Goal: Task Accomplishment & Management: Use online tool/utility

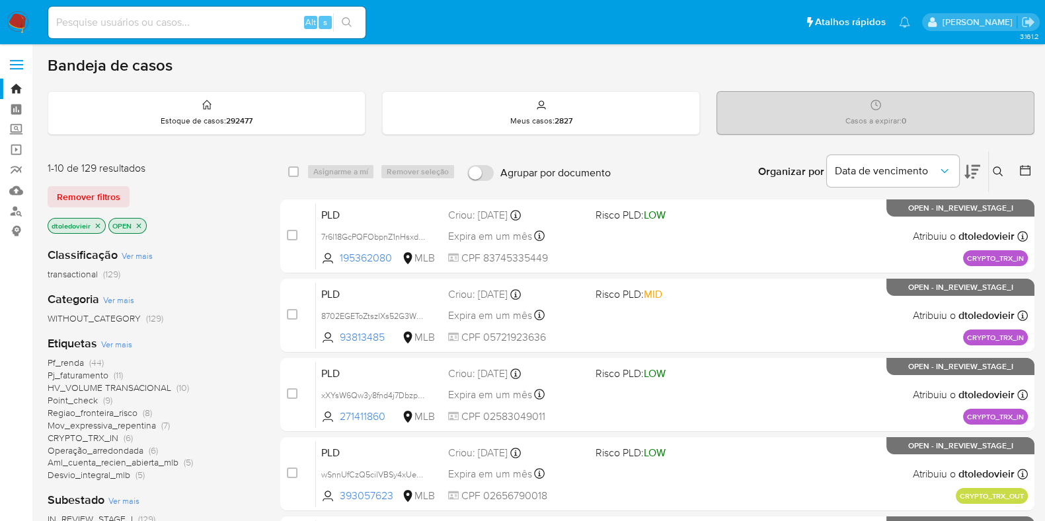
drag, startPoint x: 658, startPoint y: 170, endPoint x: 508, endPoint y: 173, distance: 150.7
click at [508, 173] on div "select-all-cases-checkbox Asignarme a mí Remover seleção Agrupar por documento …" at bounding box center [657, 171] width 754 height 41
click at [697, 173] on div "Organizar por Data de vencimento Os resultados não podem ser classificados enqu…" at bounding box center [825, 171] width 417 height 41
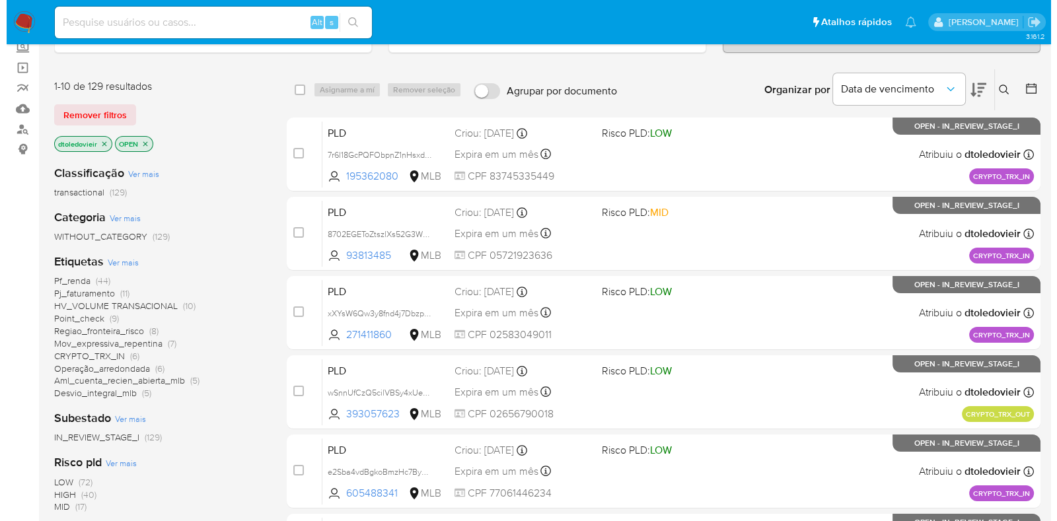
scroll to position [165, 0]
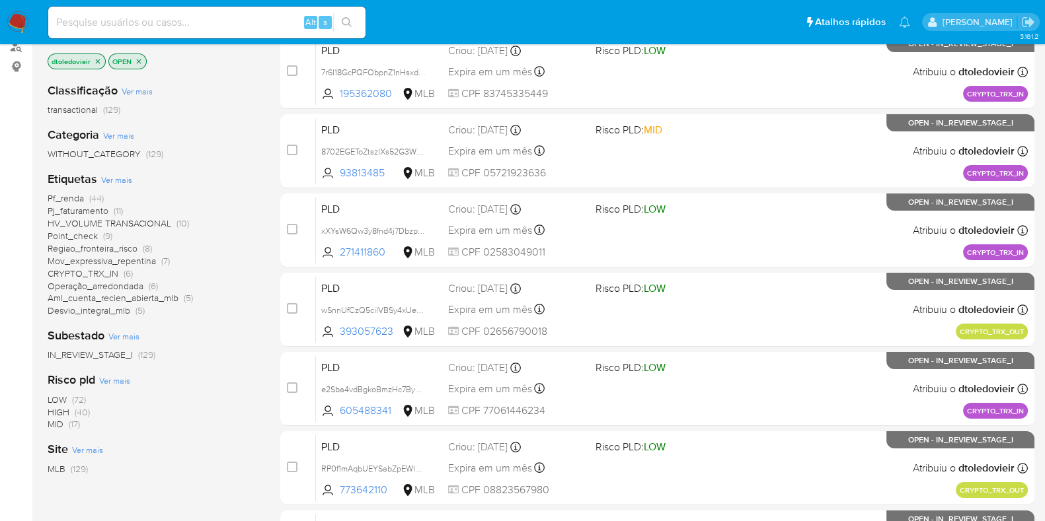
click at [118, 174] on span "Ver mais" at bounding box center [116, 180] width 31 height 12
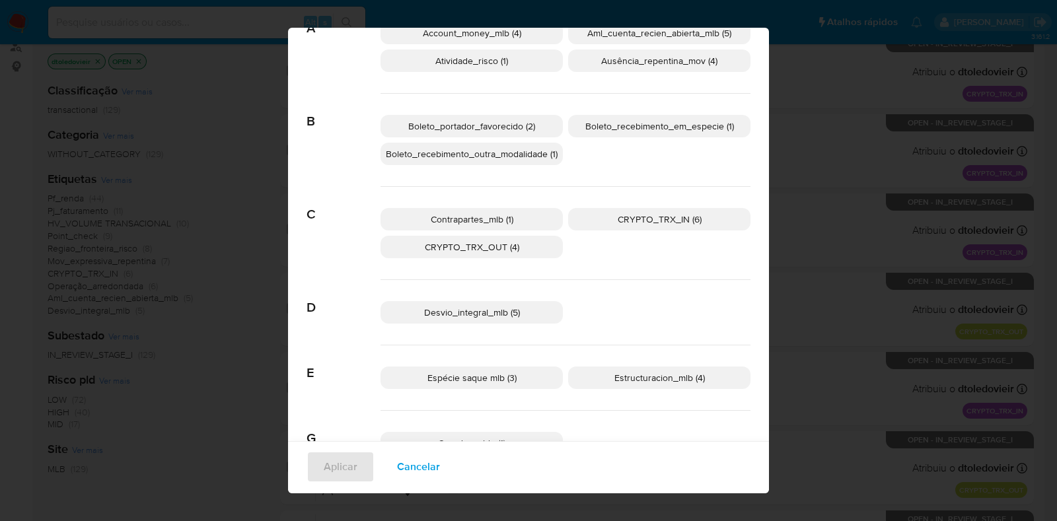
scroll to position [0, 0]
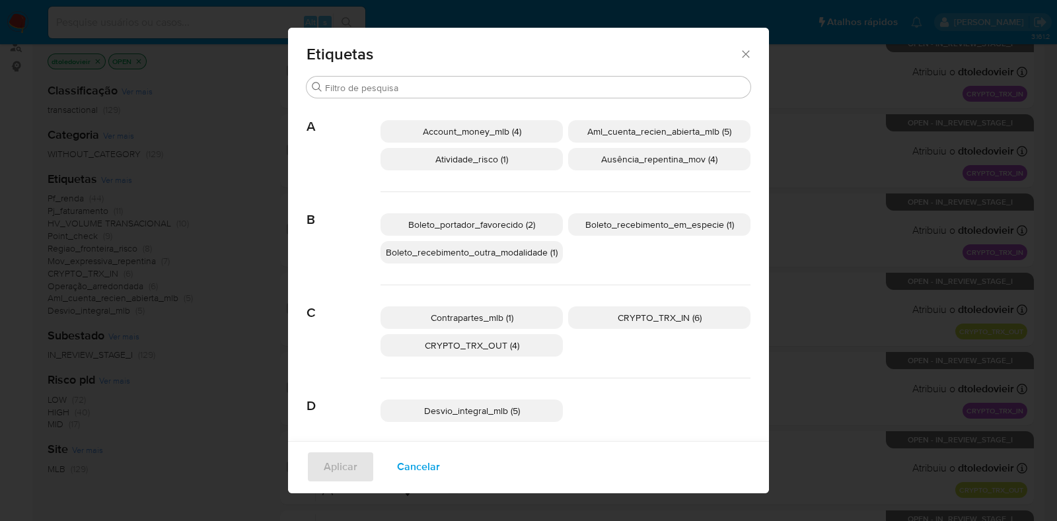
click at [679, 130] on span "Aml_cuenta_recien_abierta_mlb (5)" at bounding box center [660, 131] width 144 height 13
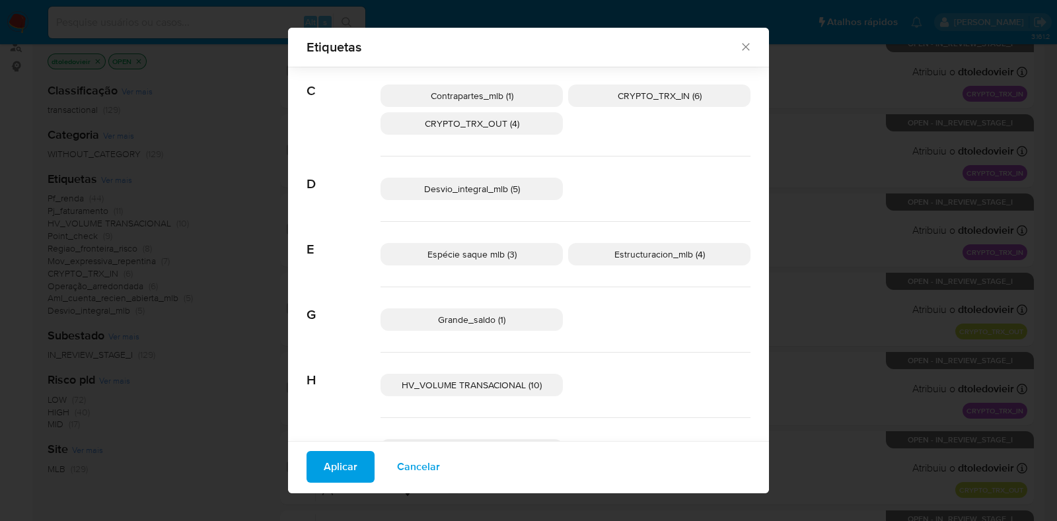
scroll to position [238, 0]
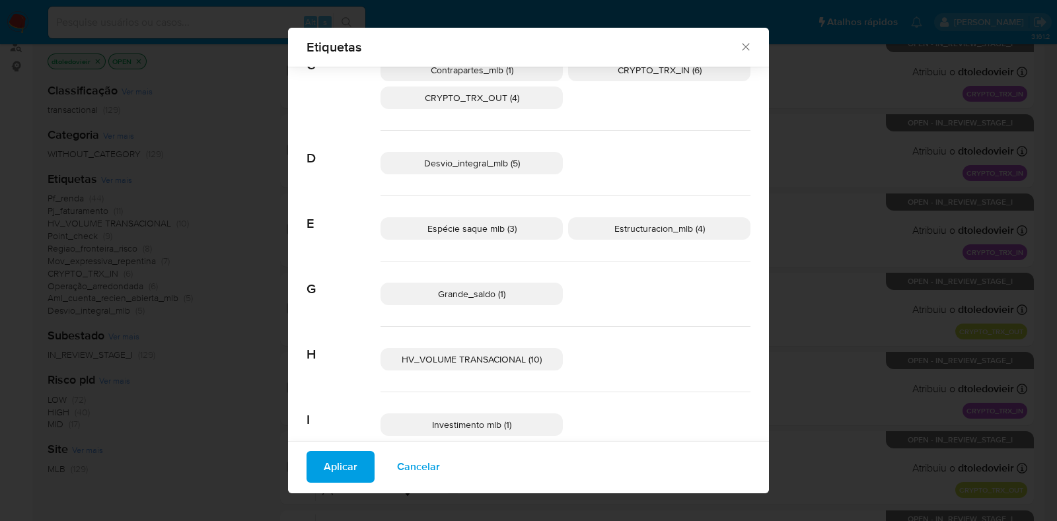
click at [480, 230] on span "Espécie saque mlb (3)" at bounding box center [472, 228] width 89 height 13
click at [531, 295] on p "Grande_saldo (1)" at bounding box center [472, 294] width 182 height 22
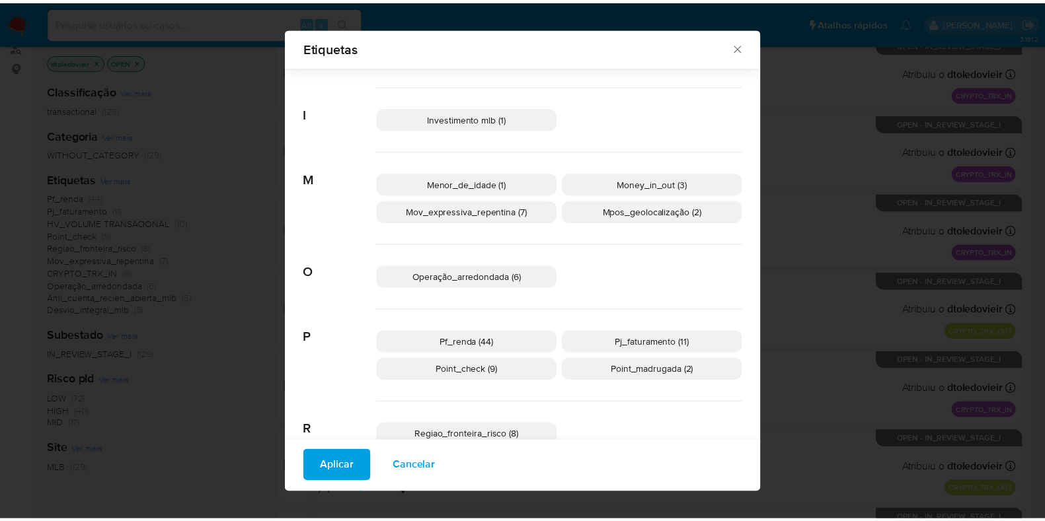
scroll to position [568, 0]
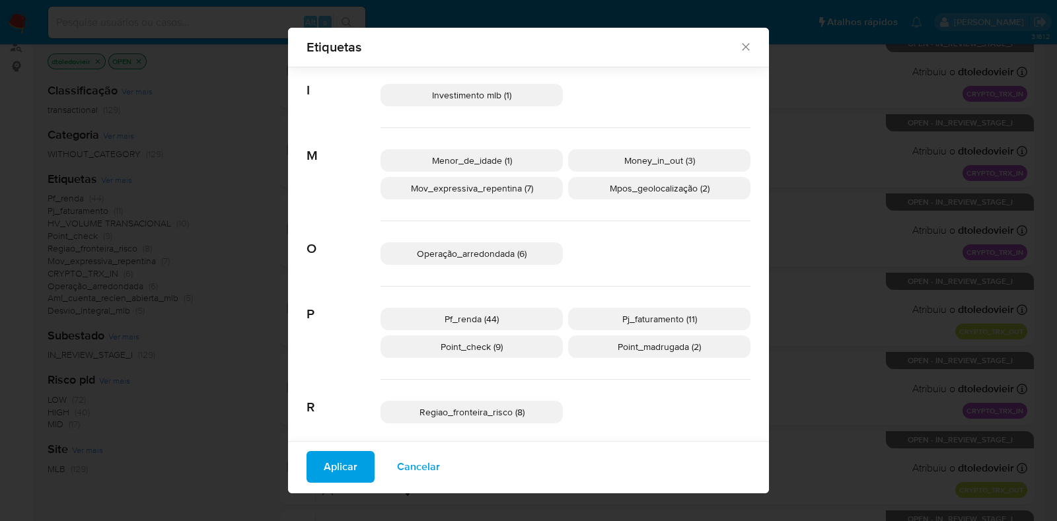
click at [650, 188] on span "Mpos_geolocalização (2)" at bounding box center [660, 188] width 100 height 13
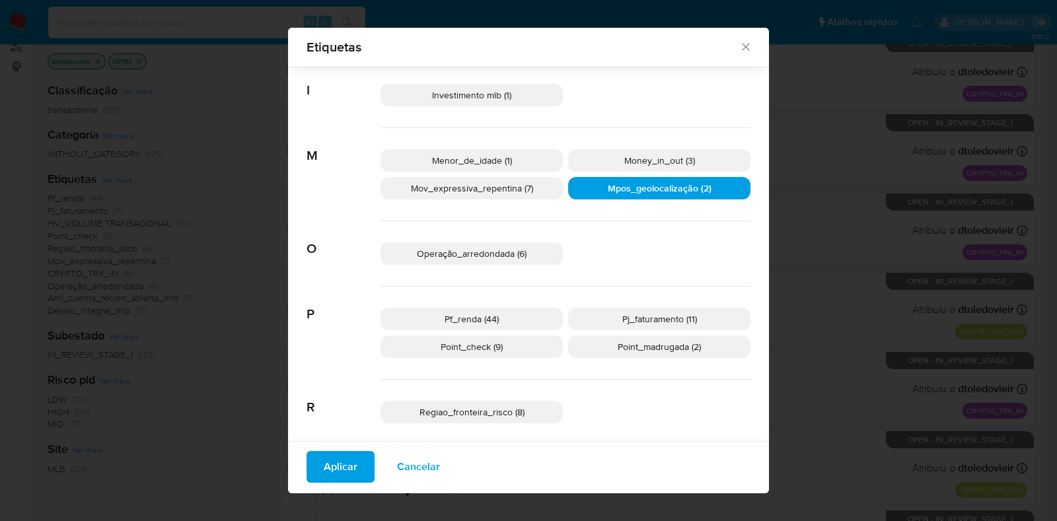
click at [340, 459] on span "Aplicar" at bounding box center [341, 467] width 34 height 29
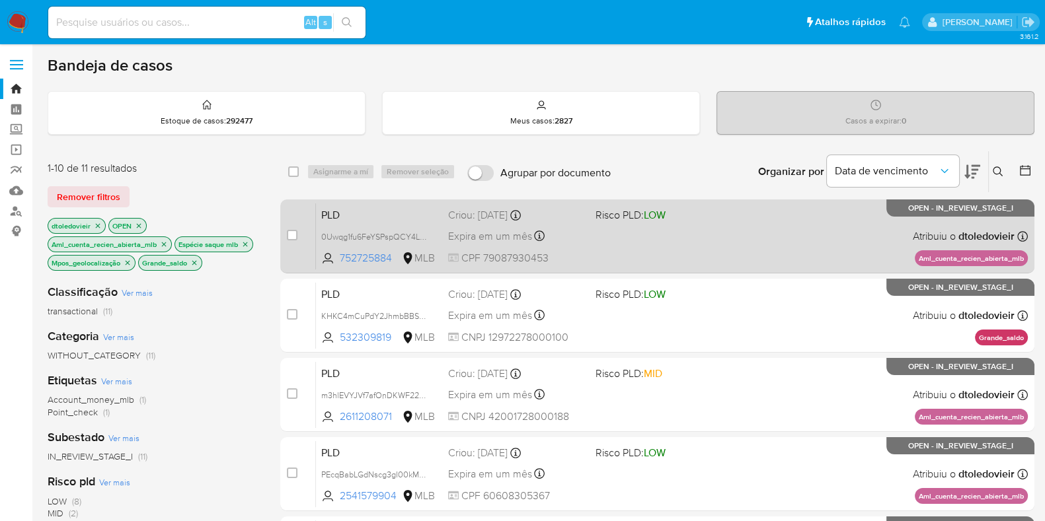
click at [704, 229] on div "PLD 0Uwqg1fu6FeYSPspQCY4LLR8 752725884 MLB Risco PLD: LOW Criou: 12/09/2025 Cri…" at bounding box center [672, 236] width 712 height 67
click at [652, 245] on div "PLD 0Uwqg1fu6FeYSPspQCY4LLR8 752725884 MLB Risco PLD: LOW Criou: 12/09/2025 Cri…" at bounding box center [672, 236] width 712 height 67
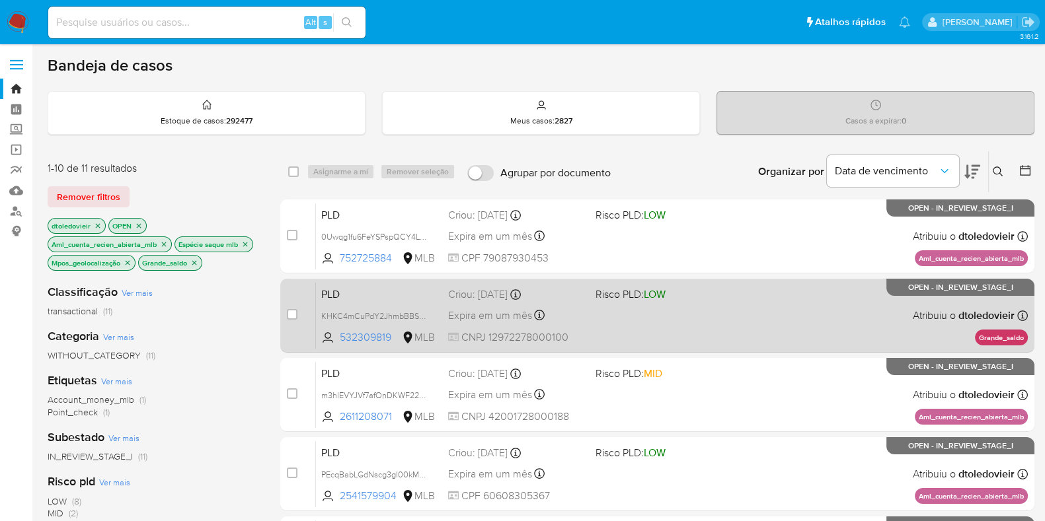
click at [684, 303] on div "PLD KHKC4mCuPdY2JhmbBBS49MBl 532309819 MLB Risco PLD: LOW Criou: 12/09/2025 Cri…" at bounding box center [672, 315] width 712 height 67
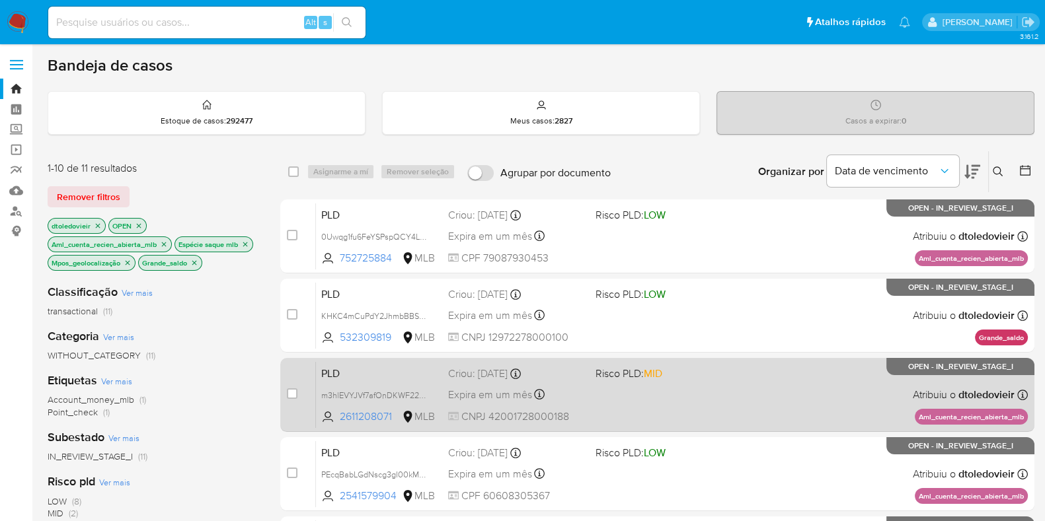
click at [687, 369] on span "Risco PLD: MID" at bounding box center [663, 372] width 137 height 17
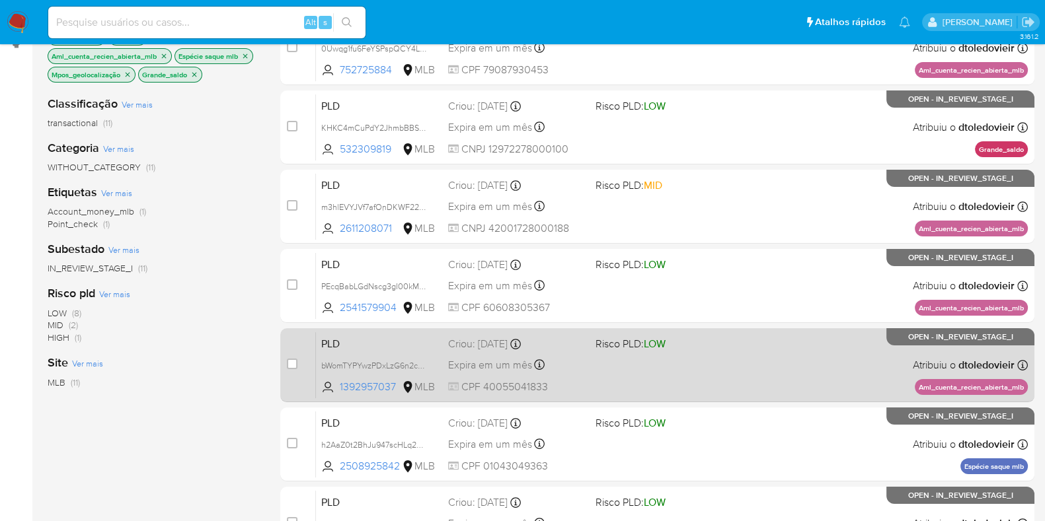
scroll to position [248, 0]
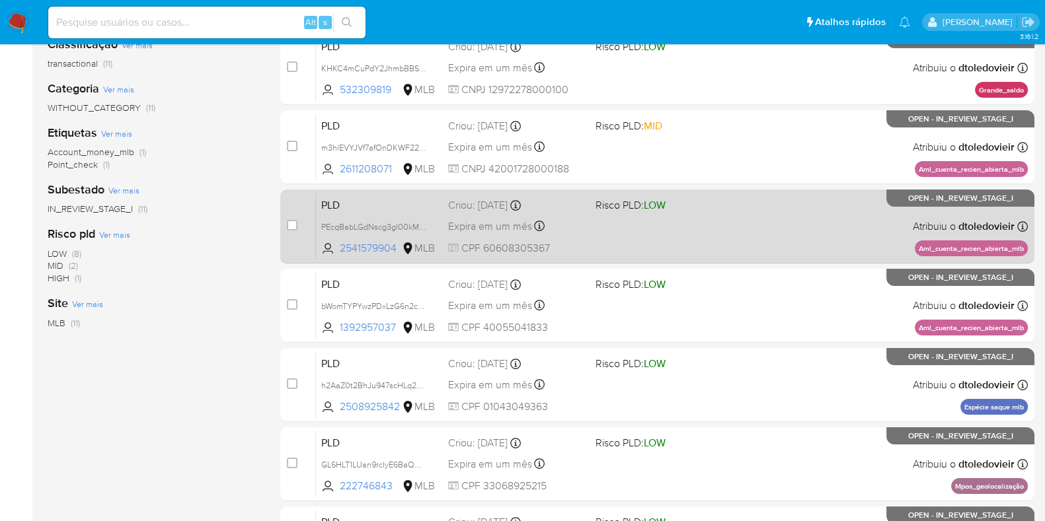
click at [675, 219] on div "PLD PEcqBabLGdNscg3gI00kMSm1 2541579904 MLB Risco PLD: LOW Criou: 12/09/2025 Cr…" at bounding box center [672, 226] width 712 height 67
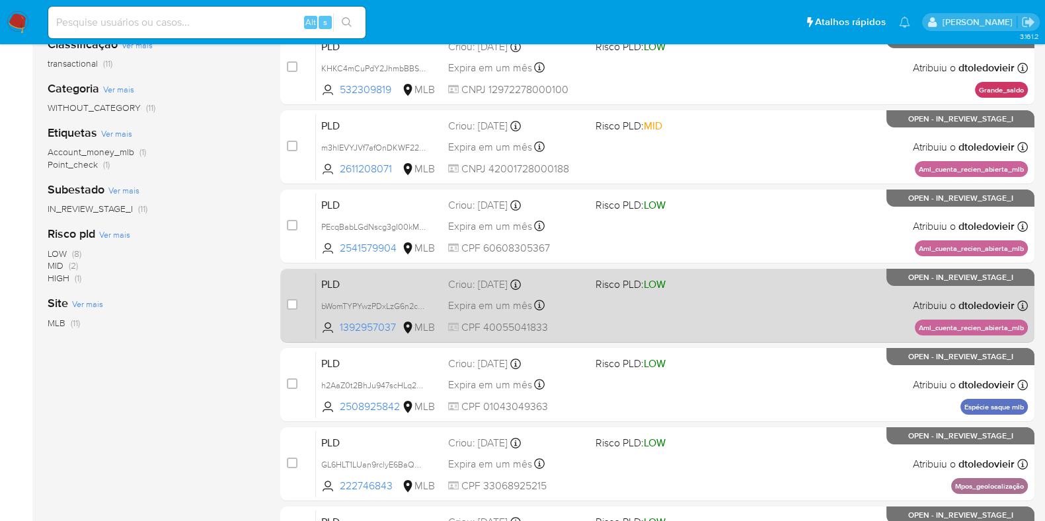
click at [709, 324] on div "PLD bWomTYPYwzPDxLzG6n2cweYg 1392957037 MLB Risco PLD: LOW Criou: 12/09/2025 Cr…" at bounding box center [672, 305] width 712 height 67
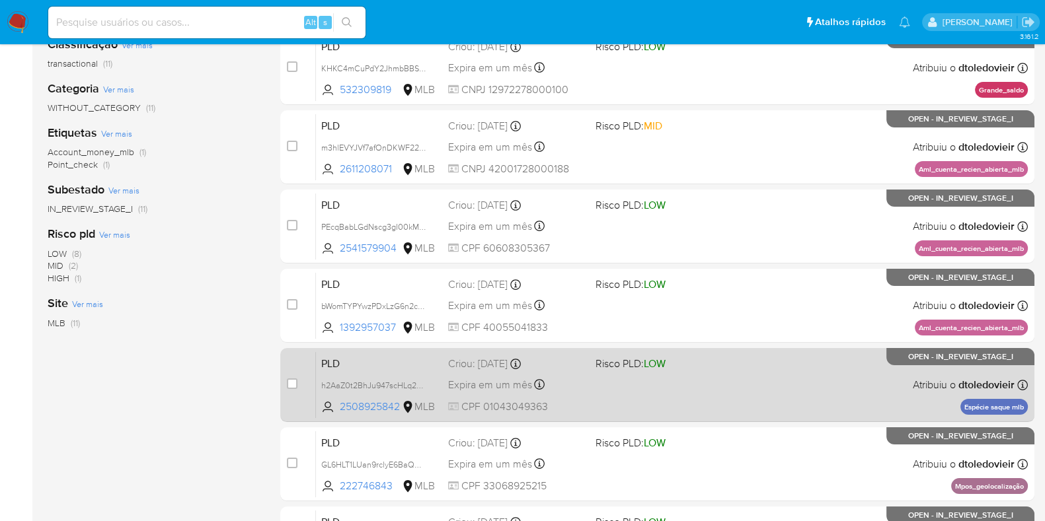
click at [694, 383] on span at bounding box center [663, 384] width 137 height 3
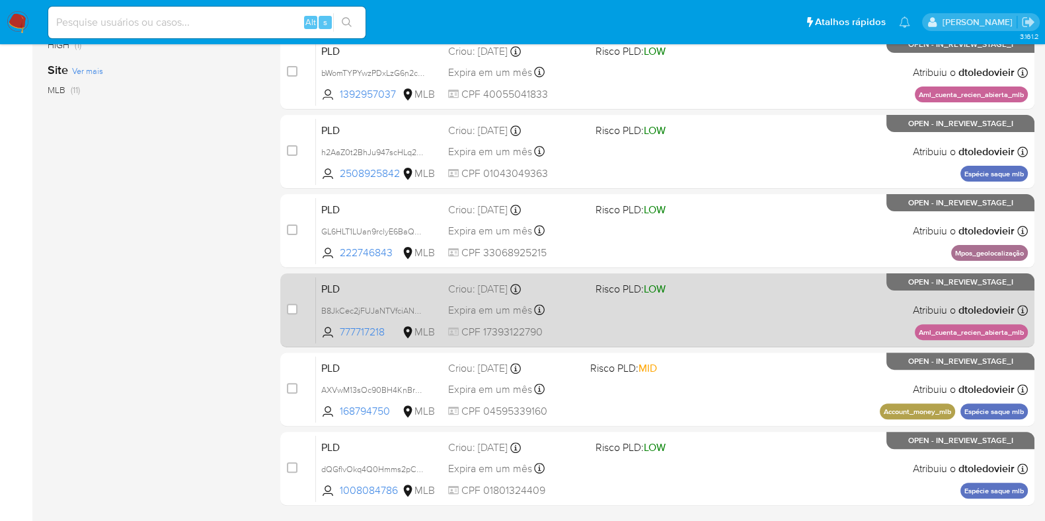
scroll to position [496, 0]
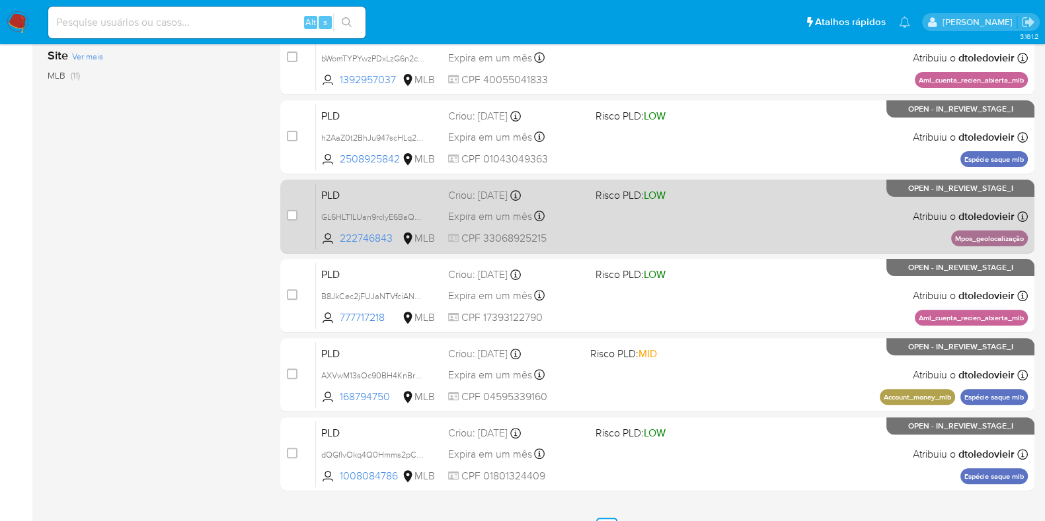
click at [726, 239] on div "PLD GL6HLT1LUan9rclyE6BaQDc2 222746843 MLB Risco PLD: LOW Criou: 12/09/2025 Cri…" at bounding box center [672, 216] width 712 height 67
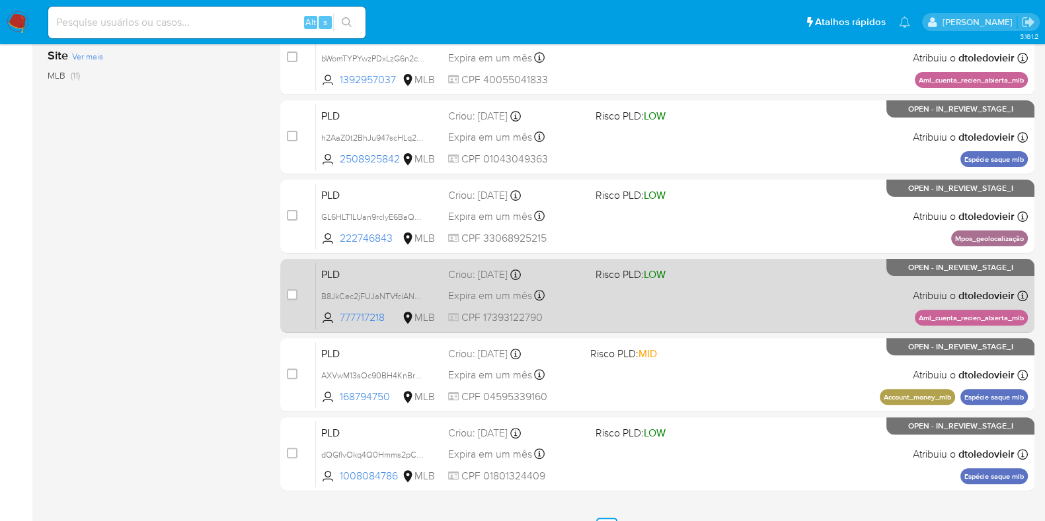
click at [729, 290] on div "PLD B8JkCec2jFUJaNTVfciANWmO 777717218 MLB Risco PLD: LOW Criou: 12/09/2025 Cri…" at bounding box center [672, 295] width 712 height 67
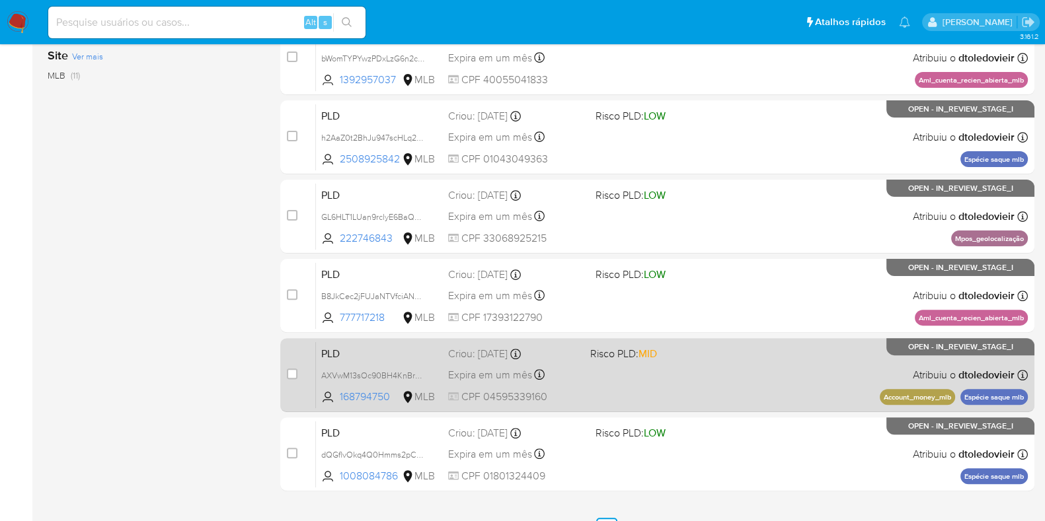
click at [720, 363] on div "PLD AXVwM13sOc90BH4KnBrWObDU 168794750 MLB Risco PLD: MID Criou: 12/09/2025 Cri…" at bounding box center [672, 375] width 712 height 67
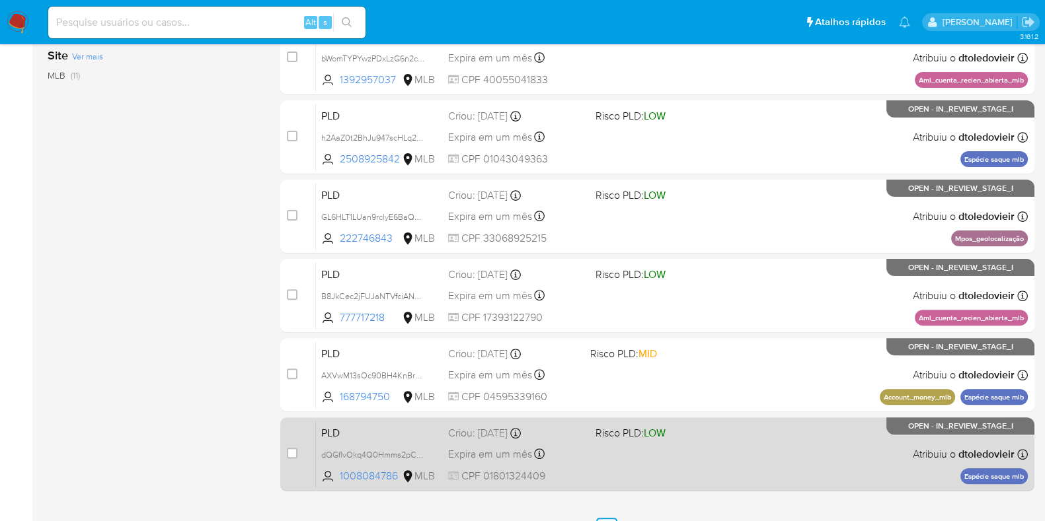
click at [723, 432] on span "Risco PLD: LOW" at bounding box center [663, 432] width 137 height 17
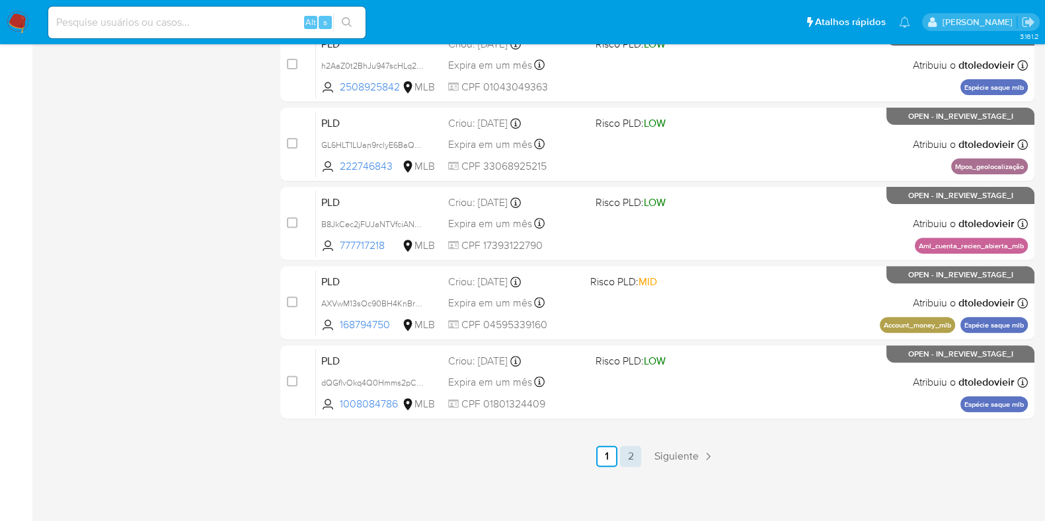
click at [634, 446] on link "2" at bounding box center [630, 456] width 21 height 21
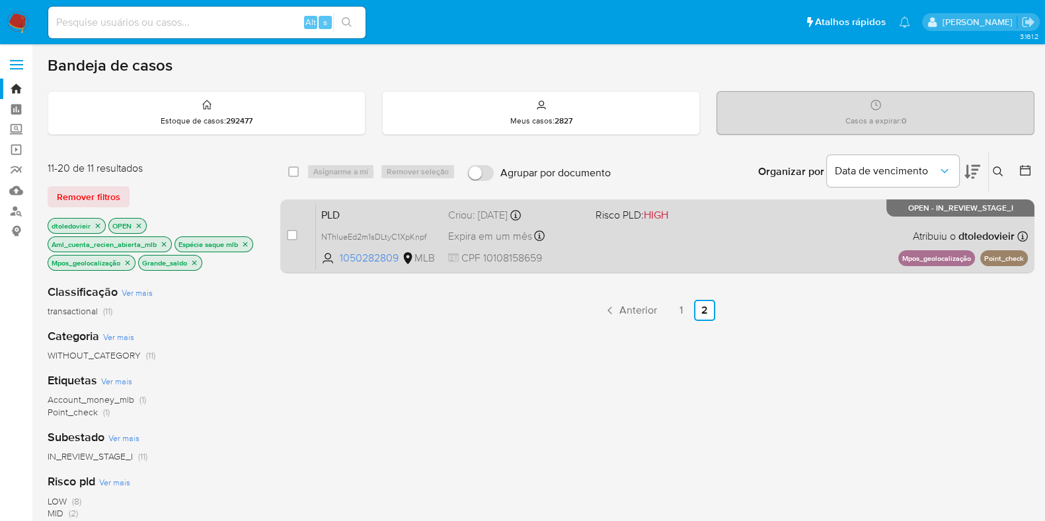
click at [684, 250] on div "PLD NThlueEd2m1sDLtyC1XpKnpf 1050282809 MLB Risco PLD: HIGH Criou: 12/09/2025 C…" at bounding box center [672, 236] width 712 height 67
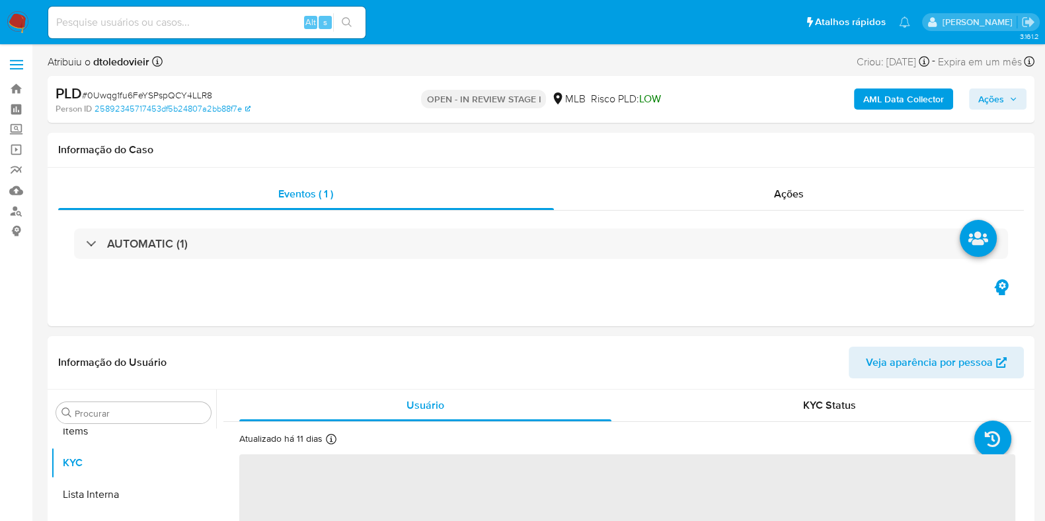
scroll to position [685, 0]
select select "10"
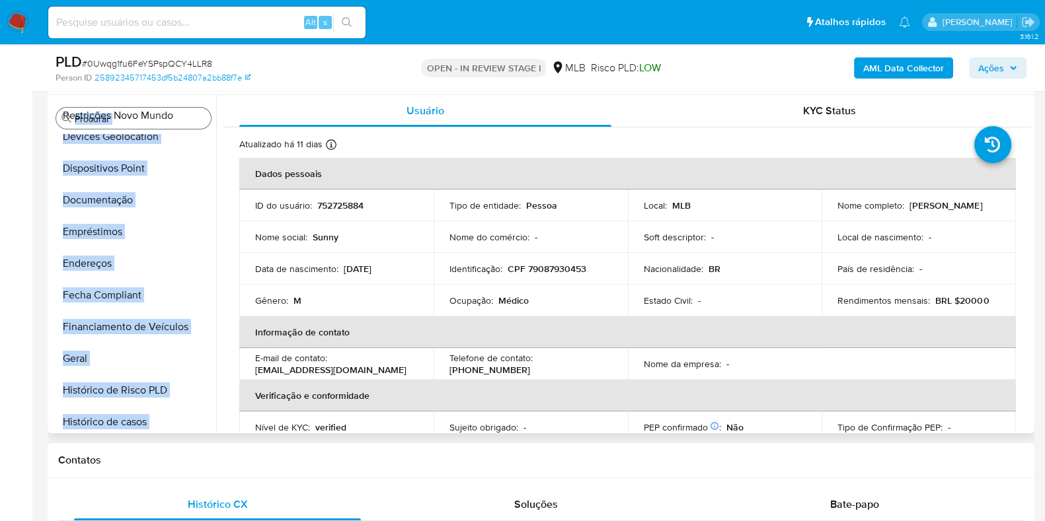
scroll to position [0, 0]
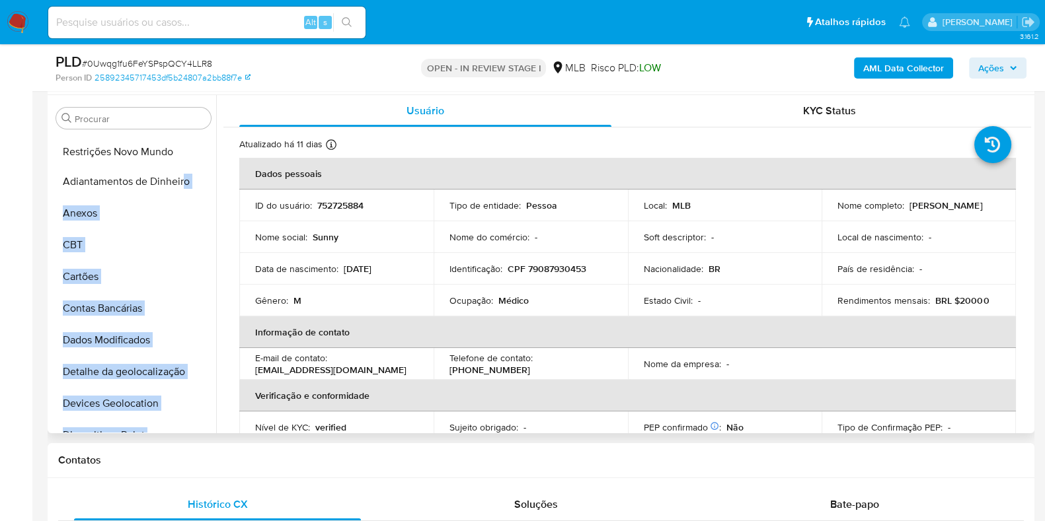
drag, startPoint x: 196, startPoint y: 352, endPoint x: 182, endPoint y: 152, distance: 200.7
click at [182, 152] on ul "Adiantamentos de Dinheiro Anexos CBT Cartões Contas Bancárias Dados Modificados…" at bounding box center [133, 283] width 165 height 298
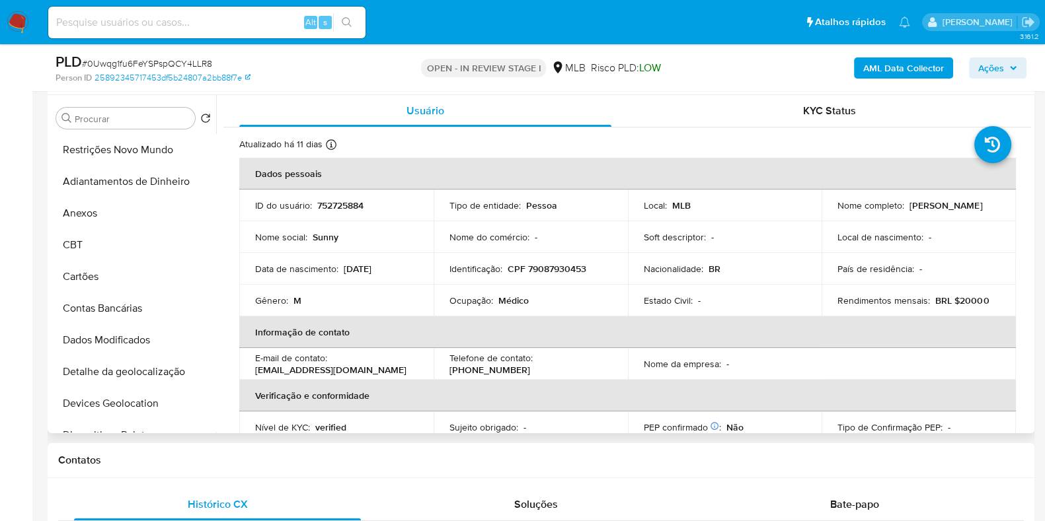
click at [286, 231] on p "Nome social :" at bounding box center [281, 237] width 52 height 12
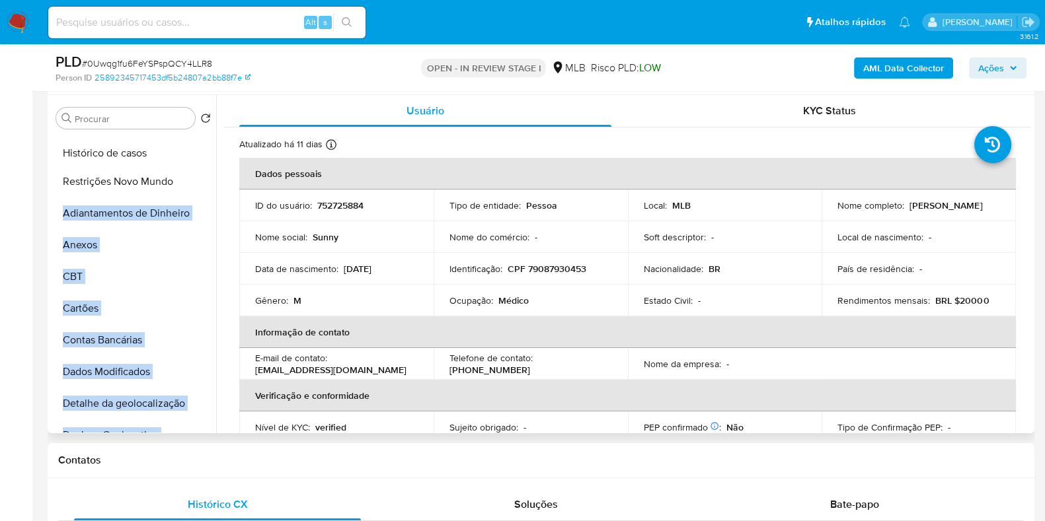
drag, startPoint x: 193, startPoint y: 189, endPoint x: 188, endPoint y: 149, distance: 40.0
click at [188, 149] on ul "Restrições Novo Mundo Adiantamentos de Dinheiro Anexos CBT Cartões Contas Bancá…" at bounding box center [133, 283] width 165 height 298
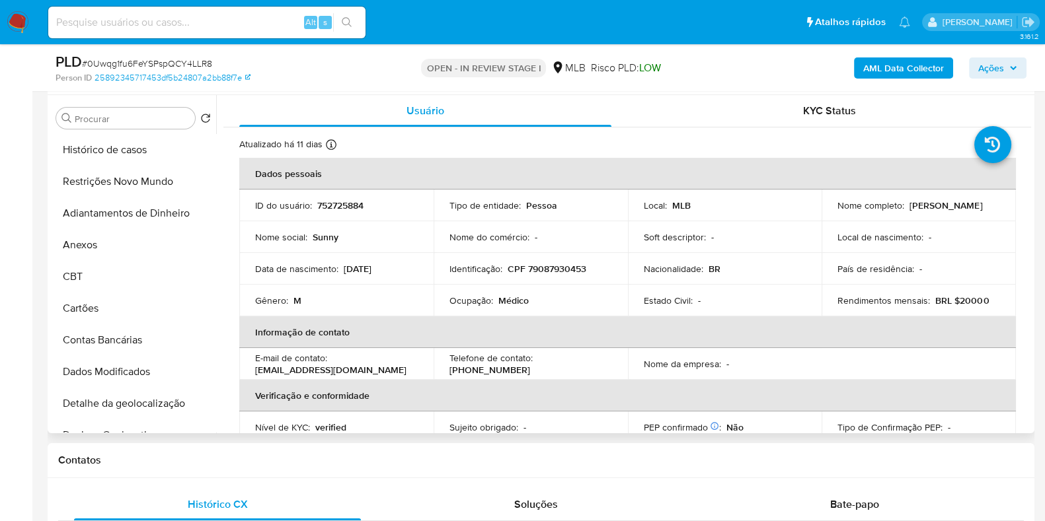
click at [319, 259] on td "Data de nascimento : 23/09/1971" at bounding box center [336, 269] width 194 height 32
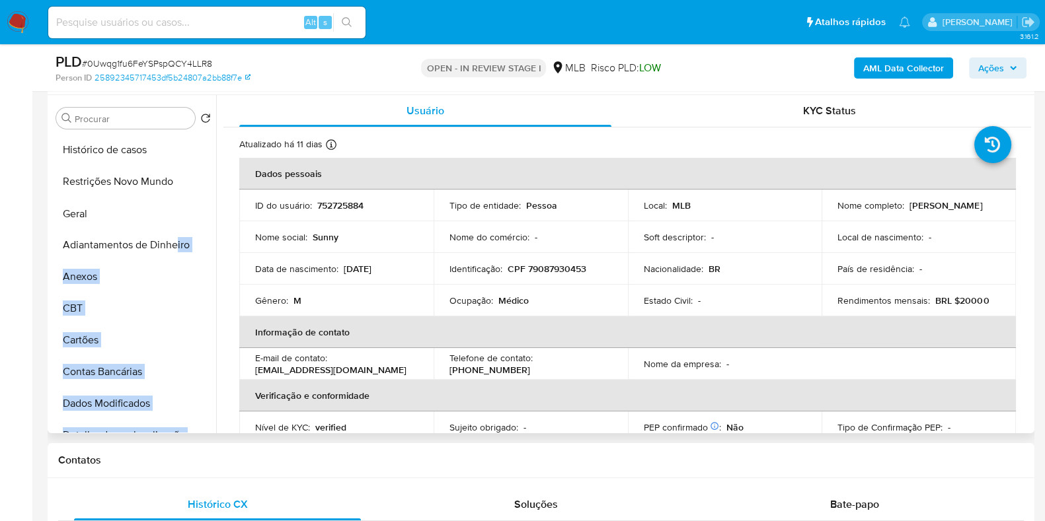
drag, startPoint x: 195, startPoint y: 243, endPoint x: 174, endPoint y: 213, distance: 35.6
click at [174, 213] on ul "Histórico de casos Restrições Novo Mundo Adiantamentos de Dinheiro Anexos CBT C…" at bounding box center [133, 283] width 165 height 298
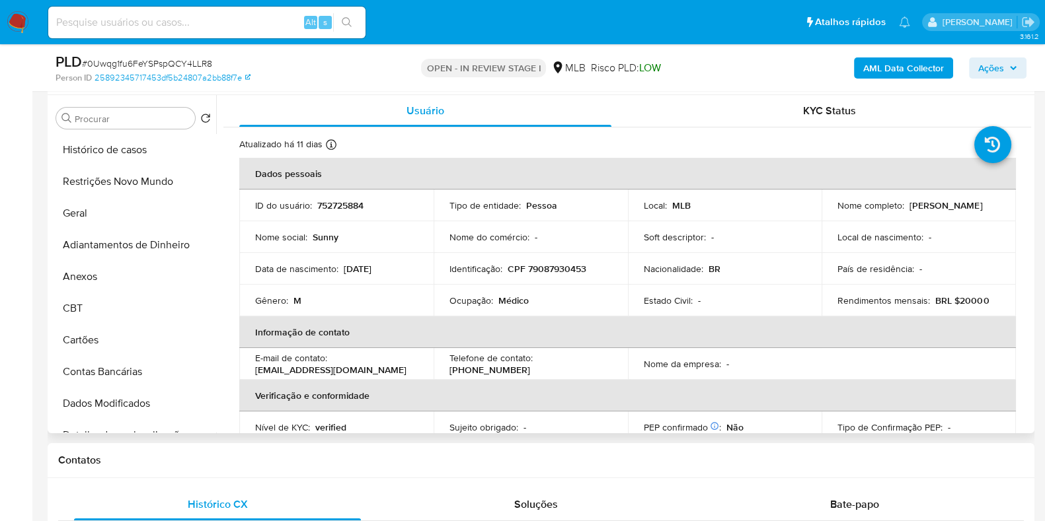
click at [300, 219] on td "ID do usuário : 752725884" at bounding box center [336, 206] width 194 height 32
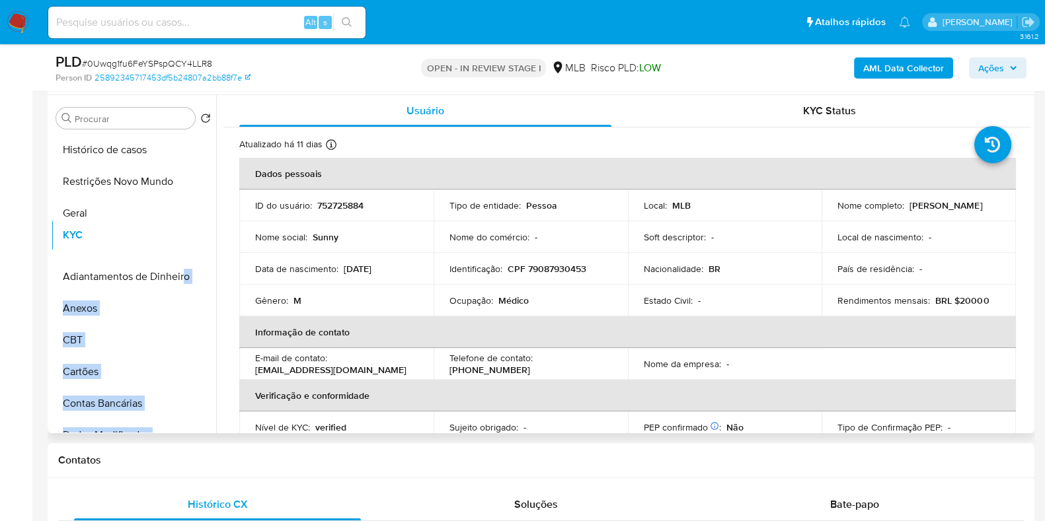
drag, startPoint x: 194, startPoint y: 387, endPoint x: 184, endPoint y: 252, distance: 135.2
click at [184, 252] on ul "Histórico de casos Restrições Novo Mundo Geral Adiantamentos de Dinheiro Anexos…" at bounding box center [133, 283] width 165 height 298
click at [297, 266] on p "Data de nascimento :" at bounding box center [296, 269] width 83 height 12
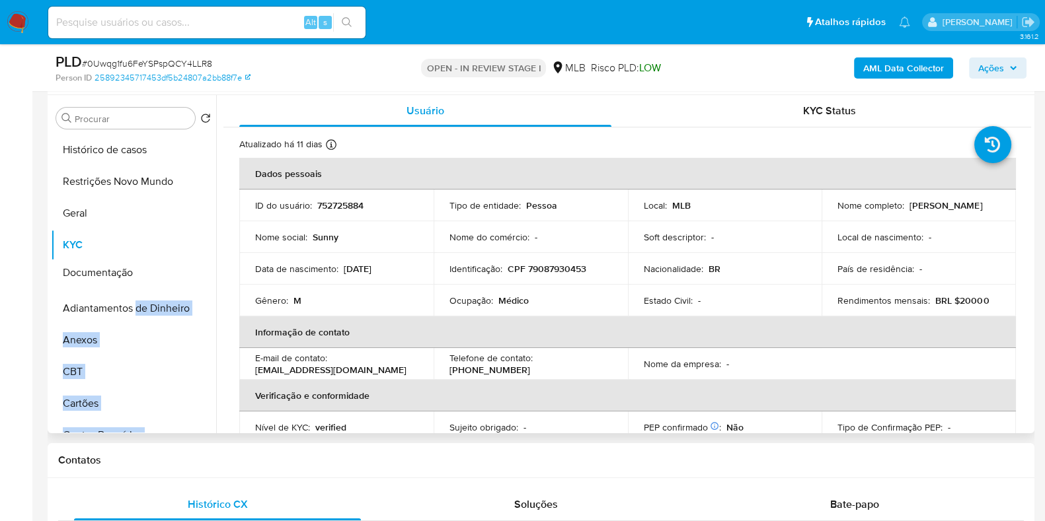
drag, startPoint x: 195, startPoint y: 231, endPoint x: 236, endPoint y: 274, distance: 59.8
click at [137, 272] on ul "Histórico de casos Restrições Novo Mundo Geral KYC Adiantamentos de Dinheiro An…" at bounding box center [133, 283] width 165 height 298
click at [291, 266] on p "Data de nascimento :" at bounding box center [296, 269] width 83 height 12
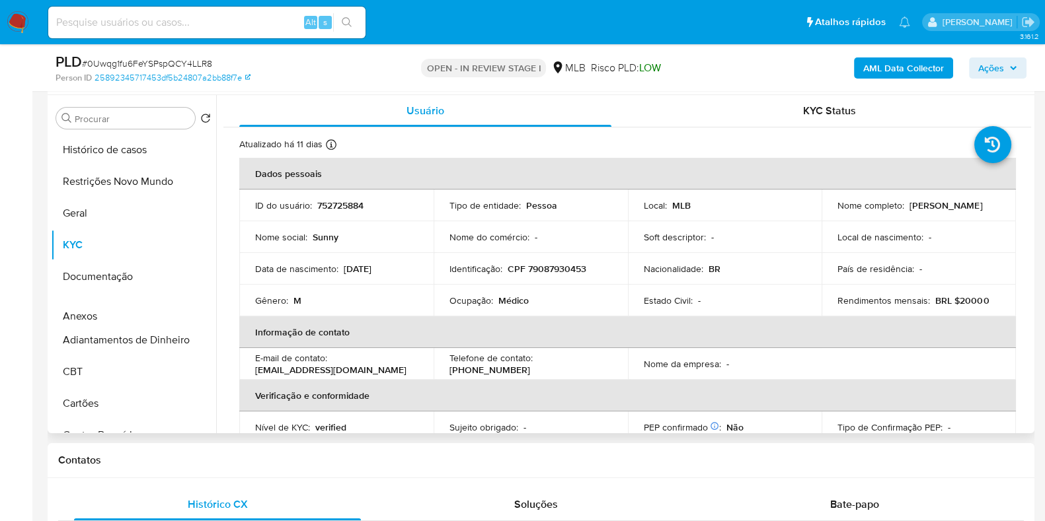
drag, startPoint x: 194, startPoint y: 340, endPoint x: 189, endPoint y: 309, distance: 31.4
click at [189, 309] on ul "Histórico de casos Restrições Novo Mundo Geral KYC Documentação Adiantamentos d…" at bounding box center [133, 283] width 165 height 298
click at [330, 303] on div "Gênero : M" at bounding box center [336, 301] width 163 height 12
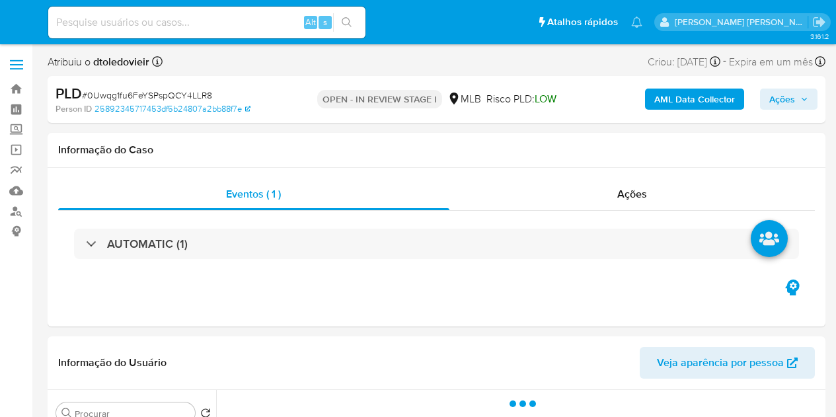
select select "10"
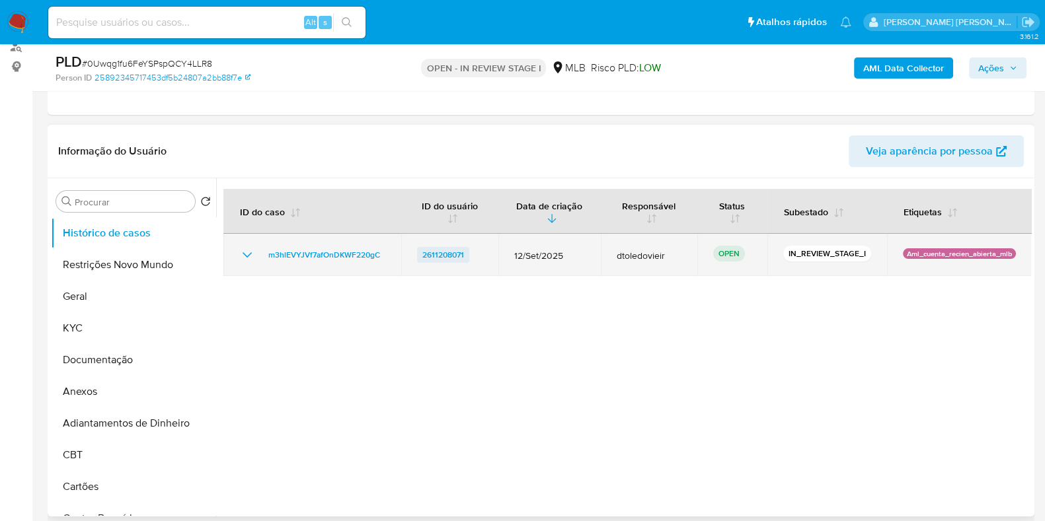
scroll to position [165, 0]
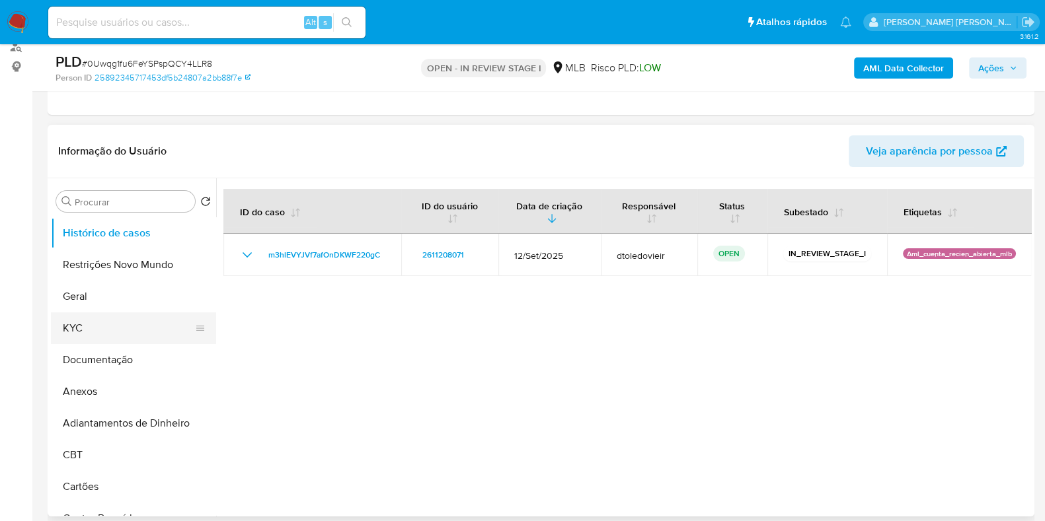
click at [124, 323] on button "KYC" at bounding box center [128, 329] width 155 height 32
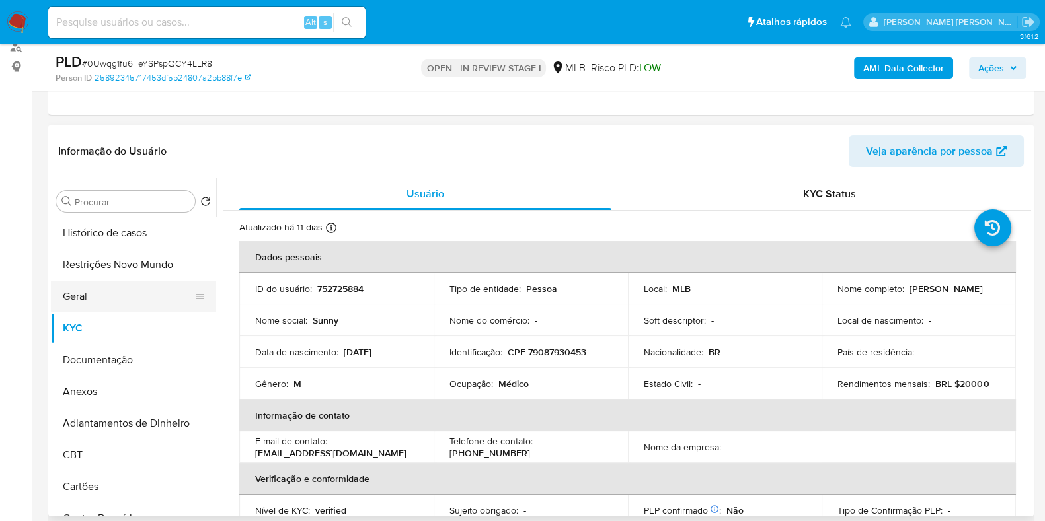
click at [147, 299] on button "Geral" at bounding box center [128, 297] width 155 height 32
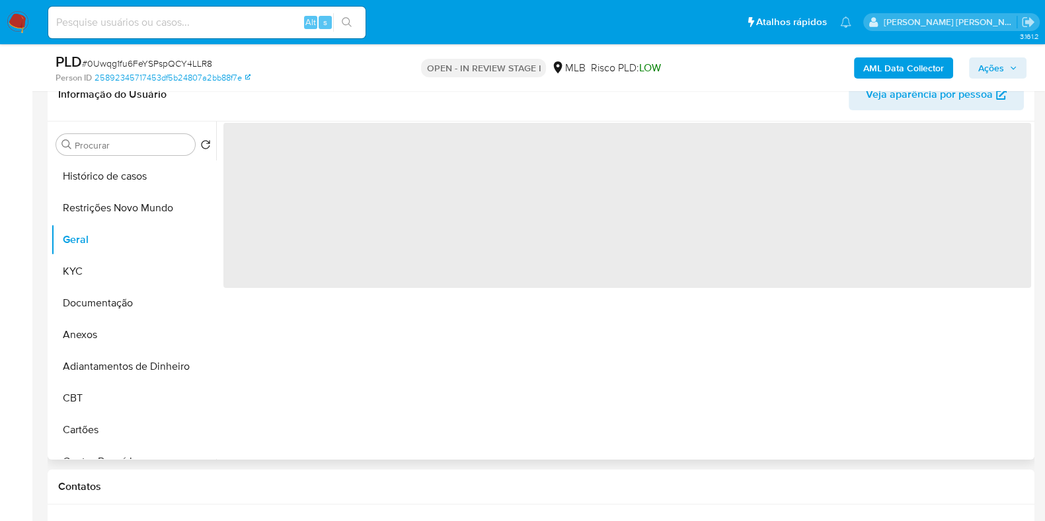
scroll to position [248, 0]
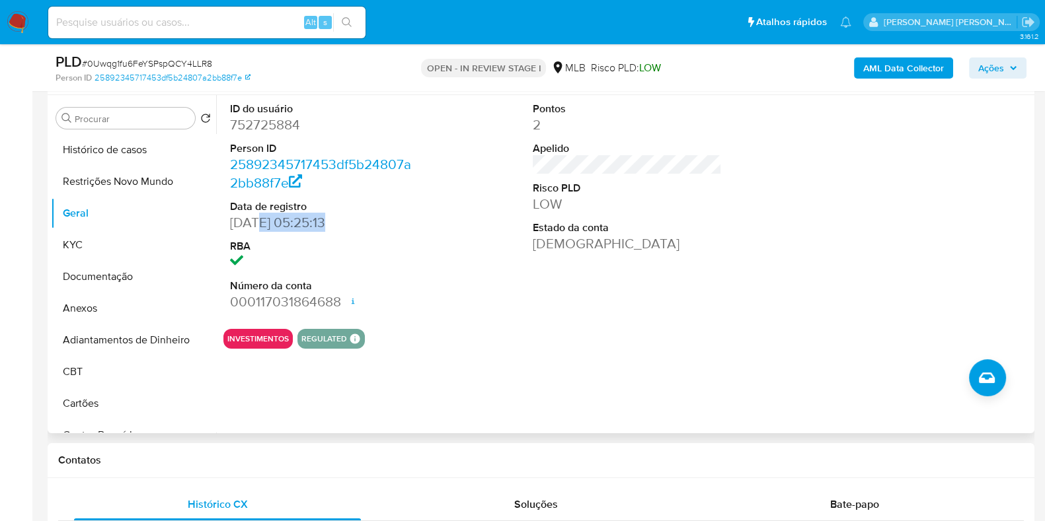
drag, startPoint x: 258, startPoint y: 227, endPoint x: 363, endPoint y: 227, distance: 105.1
click at [357, 227] on dd "02/05/2021 05:25:13" at bounding box center [324, 222] width 189 height 19
click at [389, 229] on dd "02/05/2021 05:25:13" at bounding box center [324, 222] width 189 height 19
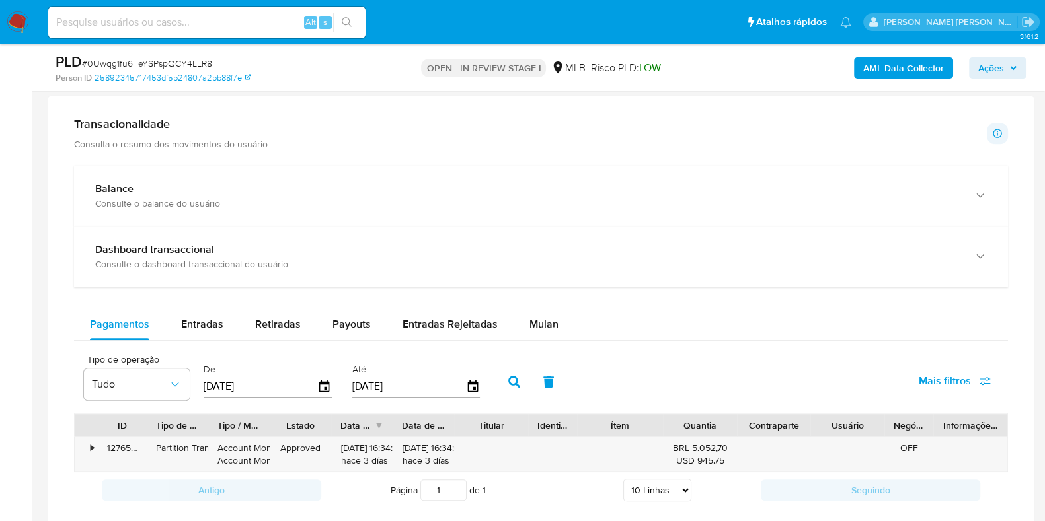
scroll to position [1073, 0]
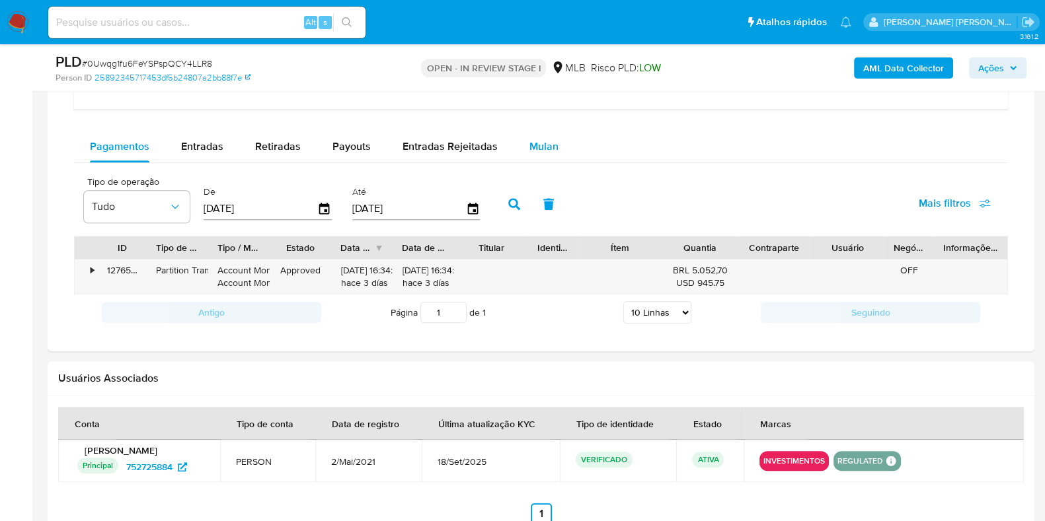
click at [562, 150] on button "Mulan" at bounding box center [543, 147] width 61 height 32
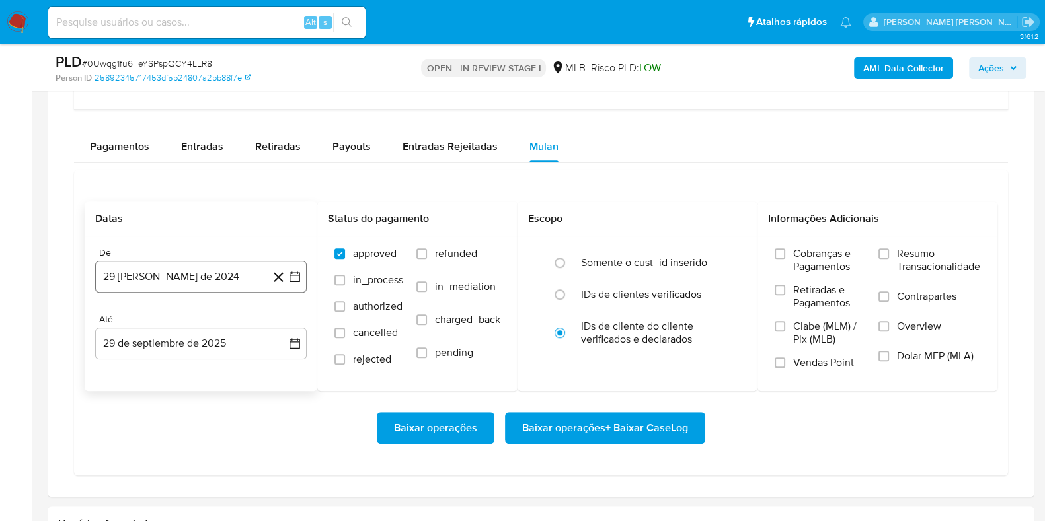
click at [209, 276] on button "29 de agosto de 2024" at bounding box center [200, 277] width 211 height 32
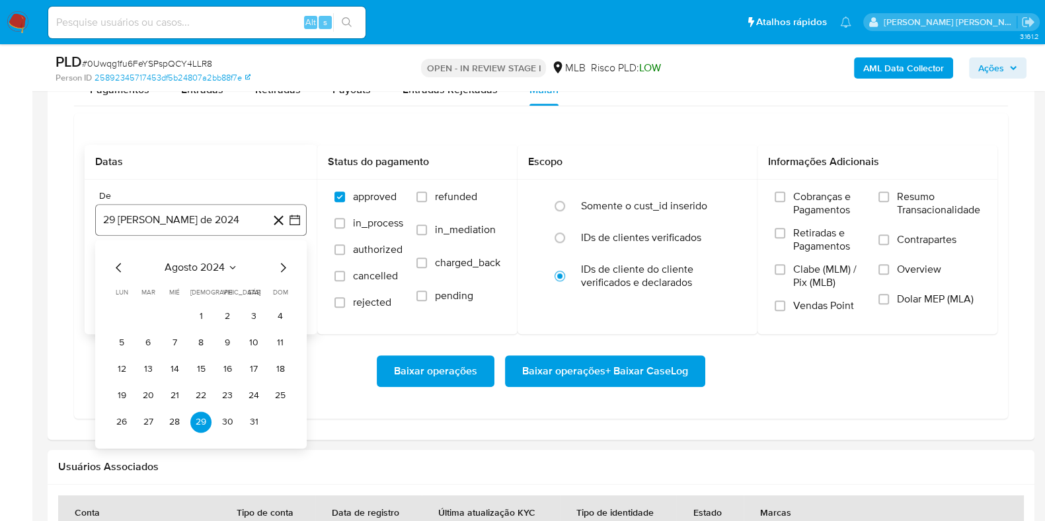
scroll to position [1156, 0]
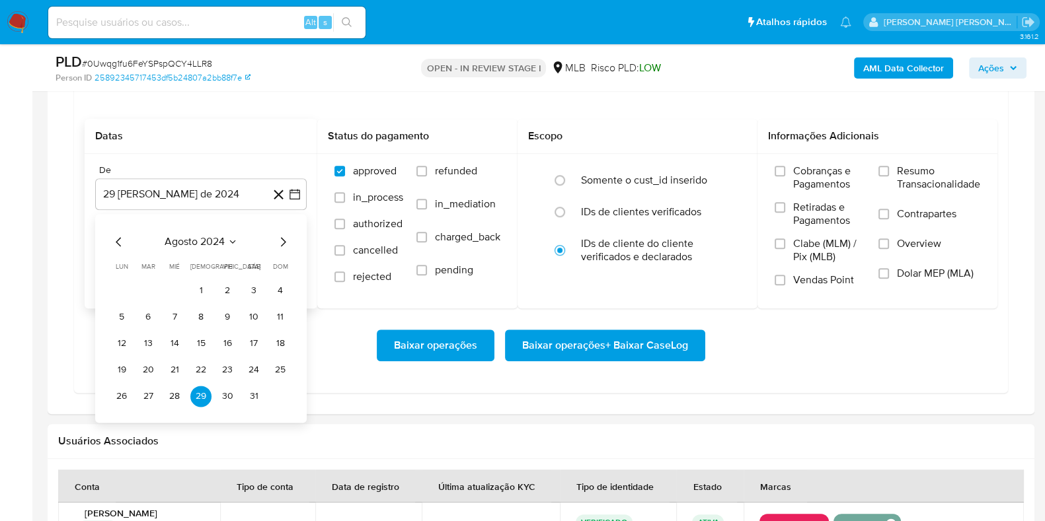
drag, startPoint x: 282, startPoint y: 226, endPoint x: 283, endPoint y: 238, distance: 11.9
click at [283, 235] on div "agosto 2024 agosto 2024 lun lunes mar martes mié miércoles jue jueves vie viern…" at bounding box center [200, 318] width 211 height 209
click at [284, 241] on icon "Mes siguiente" at bounding box center [283, 242] width 16 height 16
click at [284, 241] on icon "Mes siguiente" at bounding box center [283, 241] width 5 height 9
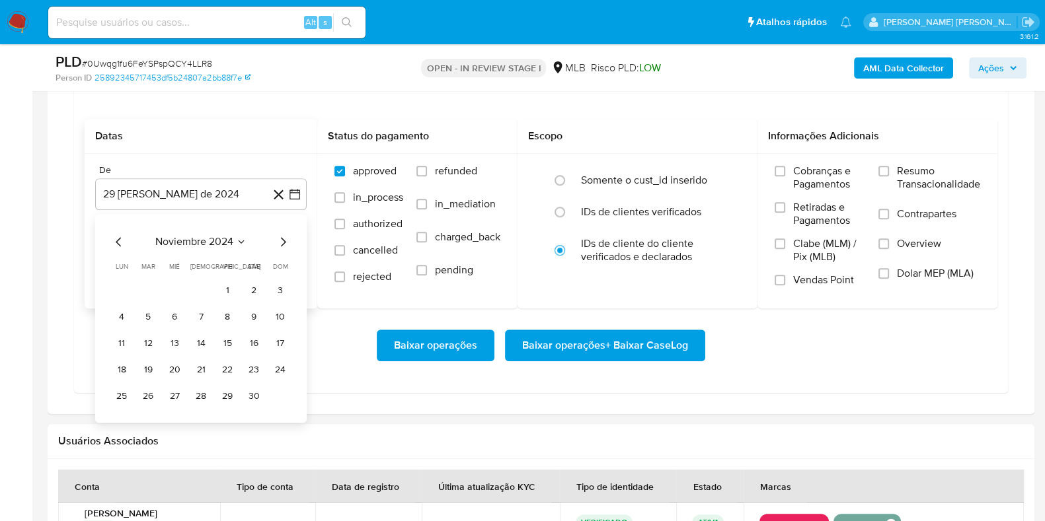
click at [284, 241] on icon "Mes siguiente" at bounding box center [283, 241] width 5 height 9
click at [284, 240] on icon "Mes siguiente" at bounding box center [283, 241] width 5 height 9
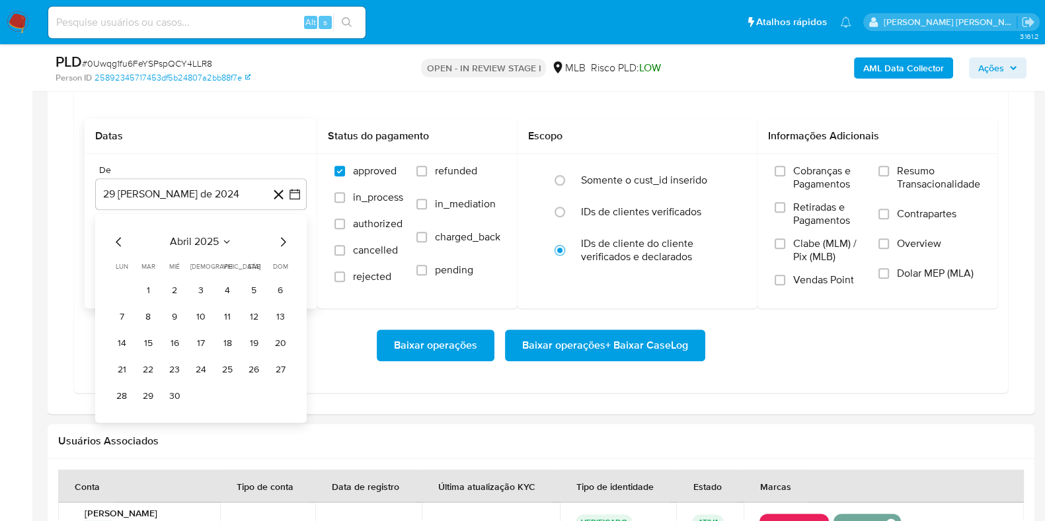
click at [284, 240] on icon "Mes siguiente" at bounding box center [283, 241] width 5 height 9
click at [116, 239] on icon "Mes anterior" at bounding box center [118, 241] width 5 height 9
click at [246, 291] on button "3" at bounding box center [253, 290] width 21 height 21
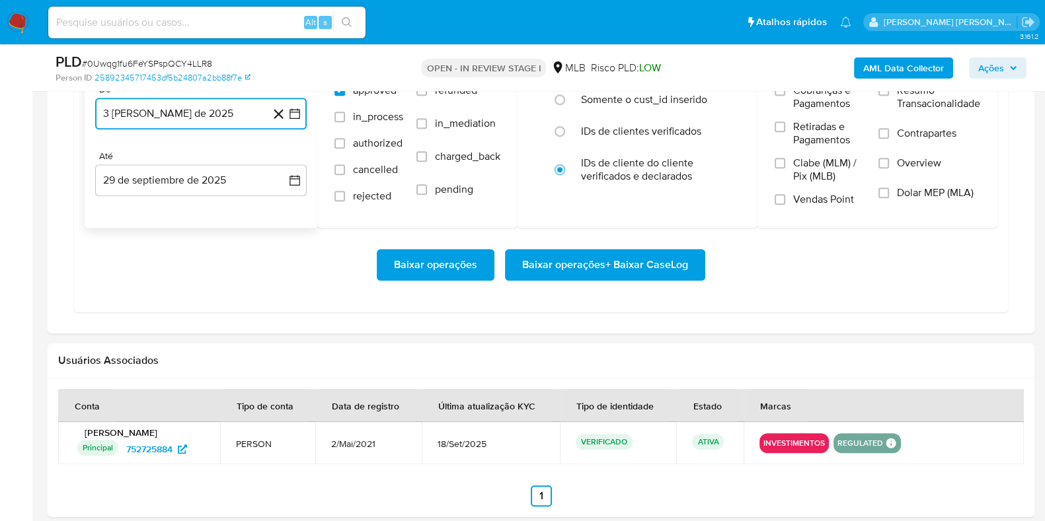
scroll to position [1238, 0]
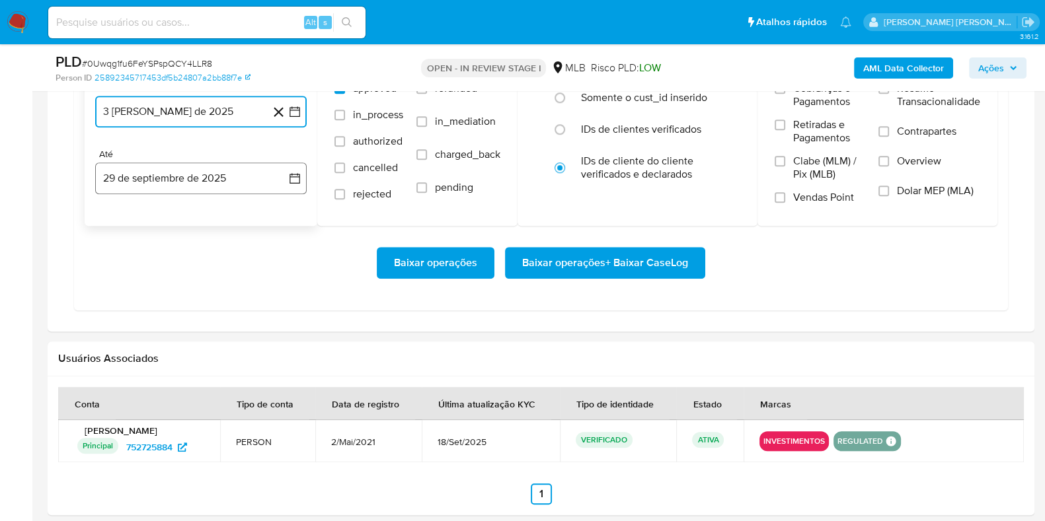
click at [202, 188] on button "29 de septiembre de 2025" at bounding box center [200, 179] width 211 height 32
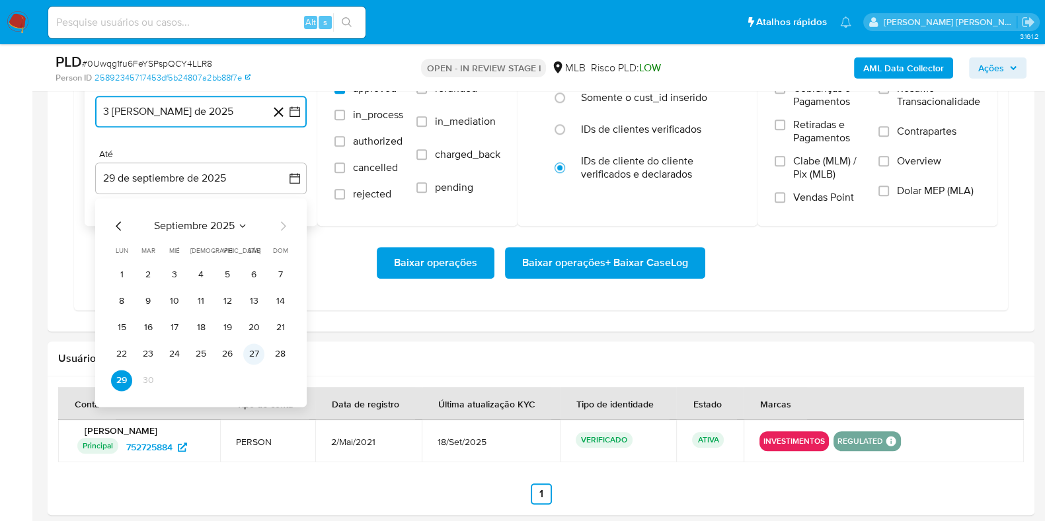
click at [261, 352] on button "27" at bounding box center [253, 354] width 21 height 21
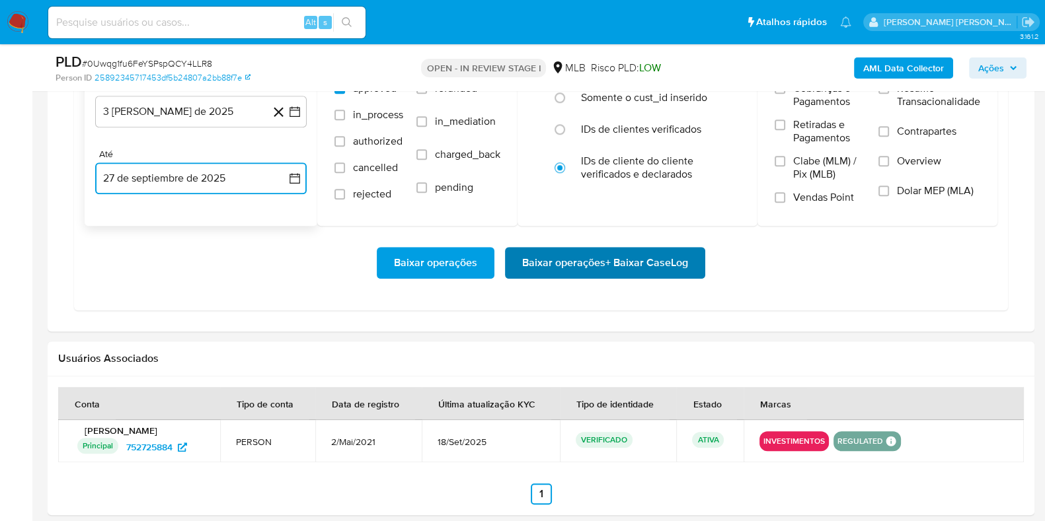
click at [614, 256] on span "Baixar operações + Baixar CaseLog" at bounding box center [605, 262] width 166 height 29
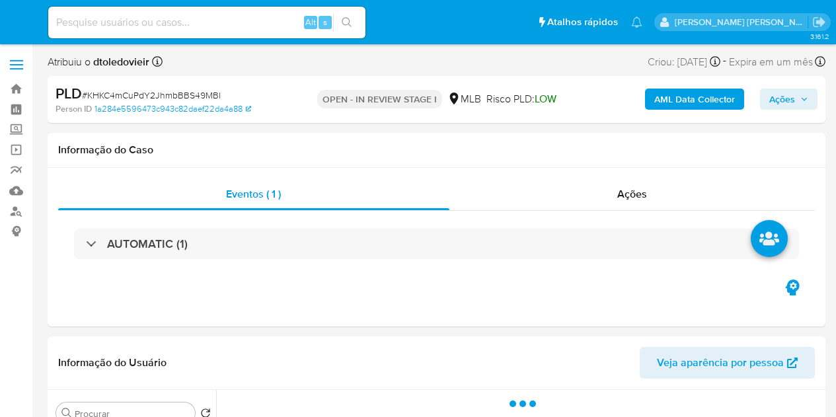
select select "10"
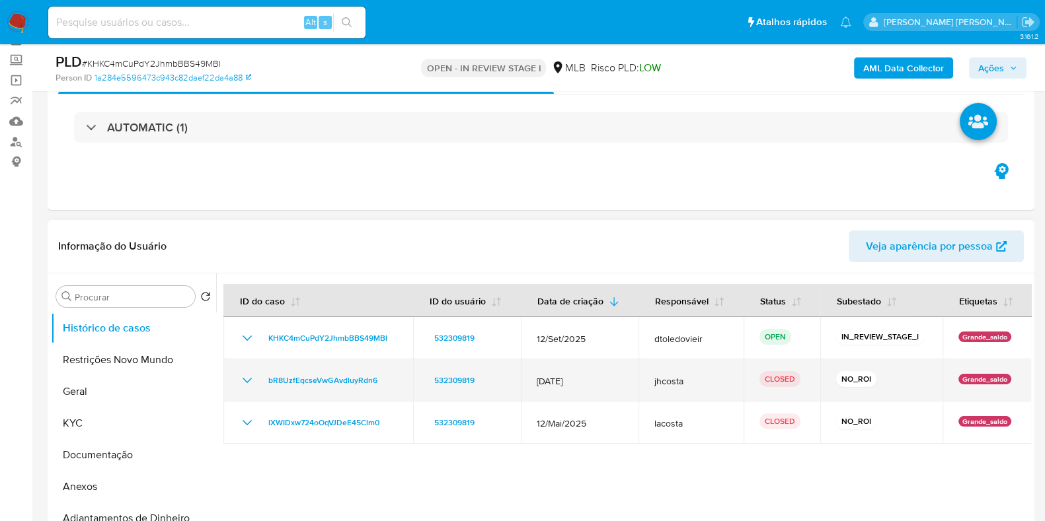
scroll to position [165, 0]
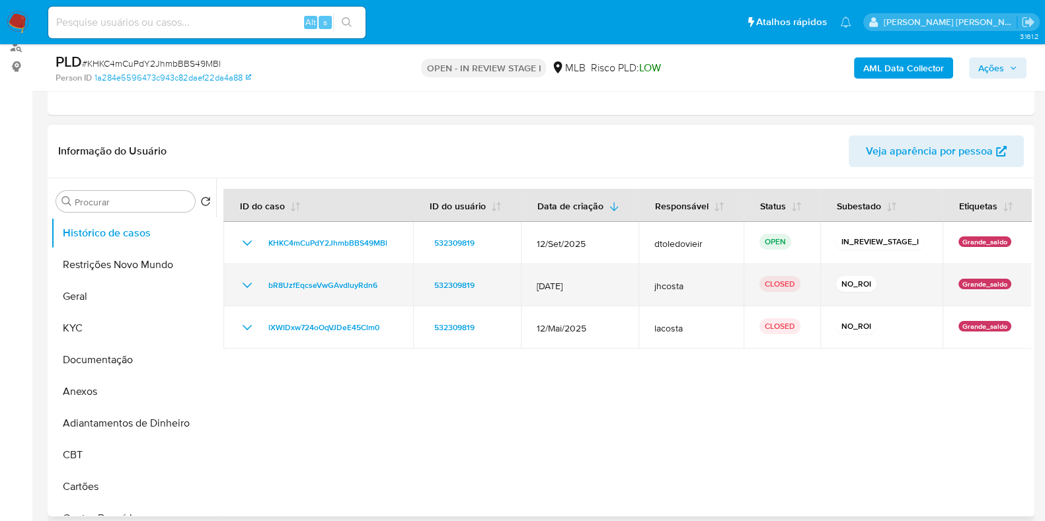
click at [261, 287] on div "bR8UzfEqcseVwGAvdluyRdn6" at bounding box center [318, 286] width 158 height 16
click at [253, 287] on icon "Mostrar/Ocultar" at bounding box center [247, 286] width 16 height 16
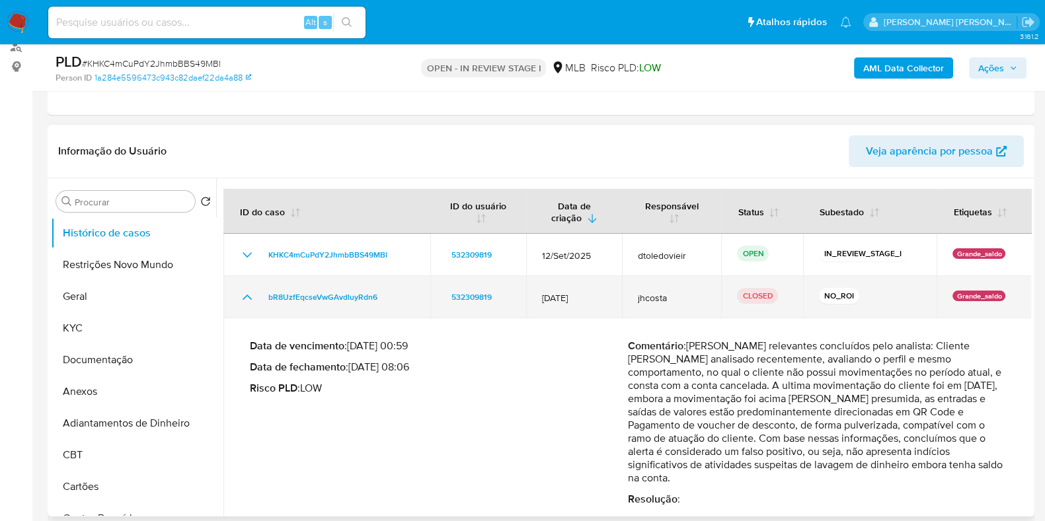
click at [251, 299] on icon "Mostrar/Ocultar" at bounding box center [247, 297] width 16 height 16
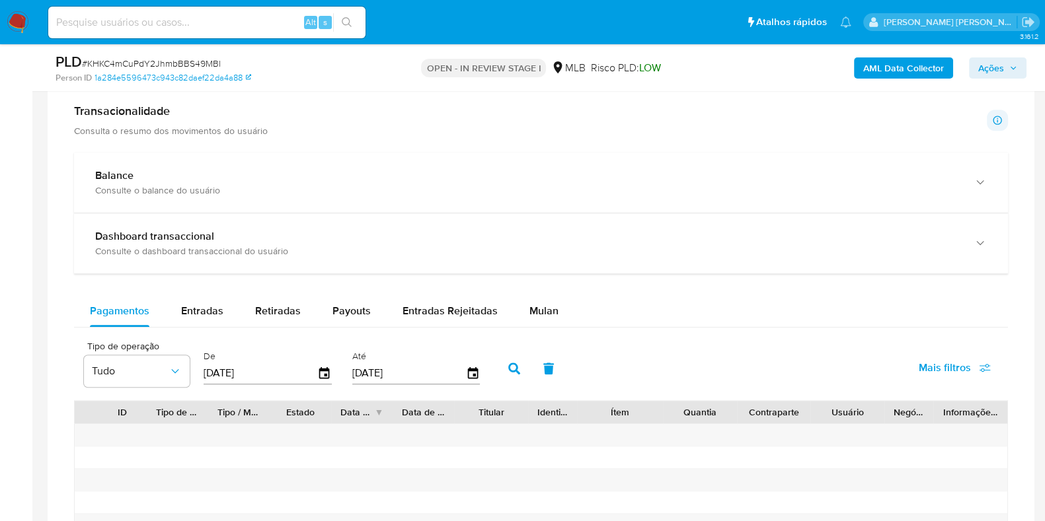
scroll to position [991, 0]
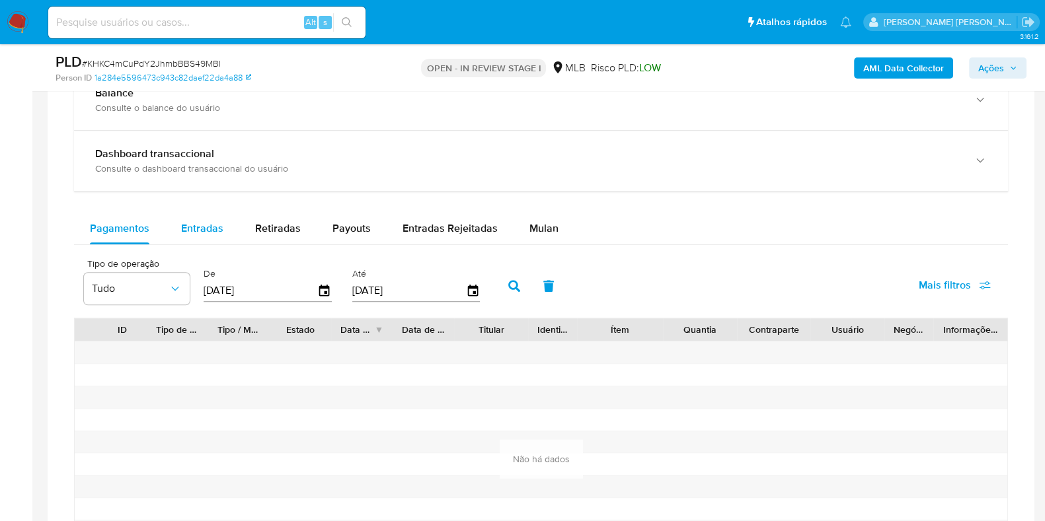
click at [226, 235] on button "Entradas" at bounding box center [202, 229] width 74 height 32
select select "10"
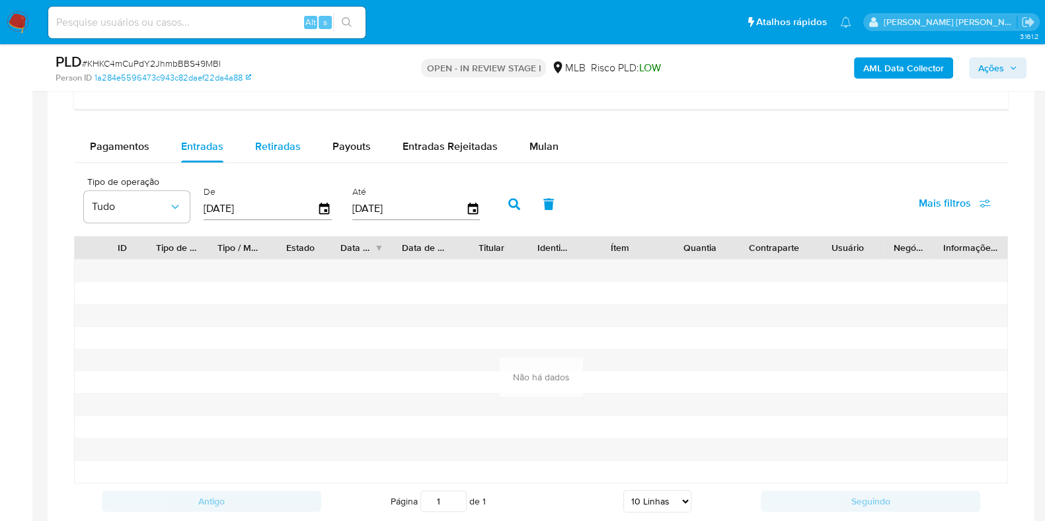
click at [289, 153] on div "Retiradas" at bounding box center [278, 147] width 46 height 32
select select "10"
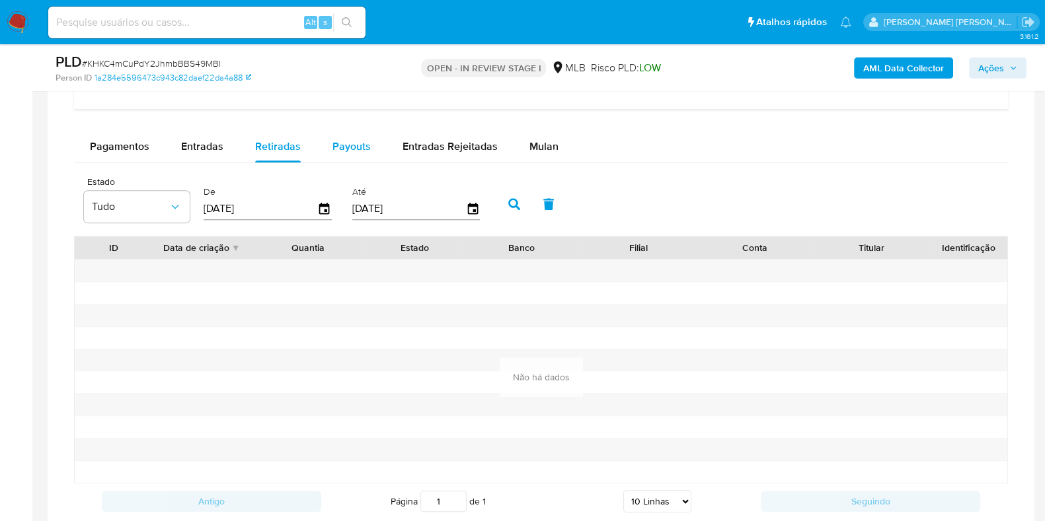
click at [335, 147] on span "Payouts" at bounding box center [351, 146] width 38 height 15
select select "10"
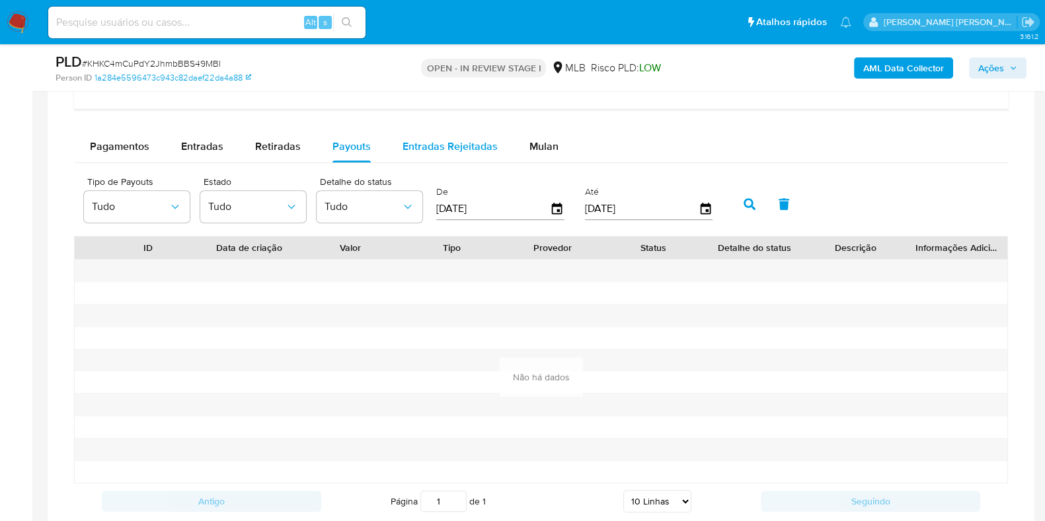
click at [429, 150] on span "Entradas Rejeitadas" at bounding box center [449, 146] width 95 height 15
select select "10"
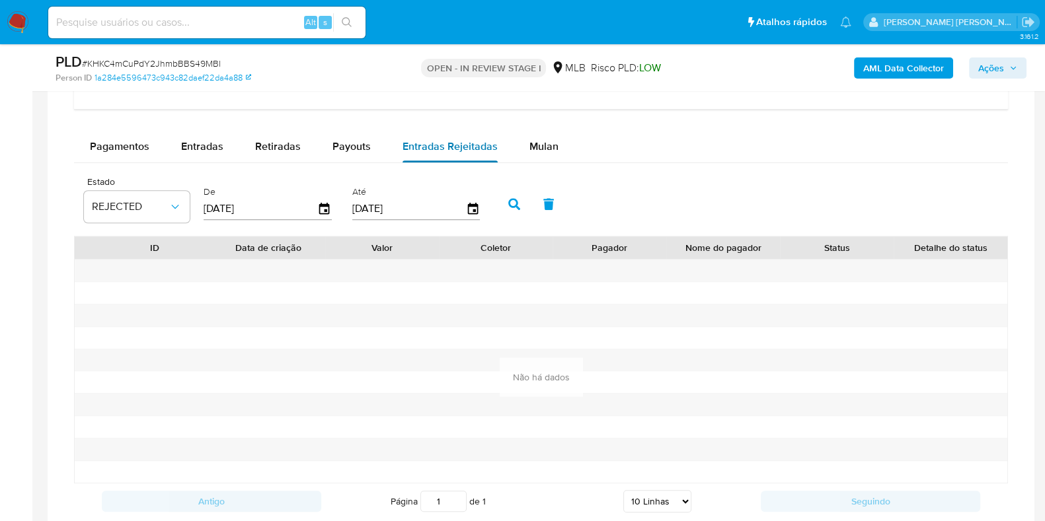
click at [501, 143] on button "Entradas Rejeitadas" at bounding box center [450, 147] width 127 height 32
click at [513, 143] on button "Mulan" at bounding box center [543, 147] width 61 height 32
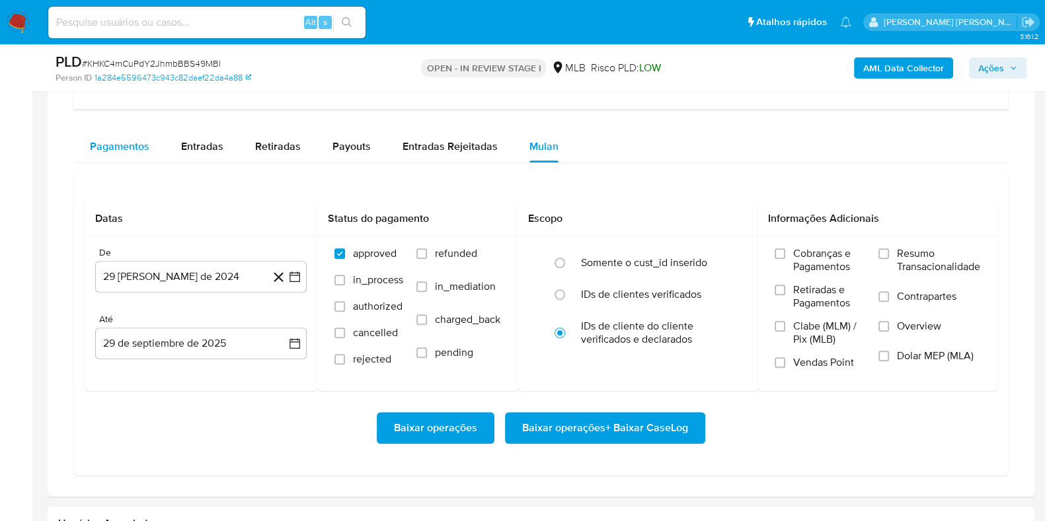
click at [131, 147] on span "Pagamentos" at bounding box center [119, 146] width 59 height 15
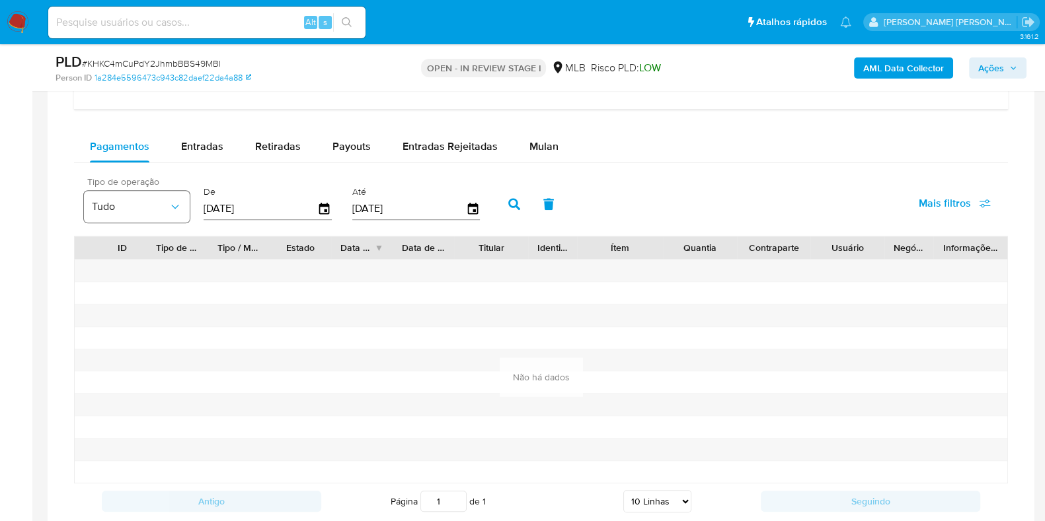
drag, startPoint x: 266, startPoint y: 205, endPoint x: 171, endPoint y: 202, distance: 94.5
click at [178, 202] on div "Tipo de operação Tudo De 02/07/2025 Até 29/09/2025" at bounding box center [285, 202] width 416 height 53
type input "01/01/2025"
click at [465, 204] on icon "button" at bounding box center [472, 209] width 23 height 23
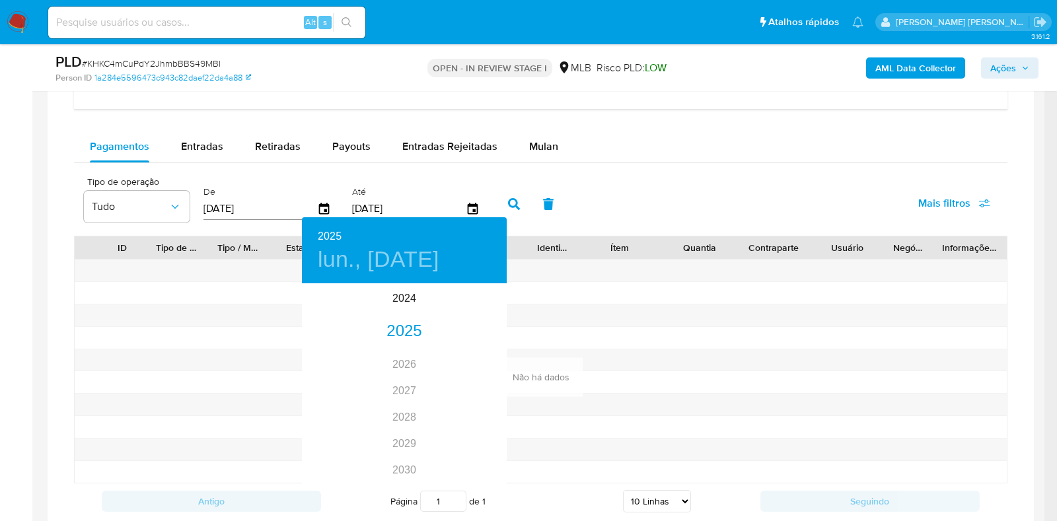
click at [414, 206] on div at bounding box center [528, 260] width 1057 height 521
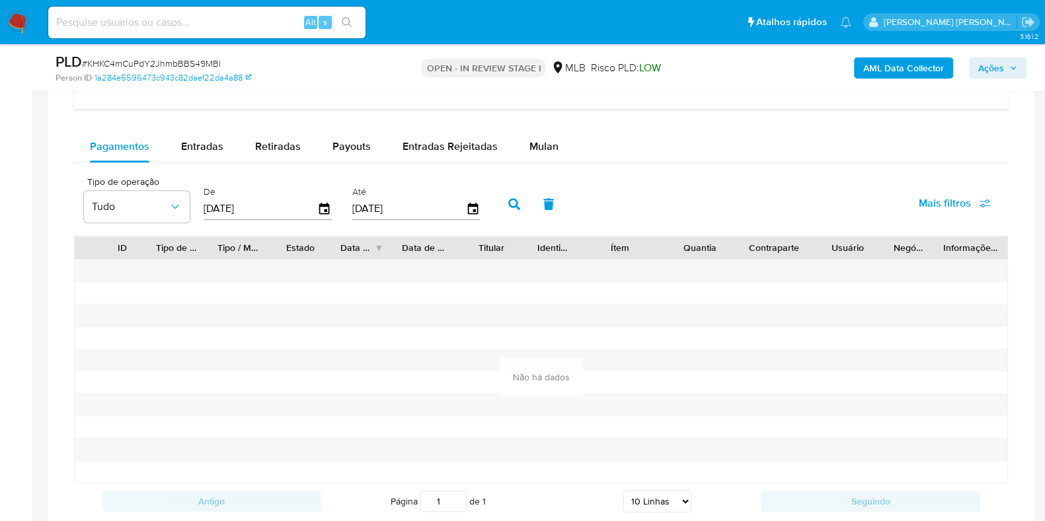
click at [393, 210] on div "2025 lun., sep. 29 2024 2025 2026 2027 2028 2029 2030 2031 2032 2033 2034 2035" at bounding box center [522, 260] width 1045 height 521
click at [400, 208] on input "[DATE]" at bounding box center [409, 208] width 114 height 21
click at [457, 206] on input "[DATE]" at bounding box center [409, 208] width 114 height 21
click at [461, 205] on icon "button" at bounding box center [472, 209] width 23 height 23
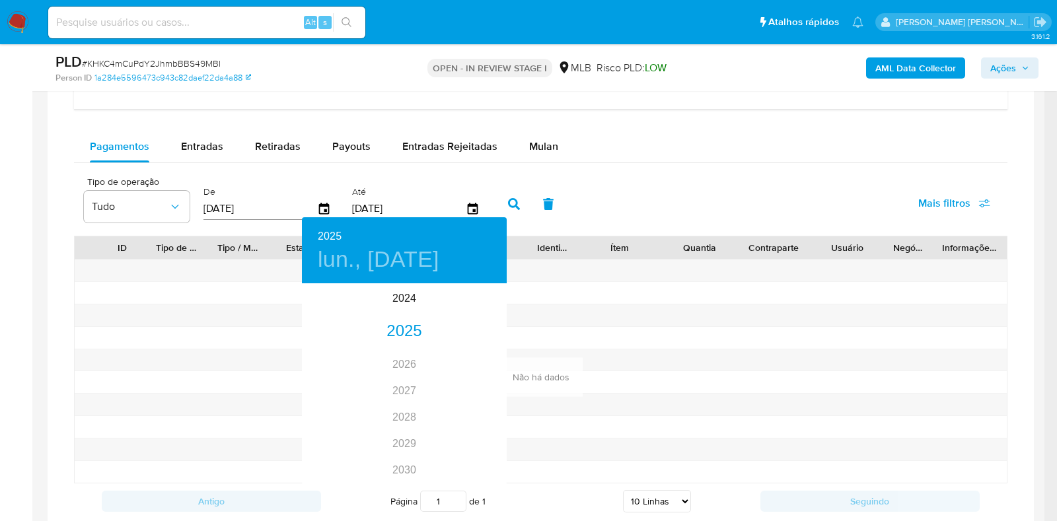
click at [406, 205] on div at bounding box center [528, 260] width 1057 height 521
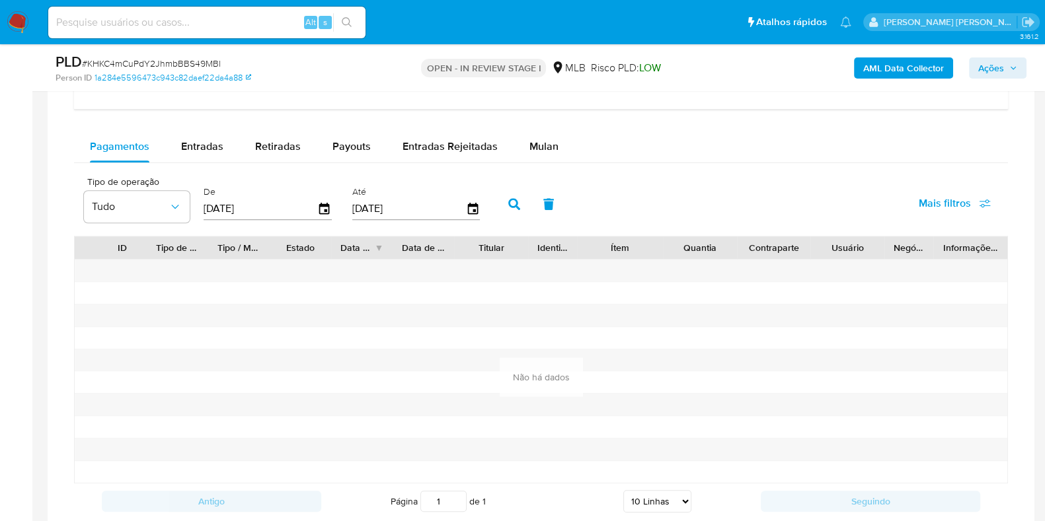
click at [410, 205] on div "2025 lun., sep. 29 2024 2025 2026 2027 2028 2029 2030 2031 2032 2033 2034 2035" at bounding box center [522, 260] width 1045 height 521
click at [440, 209] on input "[DATE]" at bounding box center [409, 208] width 114 height 21
type input "27/09/2025"
click at [515, 209] on button "button" at bounding box center [514, 204] width 34 height 32
click at [204, 147] on span "Entradas" at bounding box center [202, 146] width 42 height 15
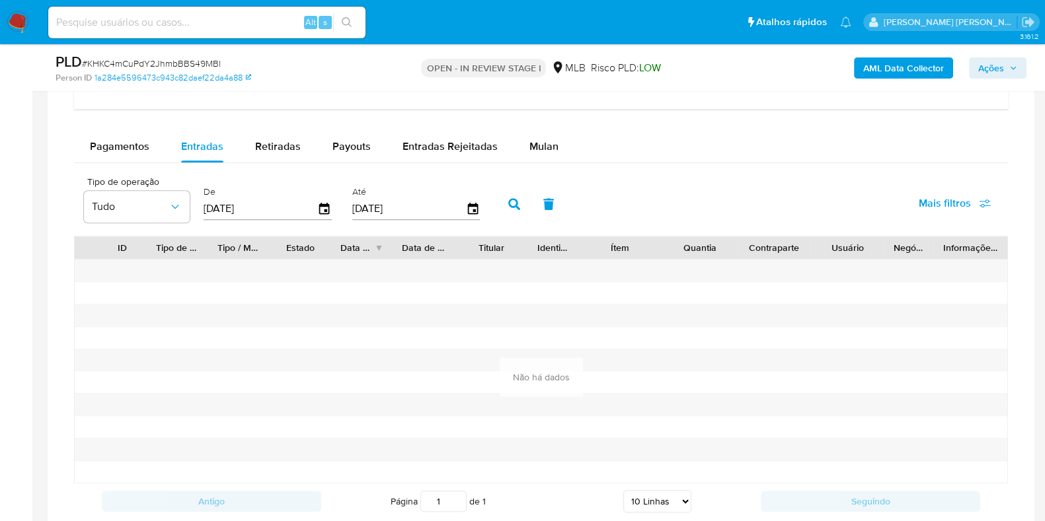
click at [269, 201] on input "[DATE]" at bounding box center [261, 208] width 114 height 21
type input "01/01/2025"
click at [509, 198] on icon "button" at bounding box center [514, 204] width 12 height 12
click at [287, 143] on span "Retiradas" at bounding box center [278, 146] width 46 height 15
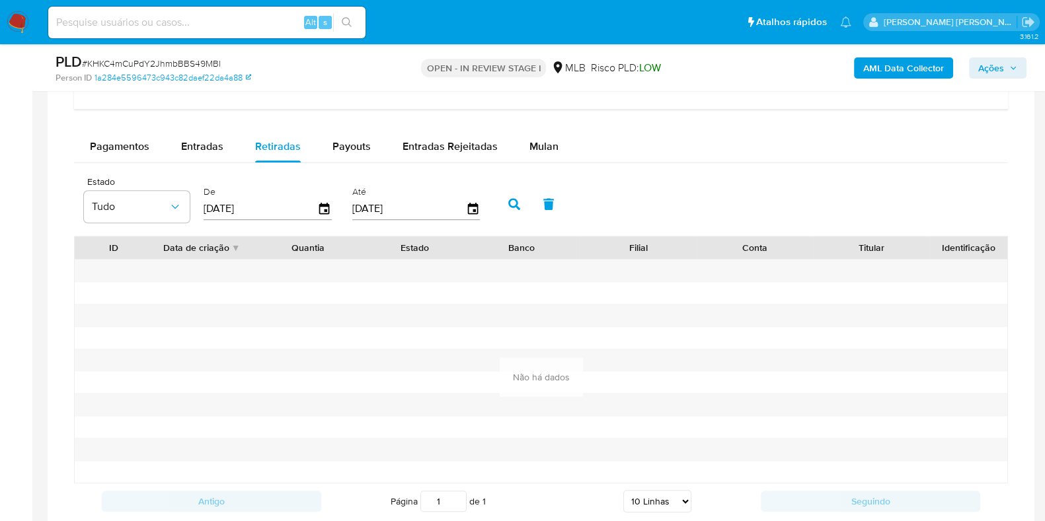
click at [275, 205] on input "[DATE]" at bounding box center [261, 208] width 114 height 21
type input "0_/__/____"
type input "1_/__/____"
type input "01/01/2025"
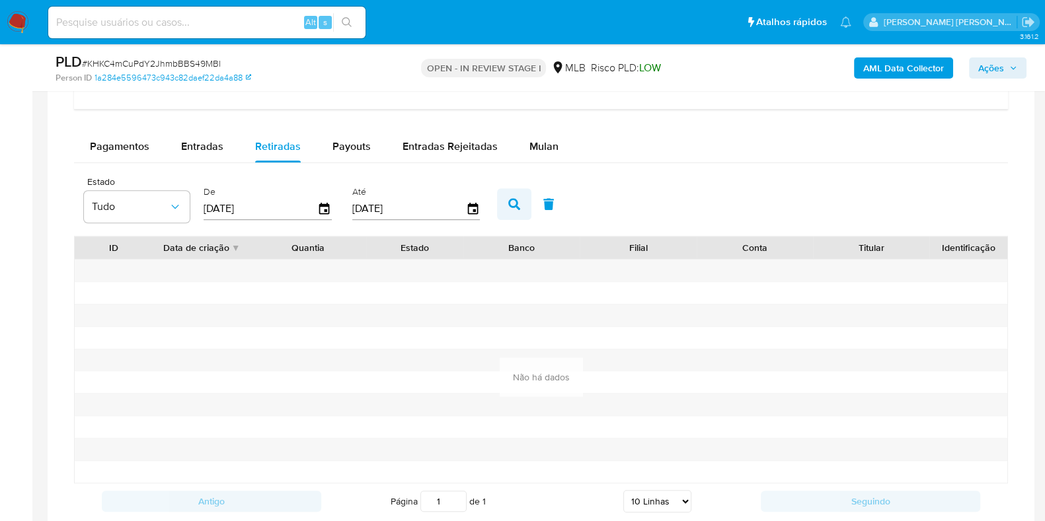
click at [508, 206] on icon "button" at bounding box center [514, 204] width 12 height 12
click at [357, 157] on div "Payouts" at bounding box center [351, 147] width 38 height 32
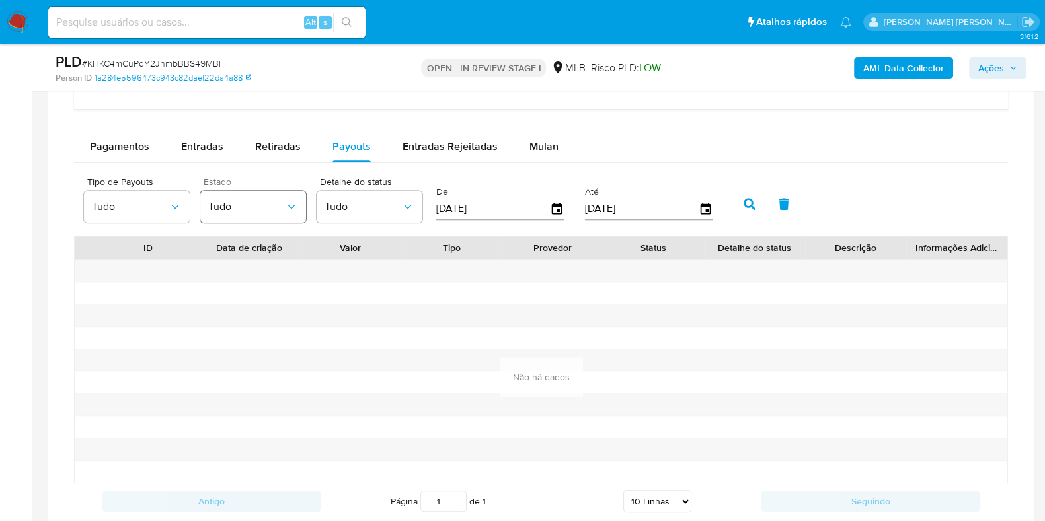
click at [253, 203] on span "Tudo" at bounding box center [246, 206] width 77 height 13
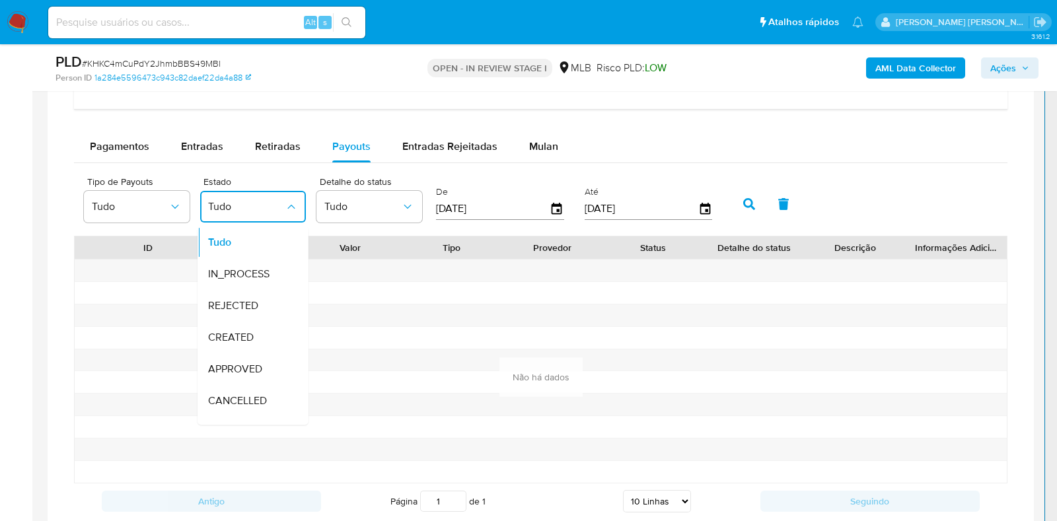
click at [522, 207] on input "[DATE]" at bounding box center [493, 208] width 114 height 21
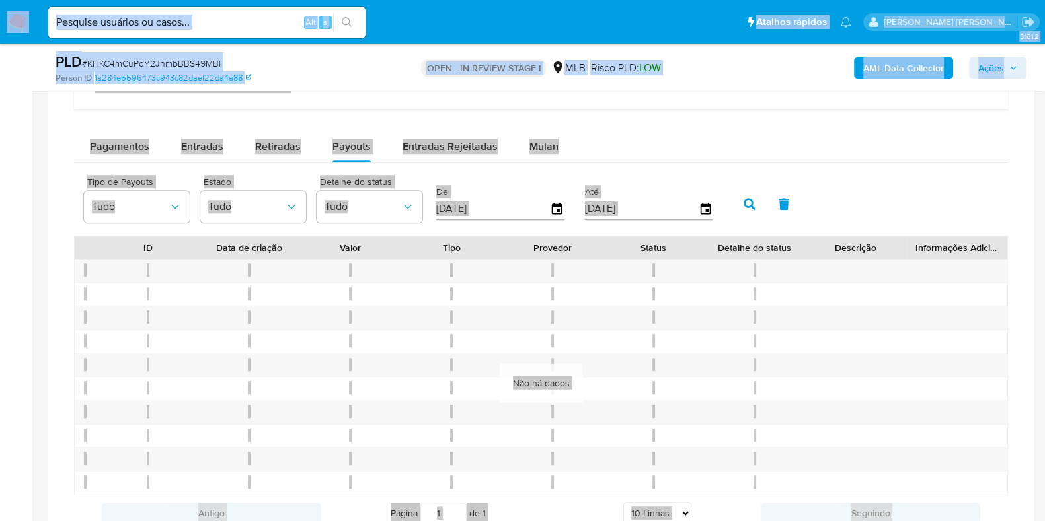
click at [522, 203] on input "[DATE]" at bounding box center [493, 208] width 114 height 21
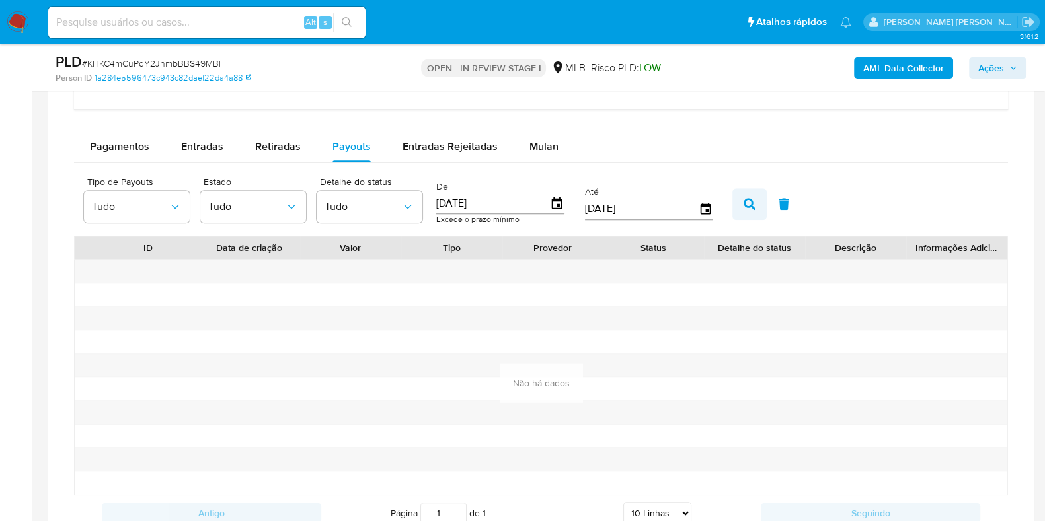
type input "01/01/2025"
click at [743, 207] on icon "button" at bounding box center [749, 204] width 12 height 12
drag, startPoint x: 518, startPoint y: 196, endPoint x: 432, endPoint y: 198, distance: 85.9
click at [433, 198] on div "De 01/01/2025 Excede o prazo mínimo" at bounding box center [502, 202] width 138 height 53
type input "01/03/2025"
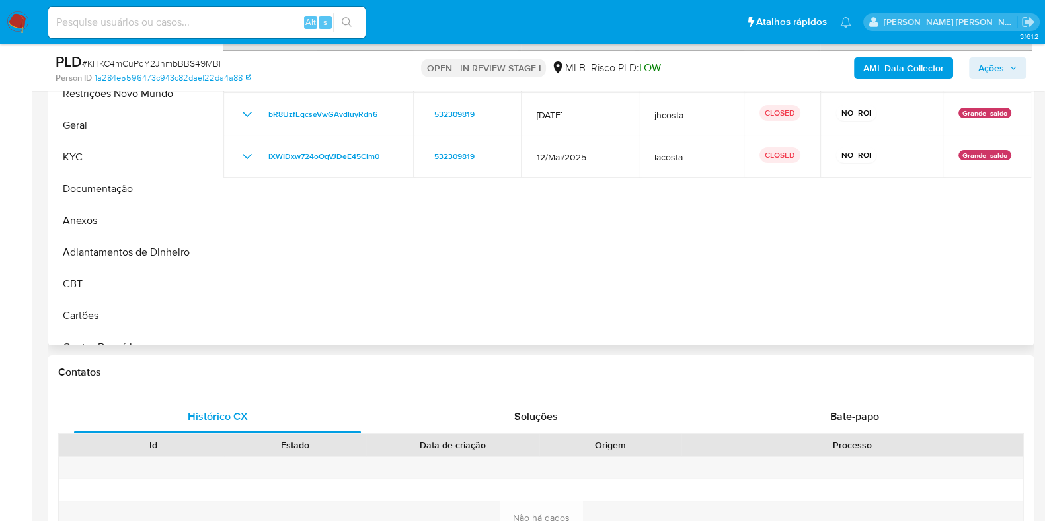
scroll to position [82, 0]
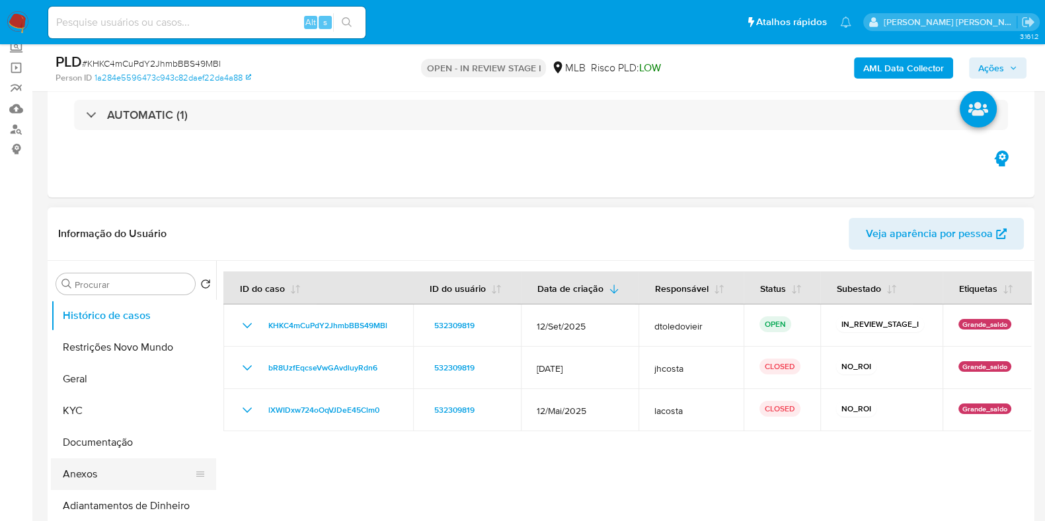
click at [110, 416] on button "Anexos" at bounding box center [128, 475] width 155 height 32
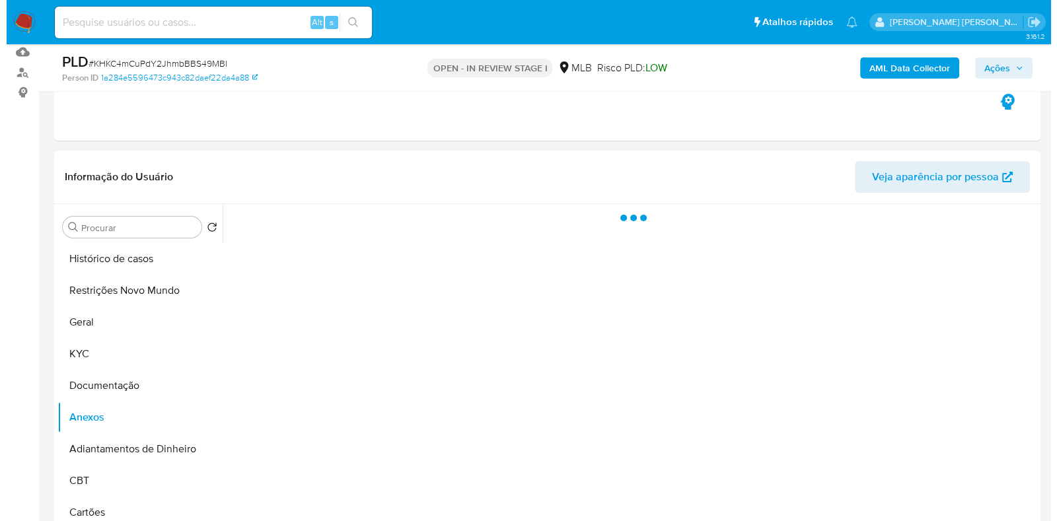
scroll to position [165, 0]
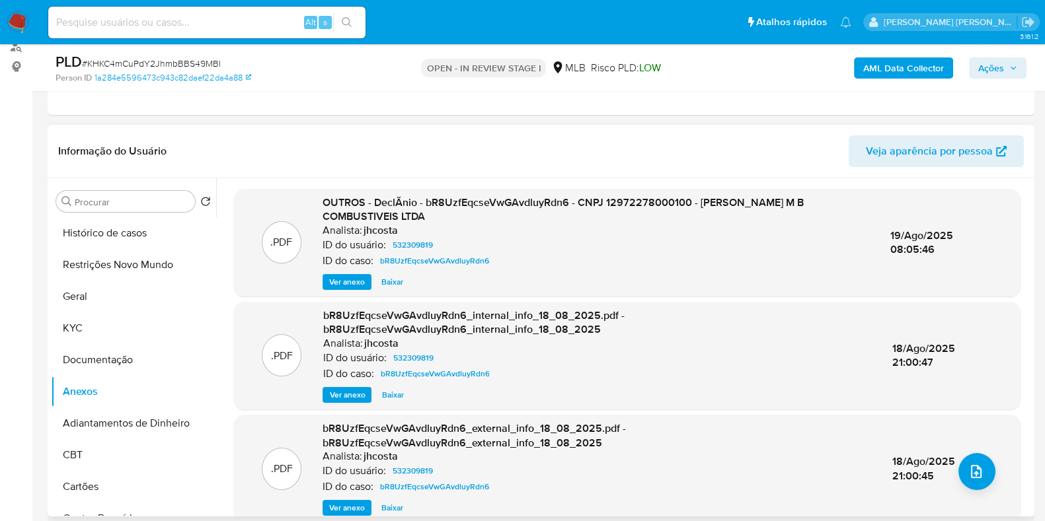
click at [353, 277] on span "Ver anexo" at bounding box center [347, 282] width 36 height 13
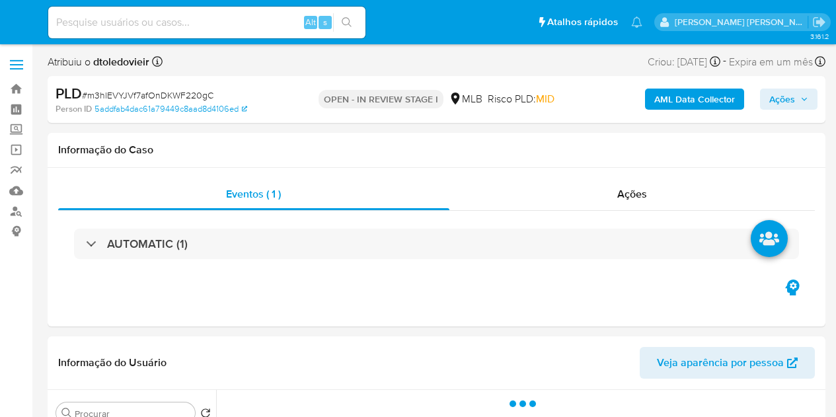
select select "10"
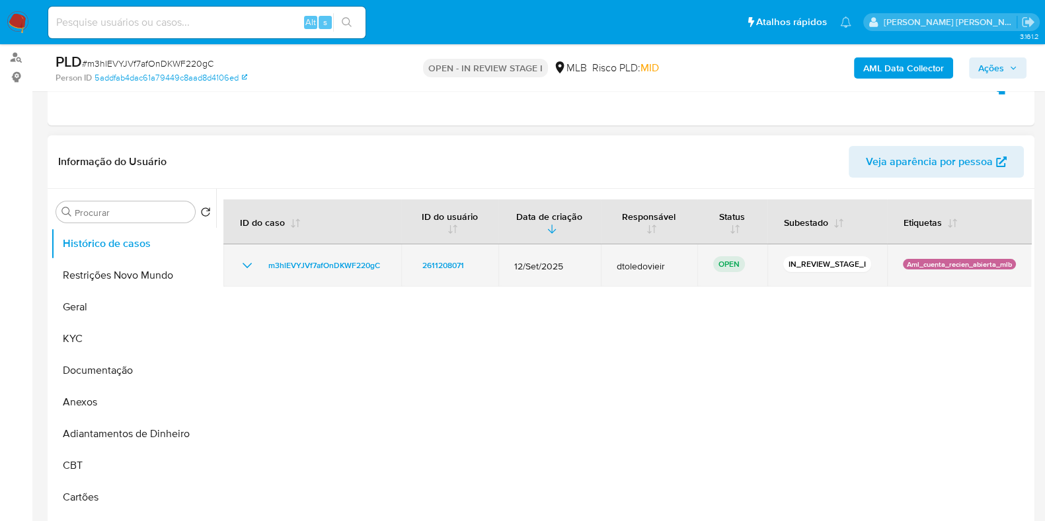
scroll to position [165, 0]
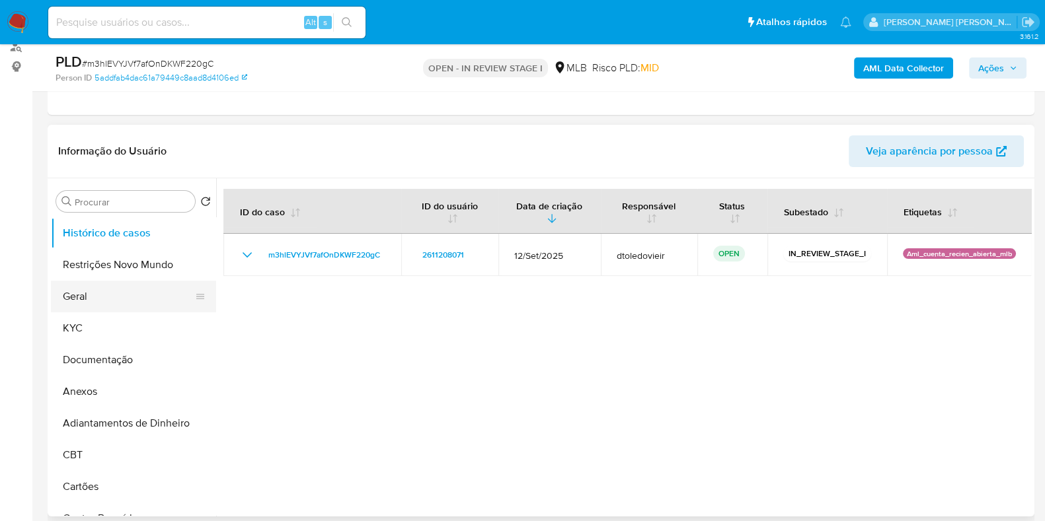
click at [116, 301] on button "Geral" at bounding box center [128, 297] width 155 height 32
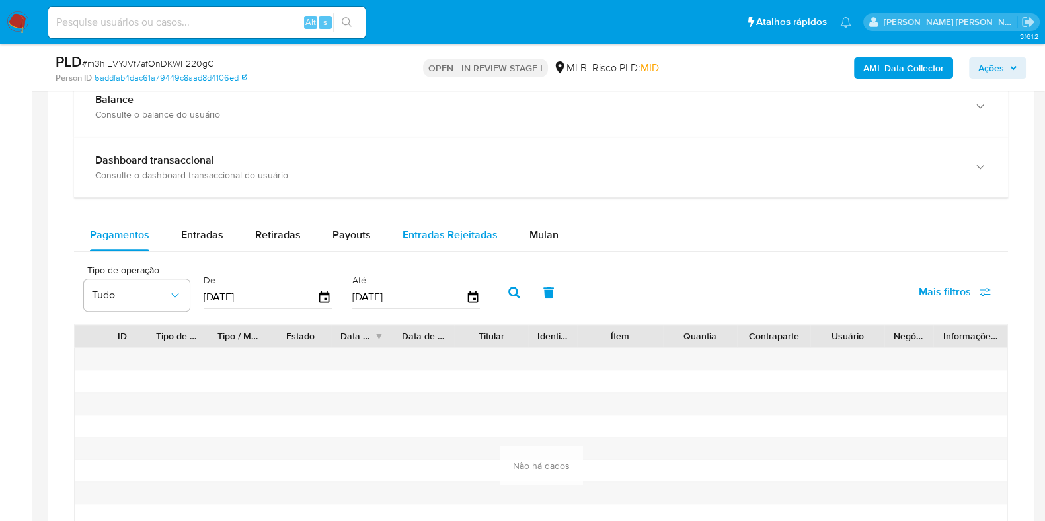
scroll to position [991, 0]
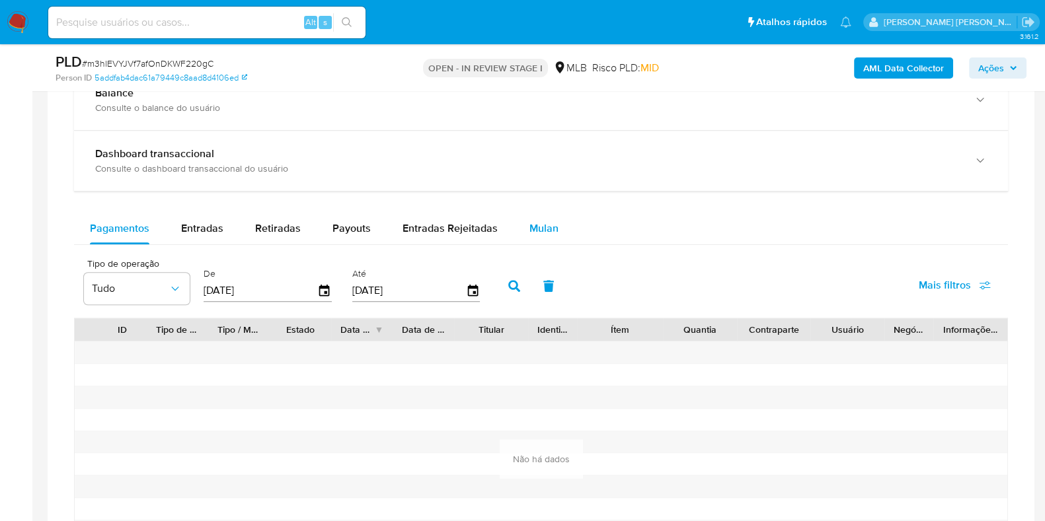
click at [554, 224] on button "Mulan" at bounding box center [543, 229] width 61 height 32
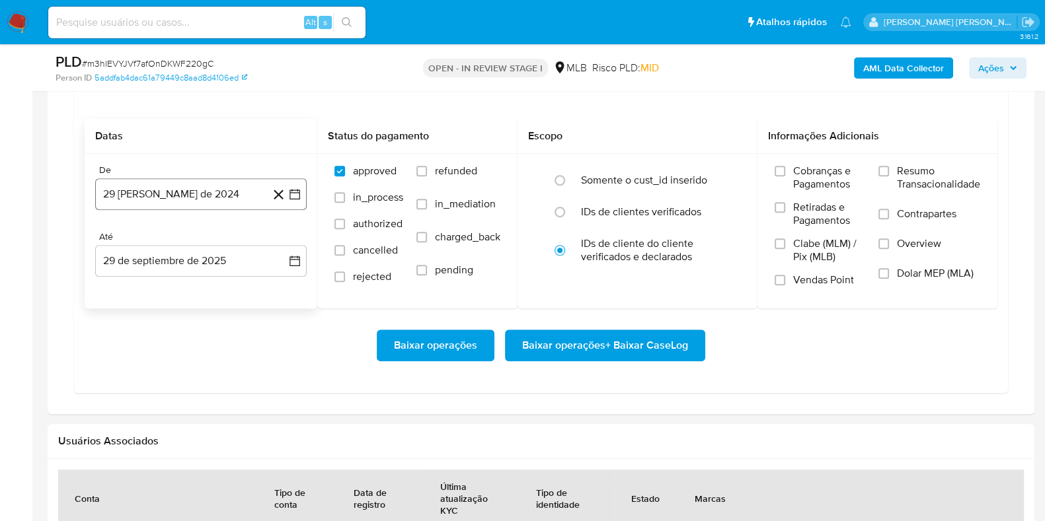
click at [194, 190] on button "29 [PERSON_NAME] de 2024" at bounding box center [200, 194] width 211 height 32
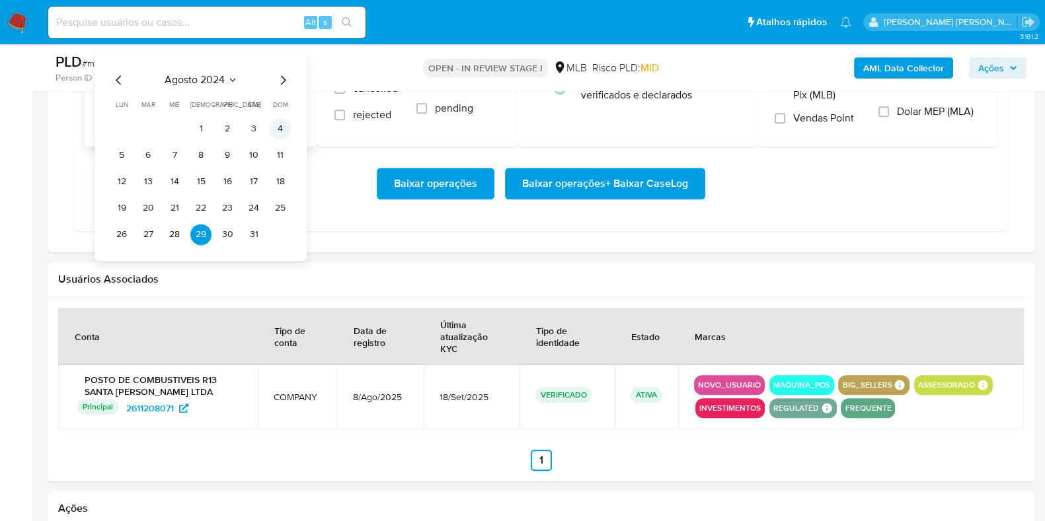
scroll to position [1321, 0]
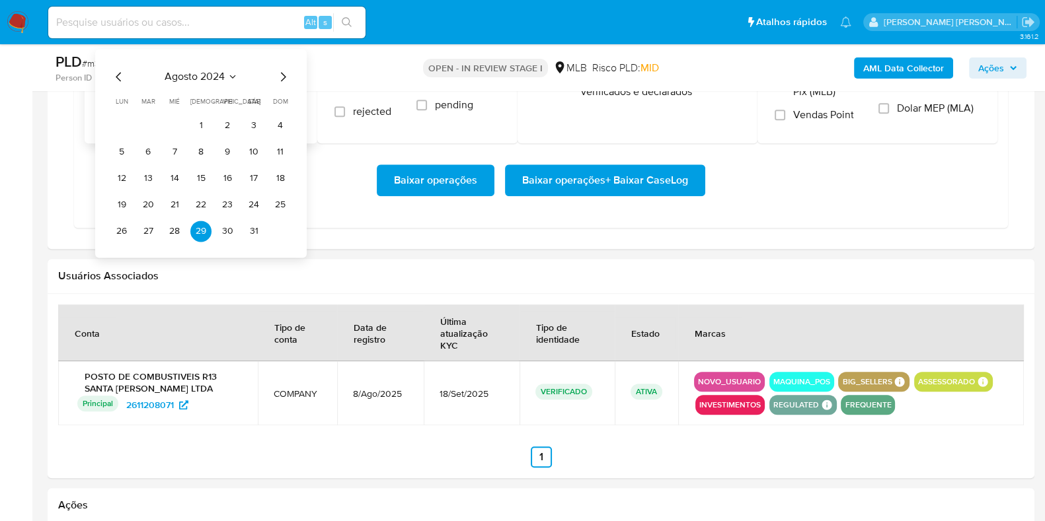
click at [282, 79] on icon "Mes siguiente" at bounding box center [283, 77] width 16 height 16
click at [282, 77] on icon "Mes siguiente" at bounding box center [283, 76] width 5 height 9
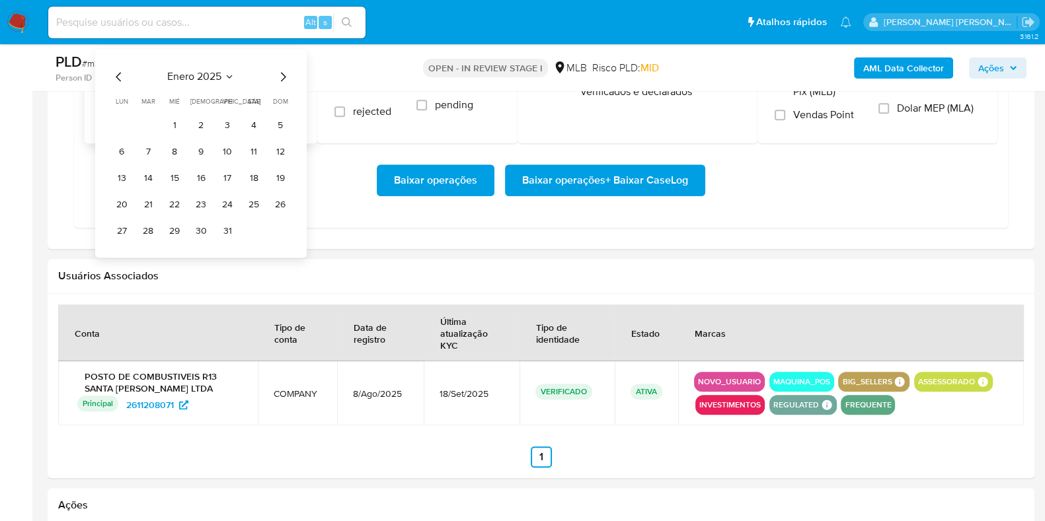
click at [282, 77] on icon "Mes siguiente" at bounding box center [283, 76] width 5 height 9
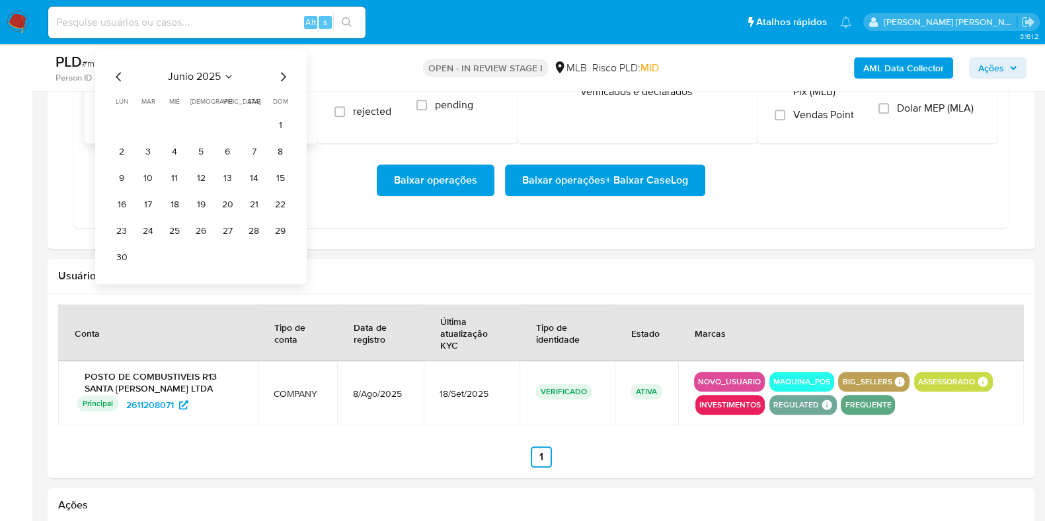
click at [282, 77] on icon "Mes siguiente" at bounding box center [283, 76] width 5 height 9
click at [225, 123] on button "1" at bounding box center [227, 125] width 21 height 21
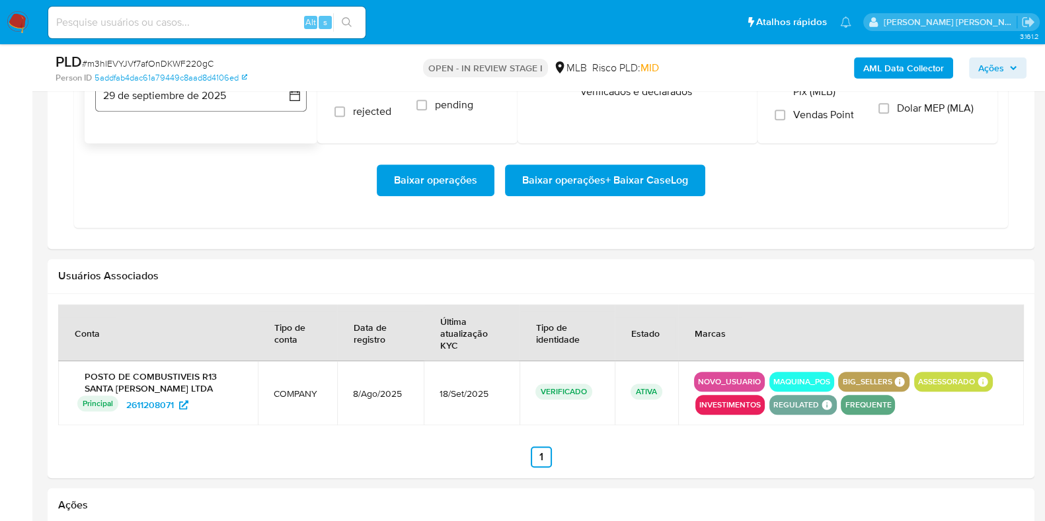
click at [174, 97] on button "29 de septiembre de 2025" at bounding box center [200, 96] width 211 height 32
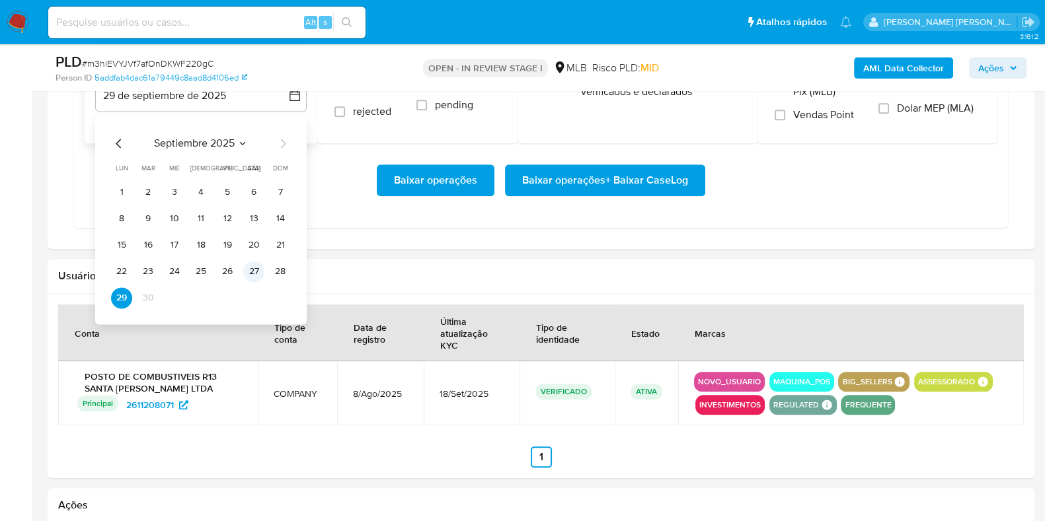
click at [245, 269] on button "27" at bounding box center [253, 271] width 21 height 21
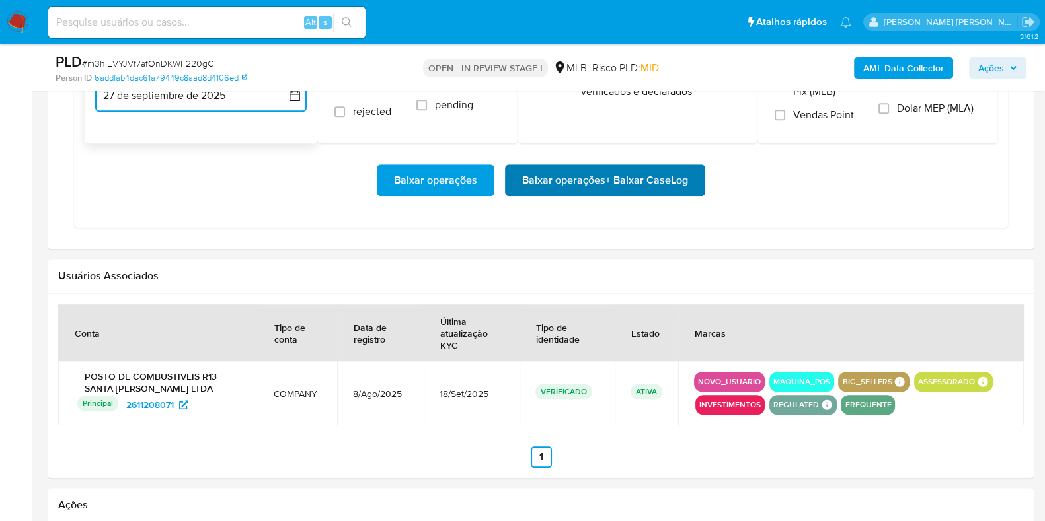
click at [533, 178] on span "Baixar operações + Baixar CaseLog" at bounding box center [605, 180] width 166 height 29
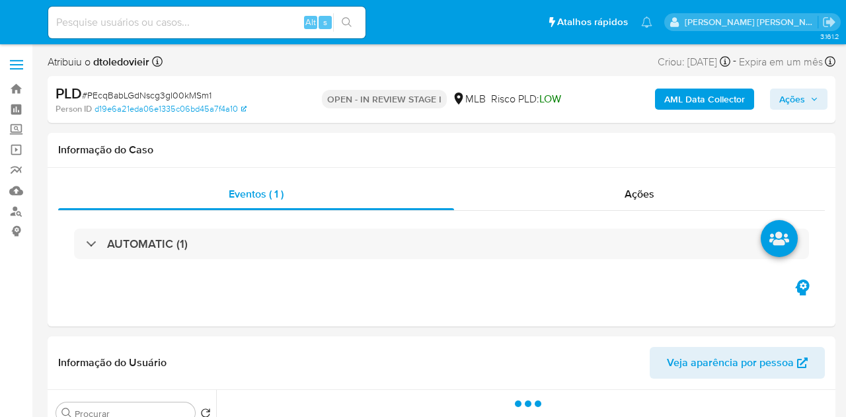
select select "10"
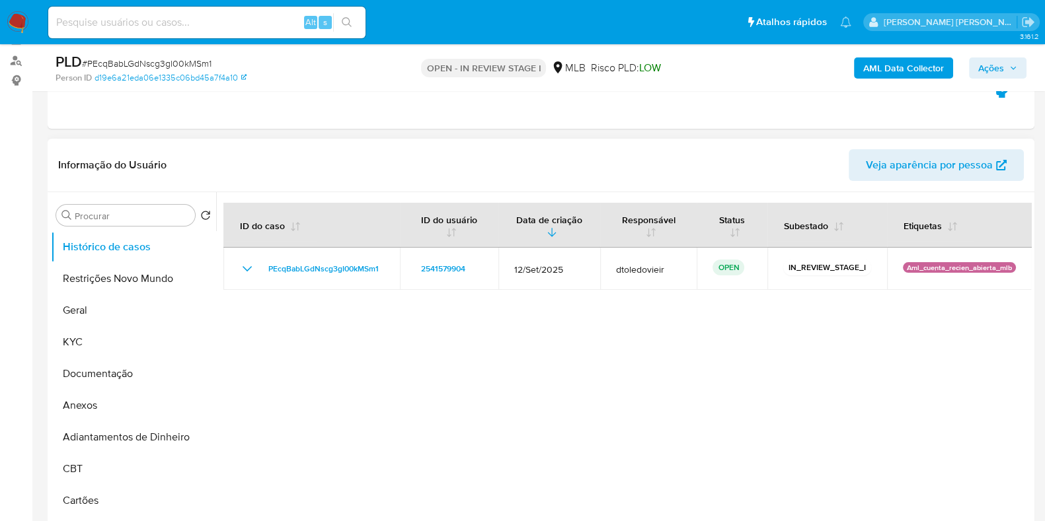
scroll to position [248, 0]
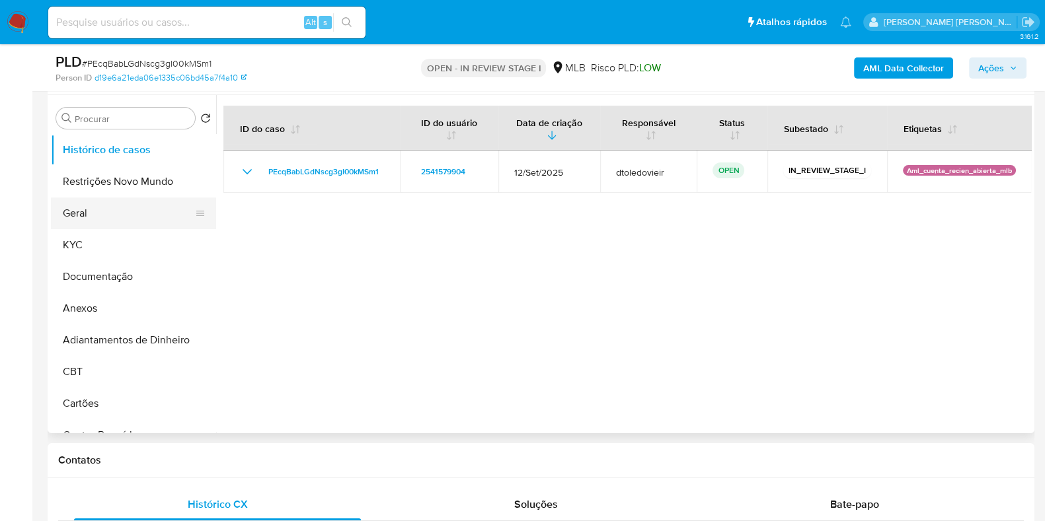
click at [98, 208] on button "Geral" at bounding box center [128, 214] width 155 height 32
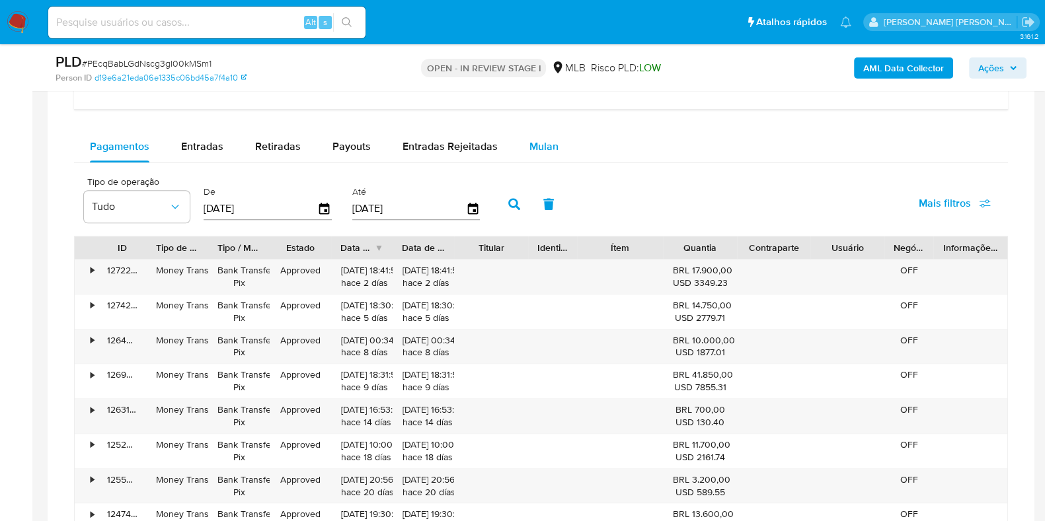
click at [539, 140] on span "Mulan" at bounding box center [543, 146] width 29 height 15
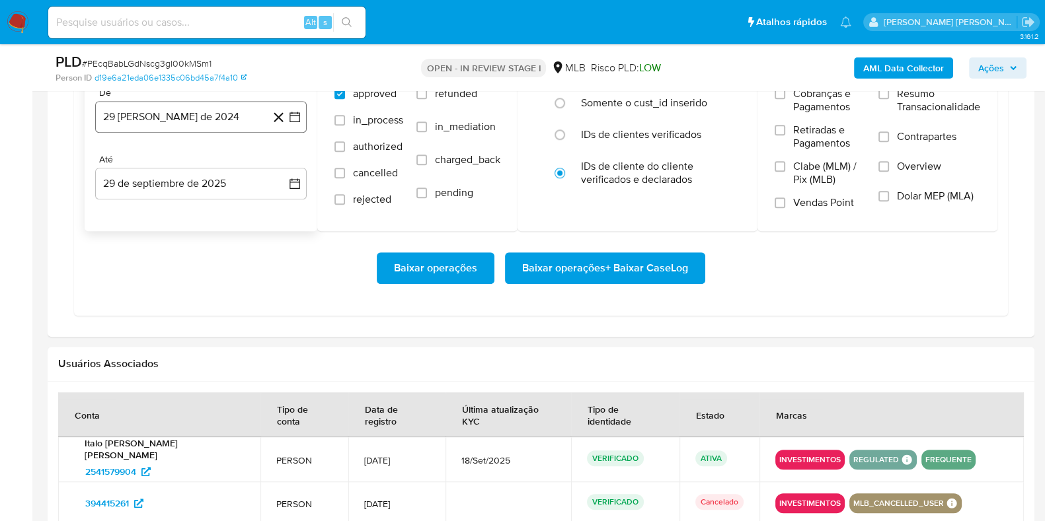
scroll to position [1238, 0]
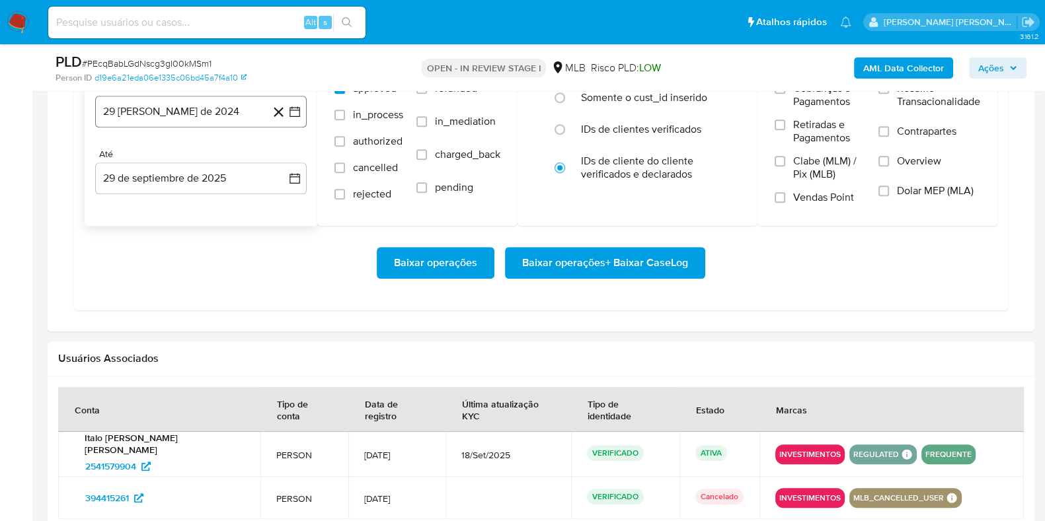
click at [179, 116] on button "29 [PERSON_NAME] de 2024" at bounding box center [200, 112] width 211 height 32
click at [270, 154] on div "agosto 2024" at bounding box center [201, 159] width 180 height 16
click at [275, 153] on icon "Mes siguiente" at bounding box center [283, 159] width 16 height 16
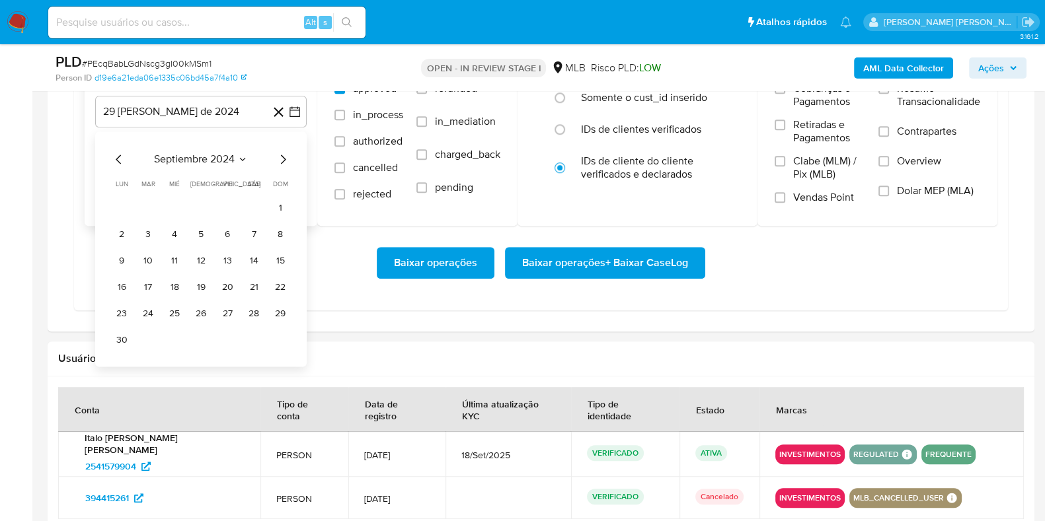
click at [275, 153] on icon "Mes siguiente" at bounding box center [283, 159] width 16 height 16
click at [276, 153] on icon "Mes siguiente" at bounding box center [283, 159] width 16 height 16
click at [278, 153] on icon "Mes siguiente" at bounding box center [283, 159] width 16 height 16
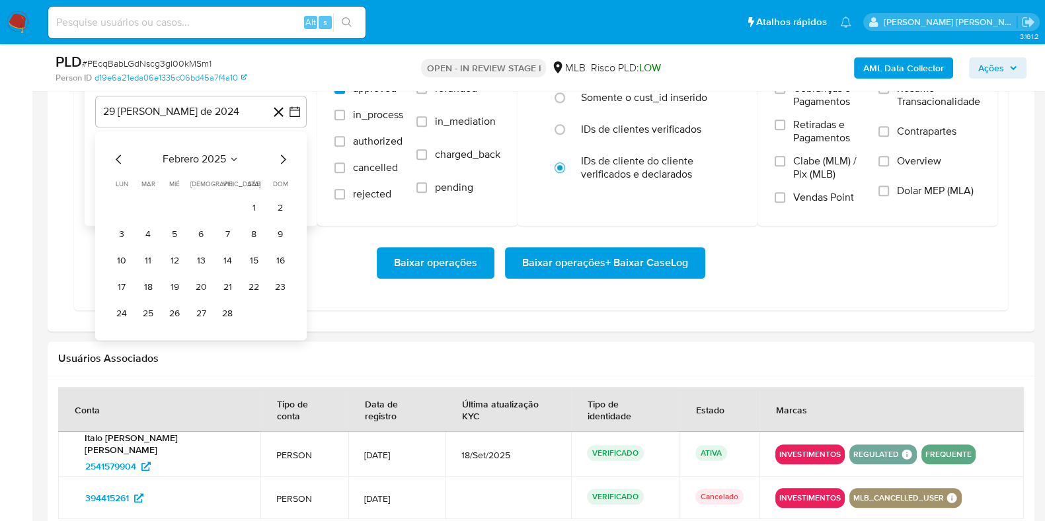
click at [280, 153] on icon "Mes siguiente" at bounding box center [283, 159] width 16 height 16
click at [233, 235] on button "6" at bounding box center [227, 234] width 21 height 21
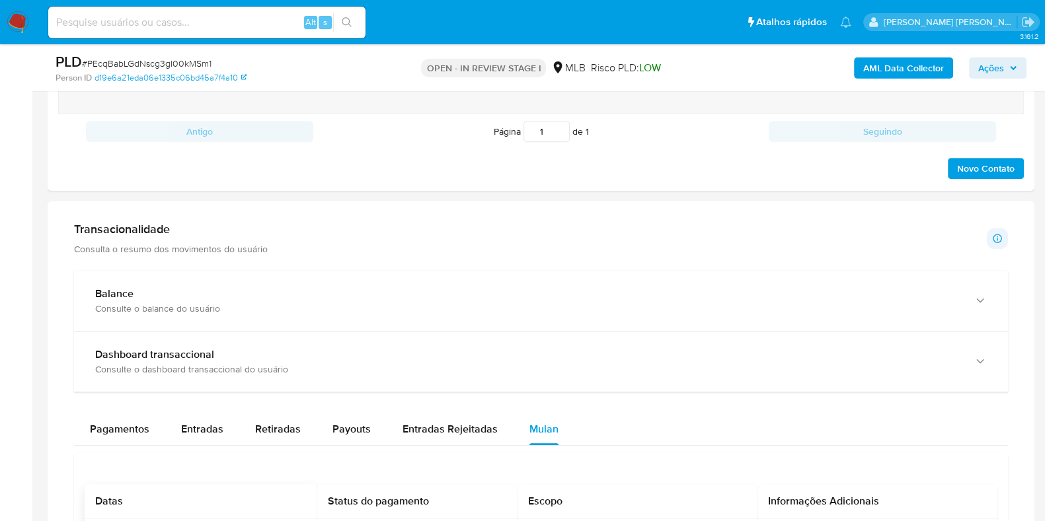
scroll to position [991, 0]
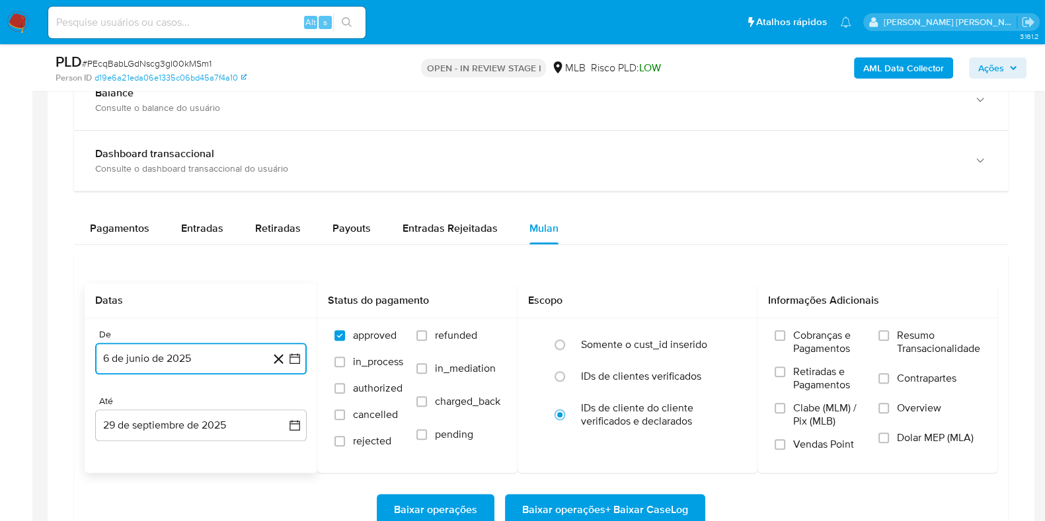
click at [241, 358] on button "6 de junio de 2025" at bounding box center [200, 359] width 211 height 32
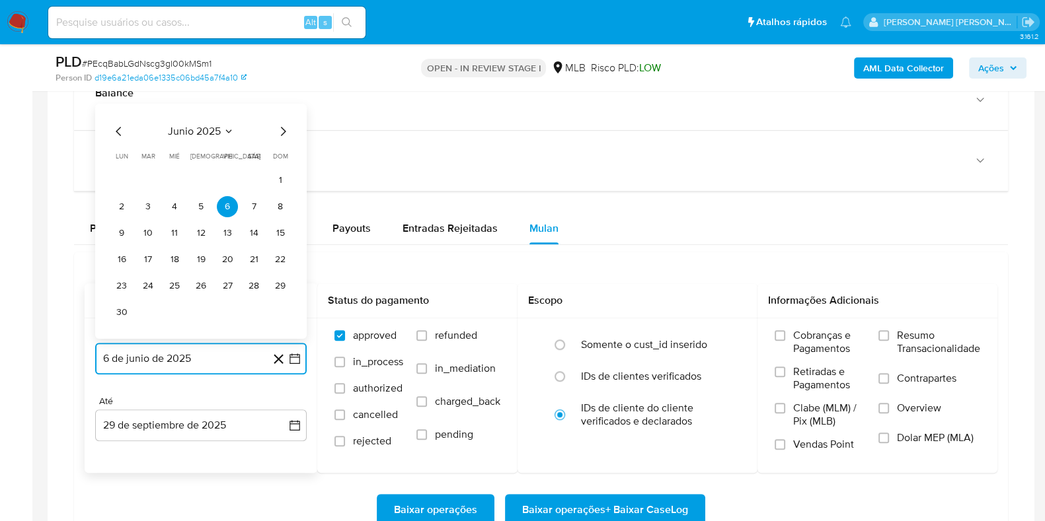
click at [282, 128] on icon "Mes siguiente" at bounding box center [283, 132] width 16 height 16
click at [273, 207] on button "6" at bounding box center [280, 206] width 21 height 21
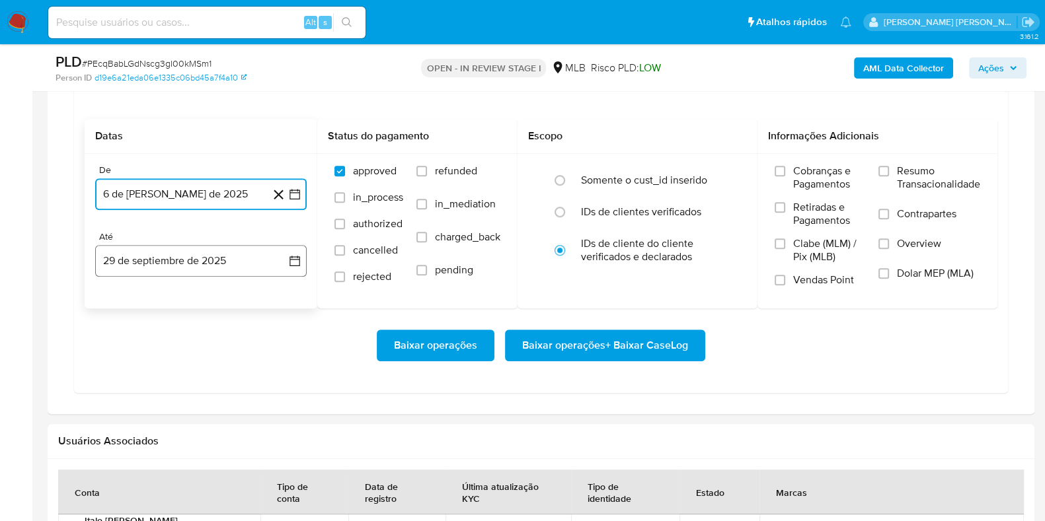
scroll to position [1156, 0]
click at [142, 256] on button "29 de septiembre de 2025" at bounding box center [200, 261] width 211 height 32
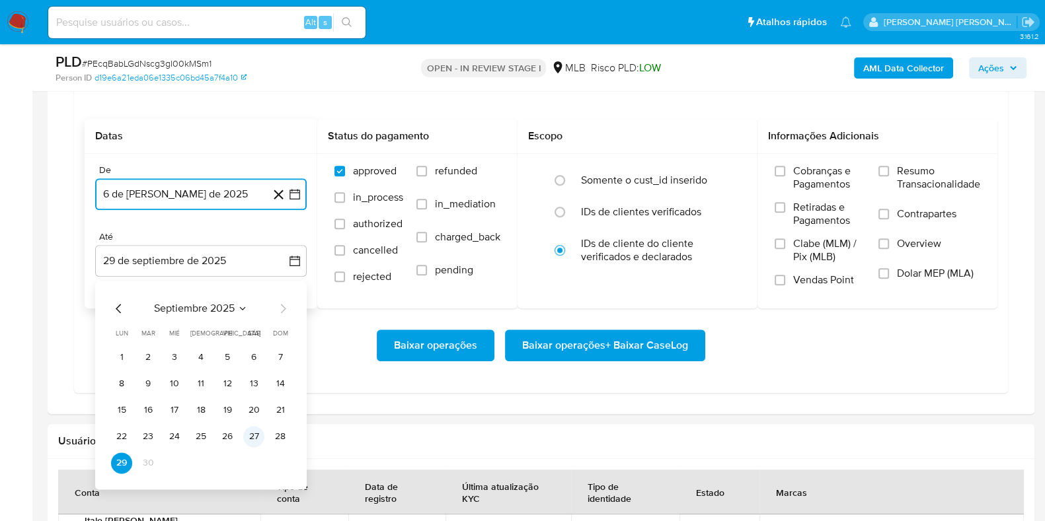
click at [243, 416] on button "27" at bounding box center [253, 436] width 21 height 21
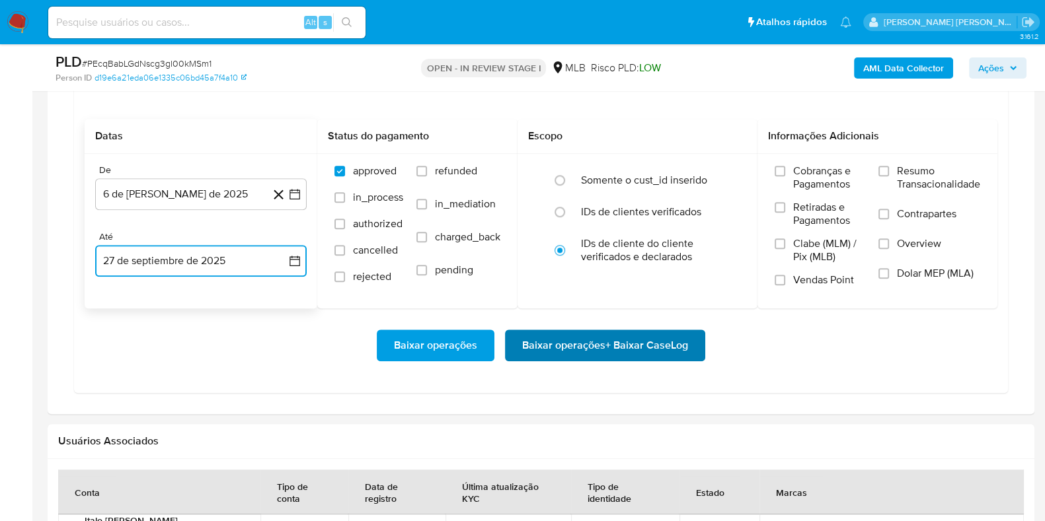
click at [558, 335] on span "Baixar operações + Baixar CaseLog" at bounding box center [605, 345] width 166 height 29
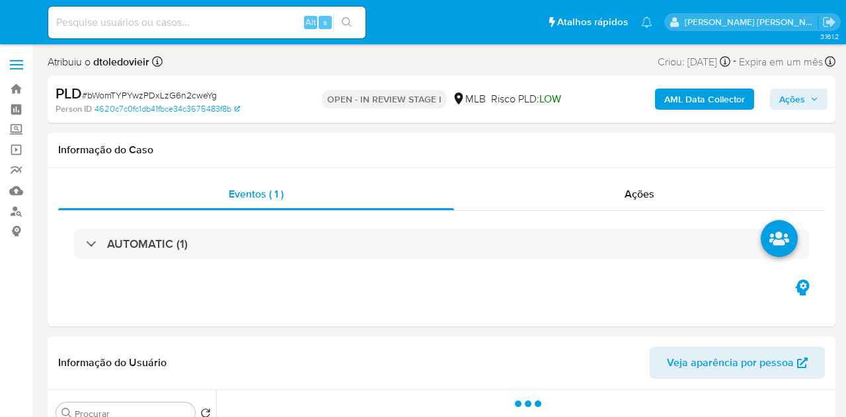
select select "10"
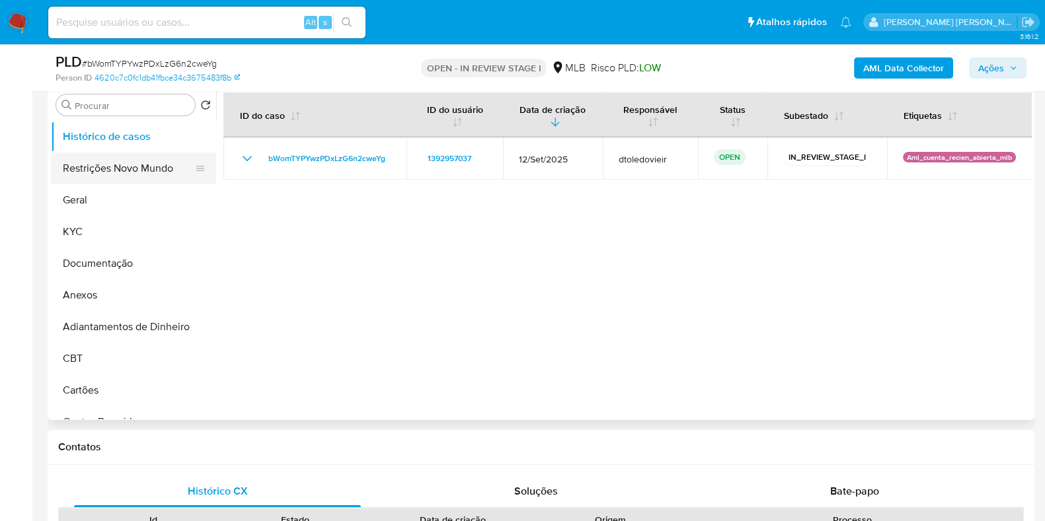
scroll to position [248, 0]
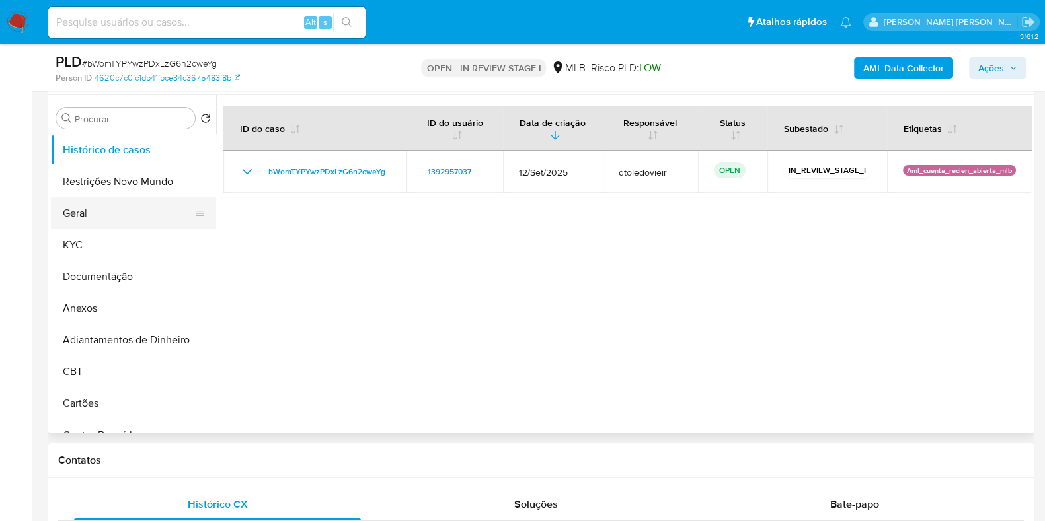
click at [61, 205] on button "Geral" at bounding box center [128, 214] width 155 height 32
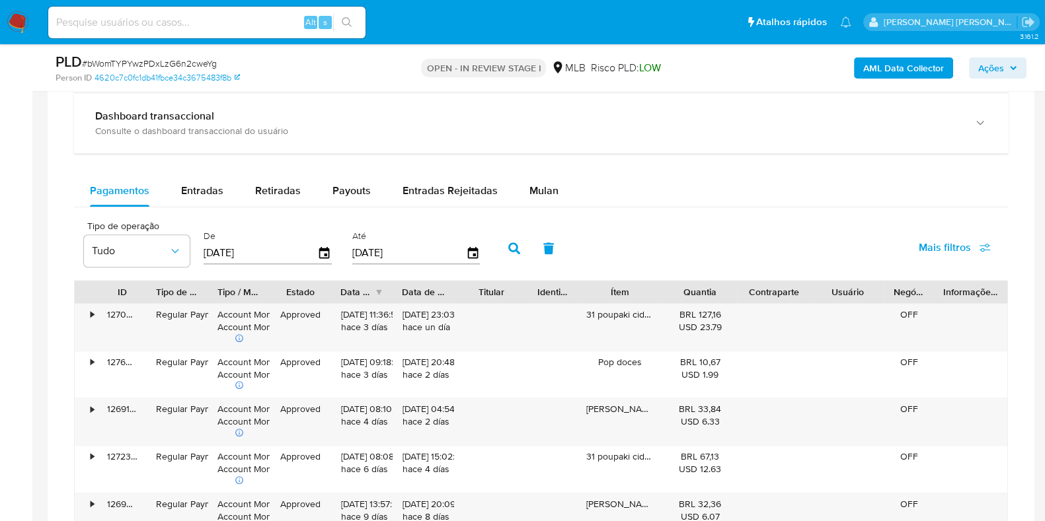
scroll to position [1073, 0]
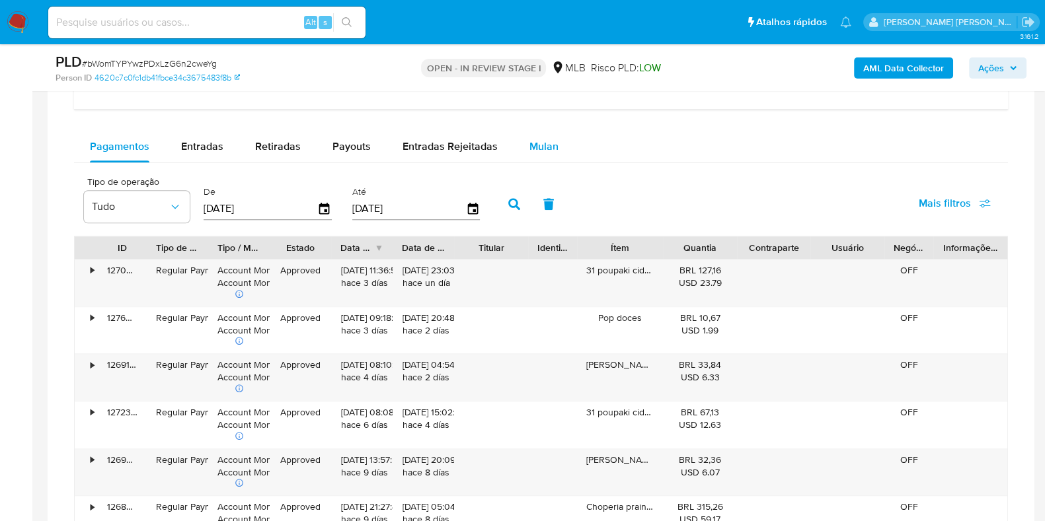
click at [541, 147] on span "Mulan" at bounding box center [543, 146] width 29 height 15
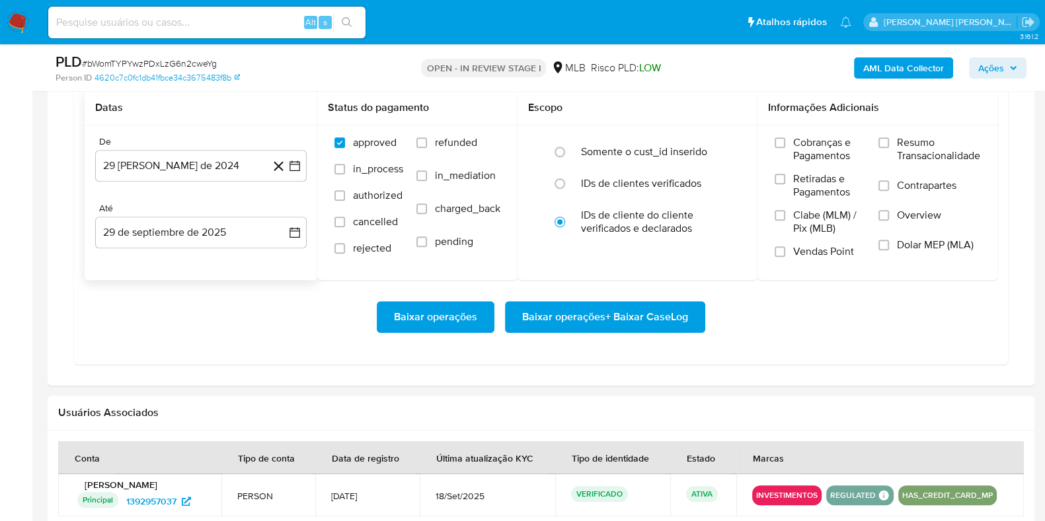
scroll to position [1238, 0]
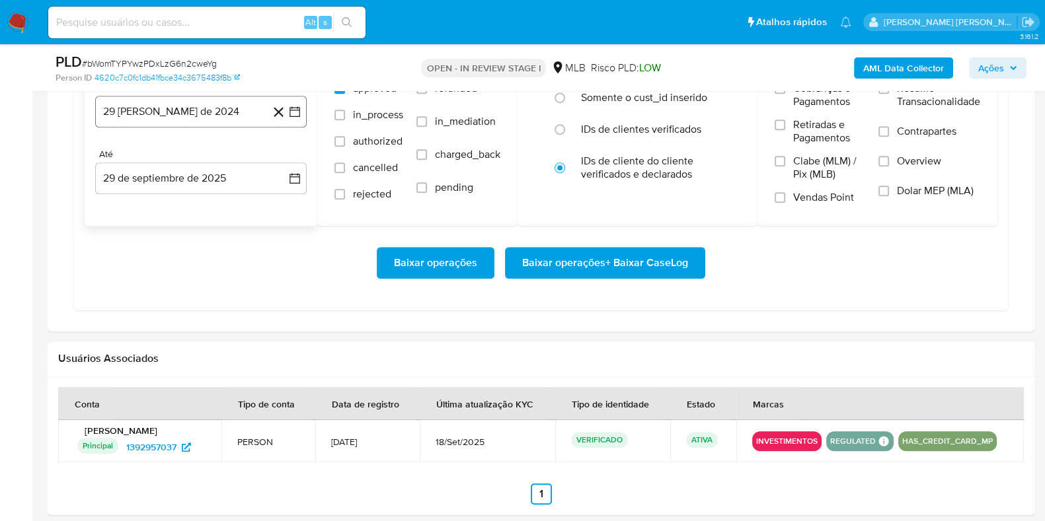
click at [202, 118] on button "29 [PERSON_NAME] de 2024" at bounding box center [200, 112] width 211 height 32
click at [278, 157] on icon "Mes siguiente" at bounding box center [283, 159] width 16 height 16
click at [280, 157] on icon "Mes siguiente" at bounding box center [283, 159] width 16 height 16
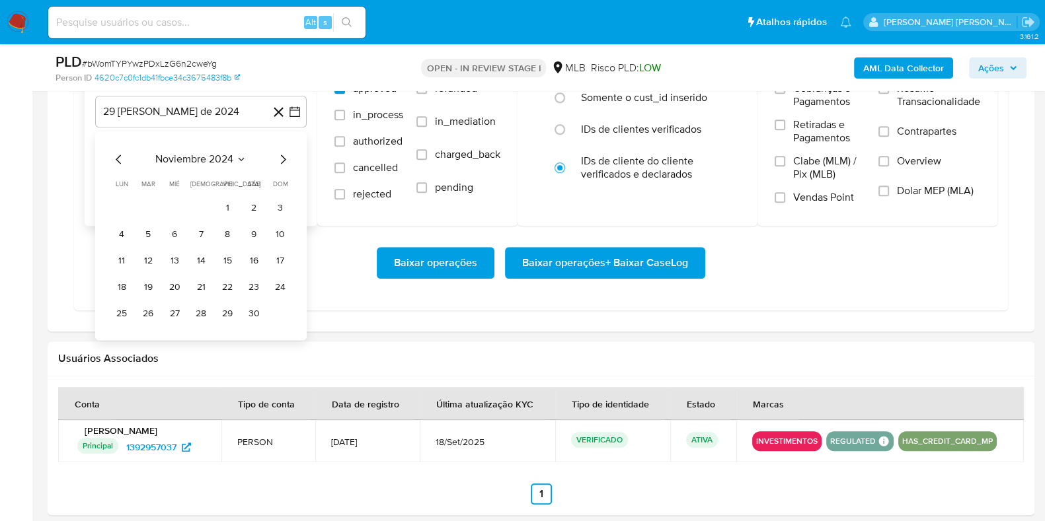
click at [281, 157] on icon "Mes siguiente" at bounding box center [283, 159] width 16 height 16
click at [282, 156] on icon "Mes siguiente" at bounding box center [283, 159] width 16 height 16
click at [122, 155] on icon "Mes anterior" at bounding box center [119, 159] width 16 height 16
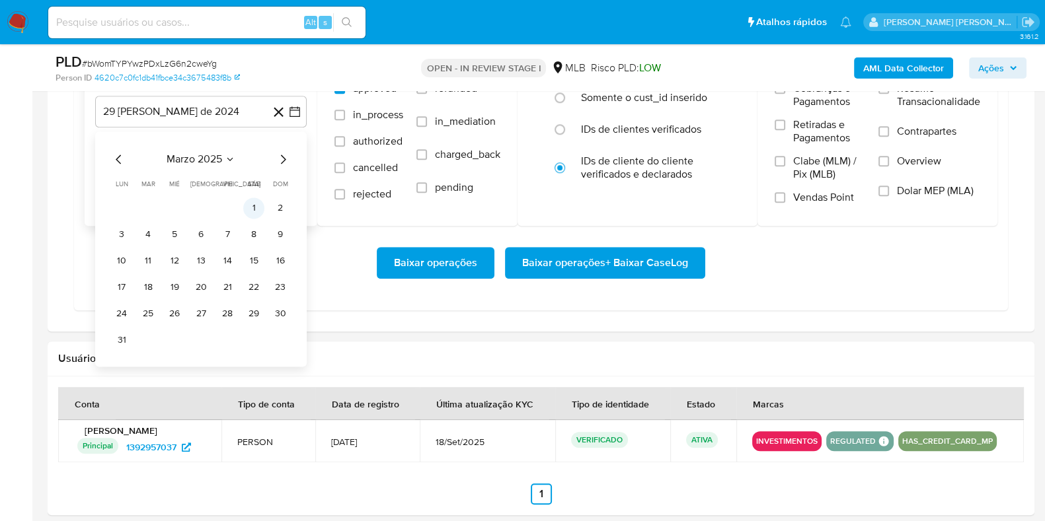
click at [244, 202] on button "1" at bounding box center [253, 208] width 21 height 21
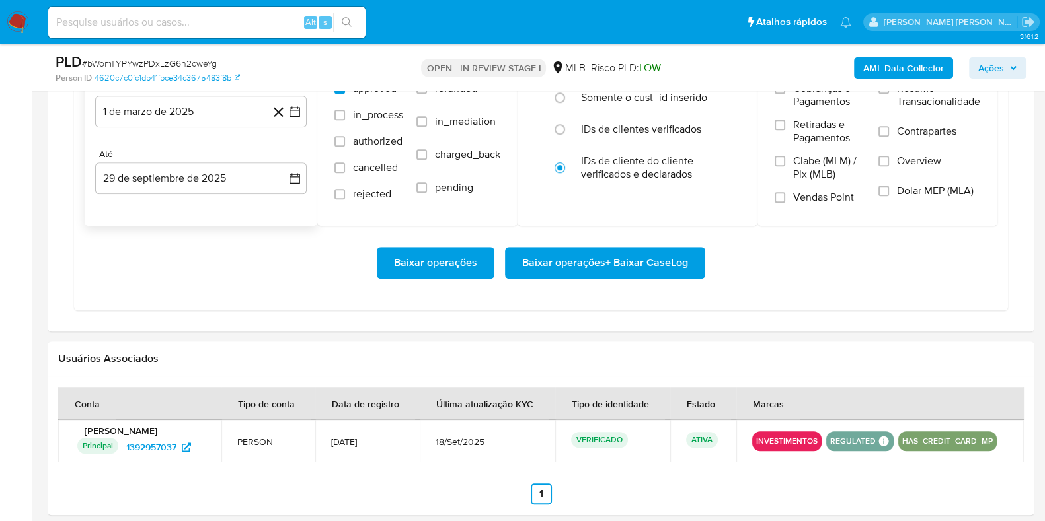
click at [228, 196] on div "De 1 de marzo de 2025 1-03-2025 Até 29 de septiembre de 2025 29-09-2025" at bounding box center [201, 148] width 233 height 155
click at [226, 186] on button "29 de septiembre de 2025" at bounding box center [200, 179] width 211 height 32
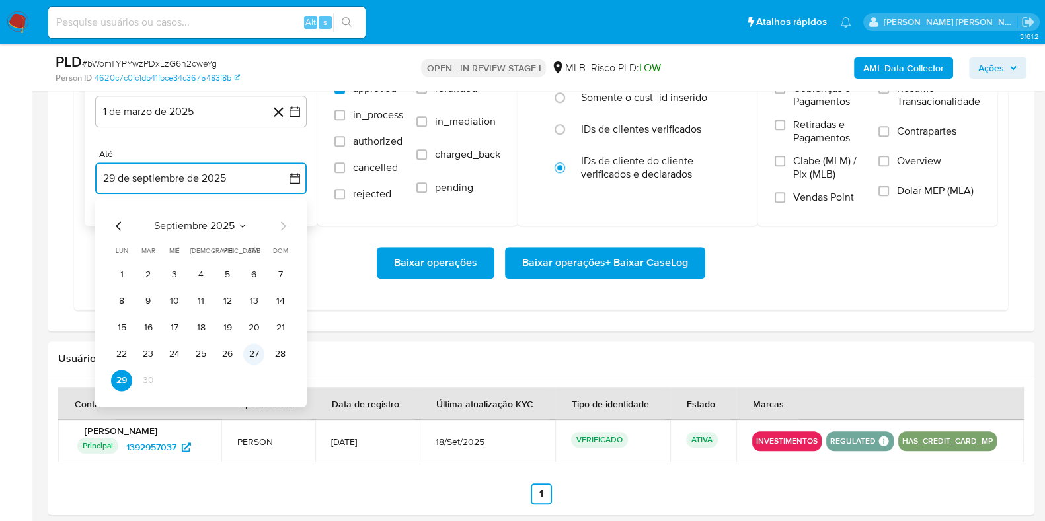
click at [259, 351] on button "27" at bounding box center [253, 354] width 21 height 21
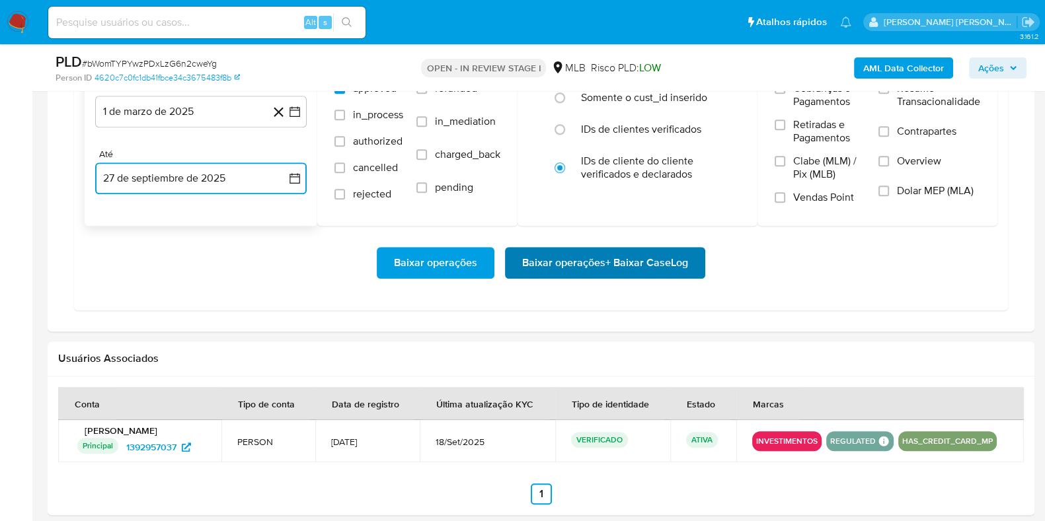
click at [545, 266] on span "Baixar operações + Baixar CaseLog" at bounding box center [605, 262] width 166 height 29
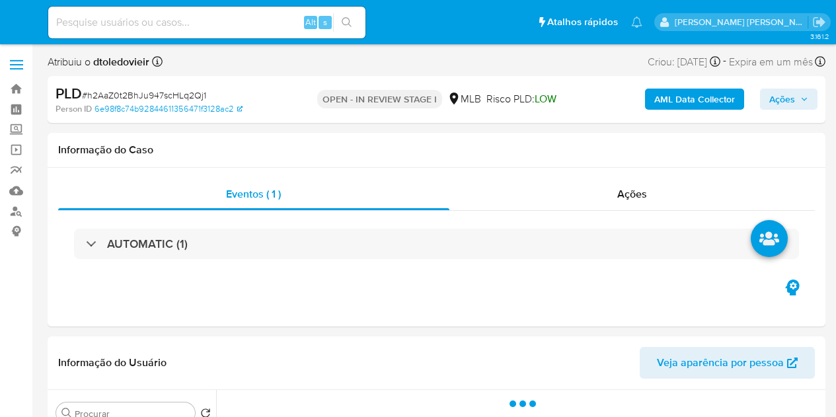
select select "10"
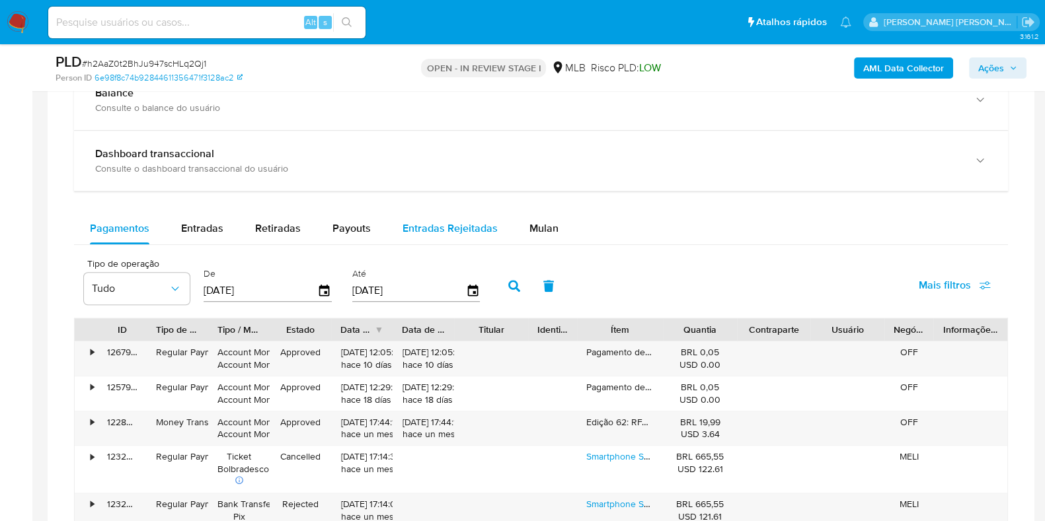
click at [529, 221] on span "Mulan" at bounding box center [543, 228] width 29 height 15
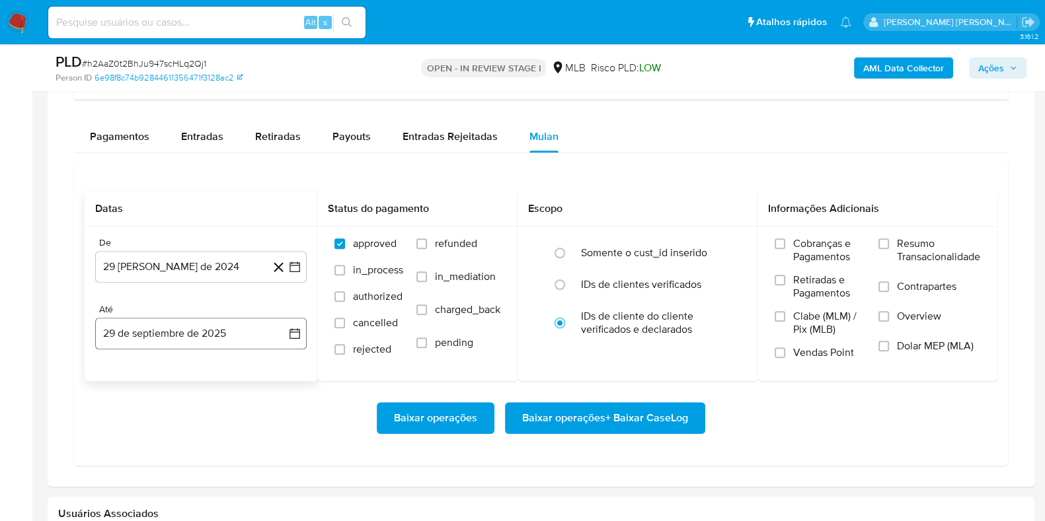
scroll to position [1238, 0]
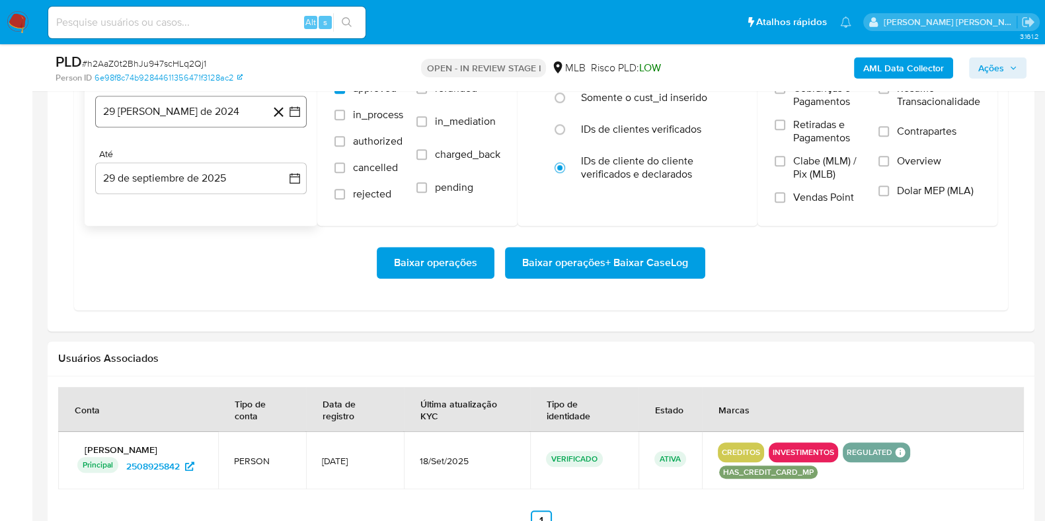
click at [223, 114] on button "29 [PERSON_NAME] de 2024" at bounding box center [200, 112] width 211 height 32
click at [282, 155] on icon "Mes siguiente" at bounding box center [283, 159] width 5 height 9
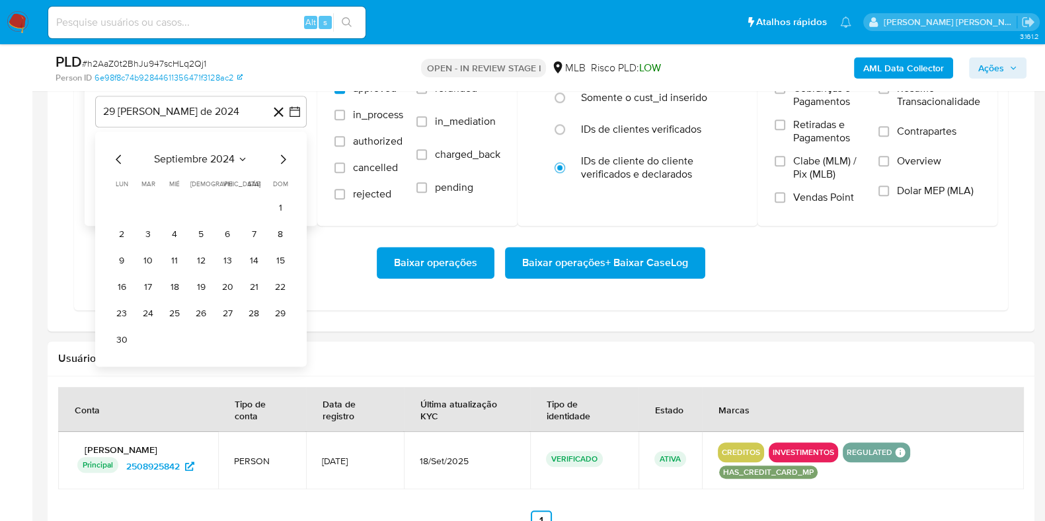
click at [282, 155] on icon "Mes siguiente" at bounding box center [283, 159] width 5 height 9
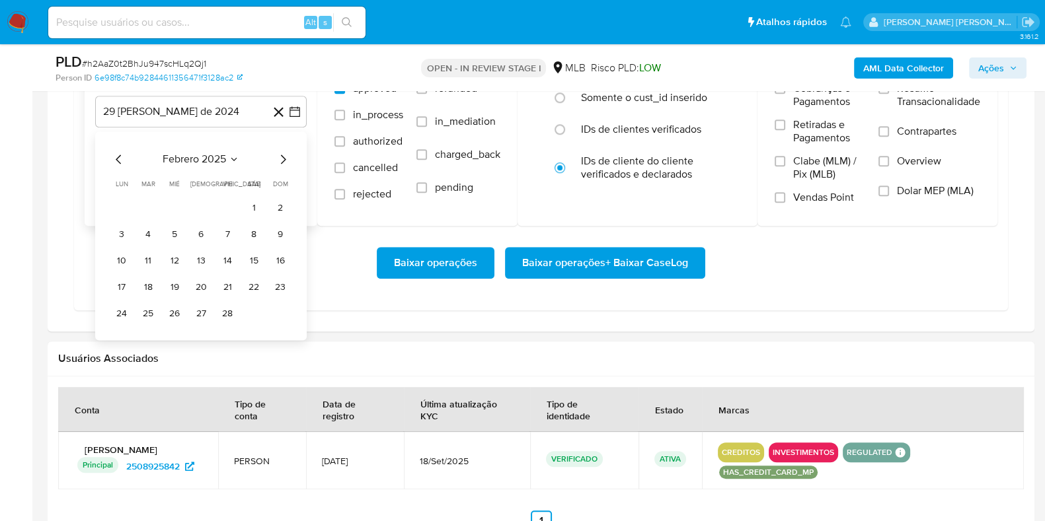
click at [282, 155] on icon "Mes siguiente" at bounding box center [283, 159] width 5 height 9
click at [284, 154] on icon "Mes siguiente" at bounding box center [283, 159] width 16 height 16
click at [284, 155] on icon "Mes siguiente" at bounding box center [283, 159] width 16 height 16
click at [282, 156] on icon "Mes siguiente" at bounding box center [283, 159] width 16 height 16
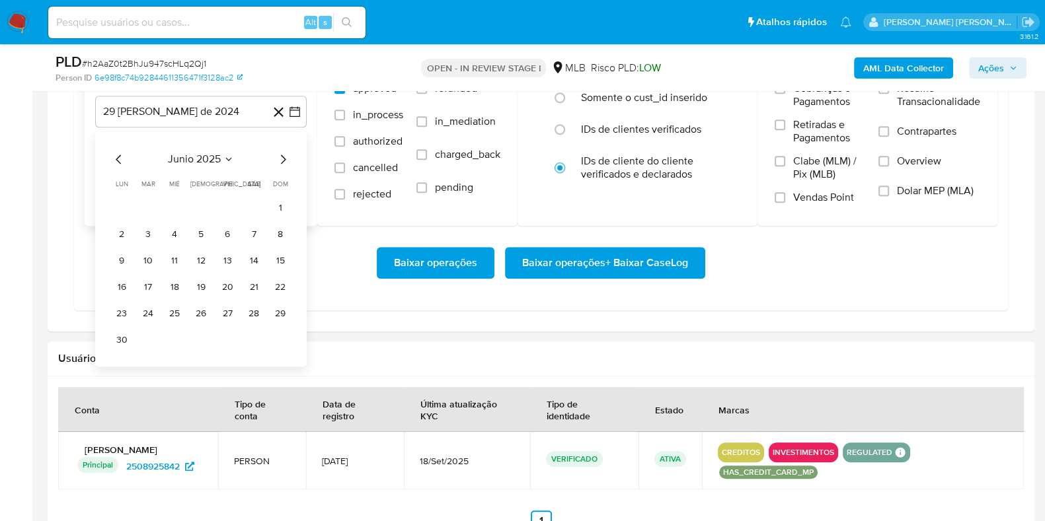
click at [282, 156] on icon "Mes siguiente" at bounding box center [283, 159] width 16 height 16
click at [119, 163] on icon "Mes anterior" at bounding box center [119, 159] width 16 height 16
click at [225, 199] on button "1" at bounding box center [227, 208] width 21 height 21
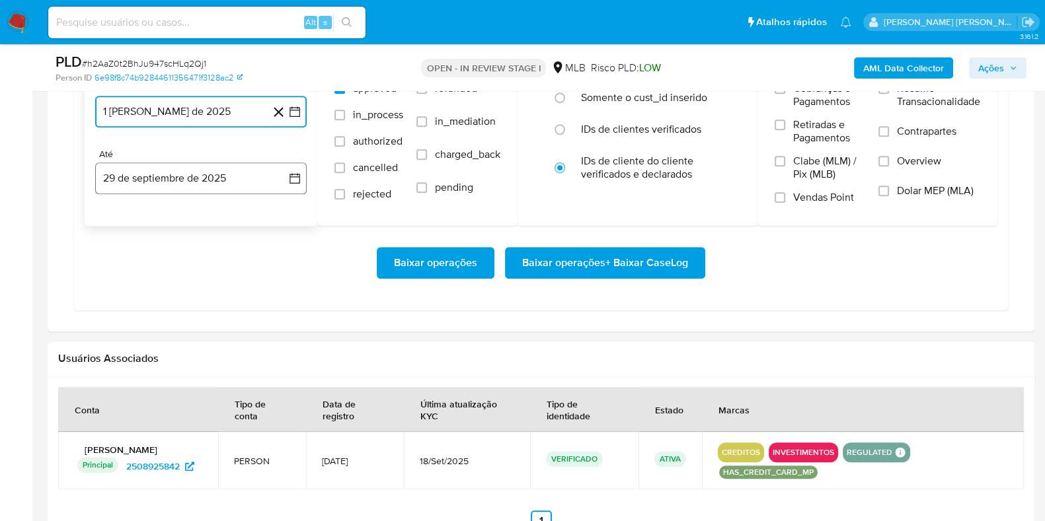
click at [206, 182] on button "29 de septiembre de 2025" at bounding box center [200, 179] width 211 height 32
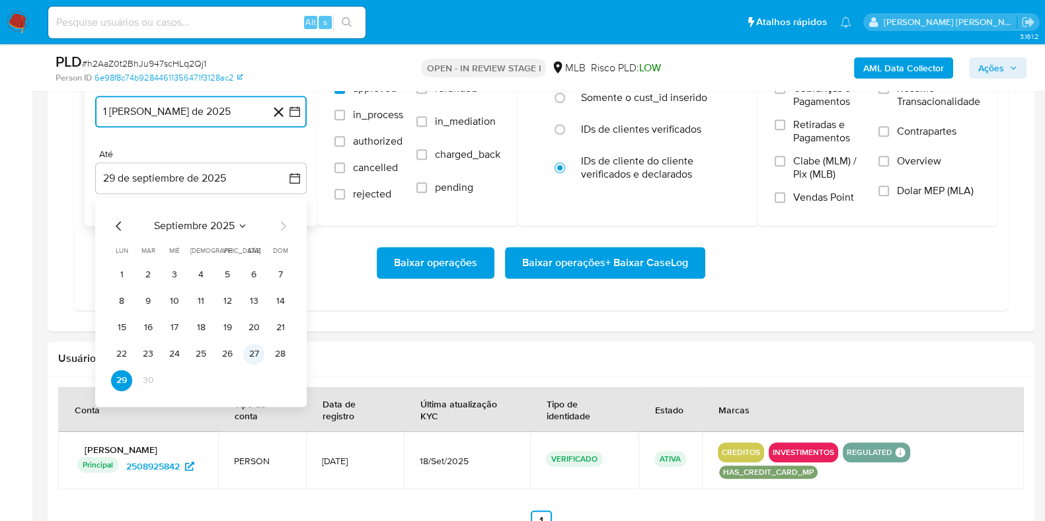
click at [254, 354] on button "27" at bounding box center [253, 354] width 21 height 21
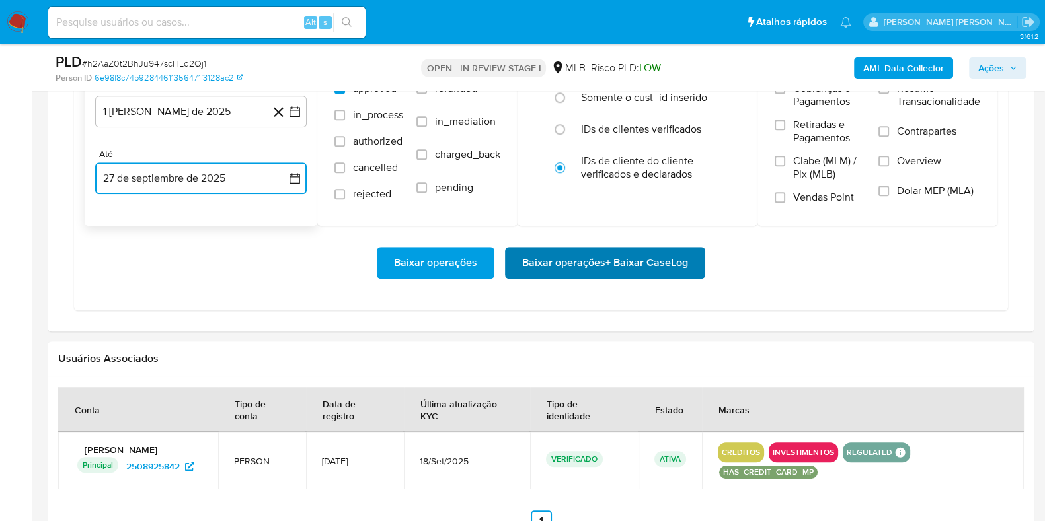
click at [534, 258] on span "Baixar operações + Baixar CaseLog" at bounding box center [605, 262] width 166 height 29
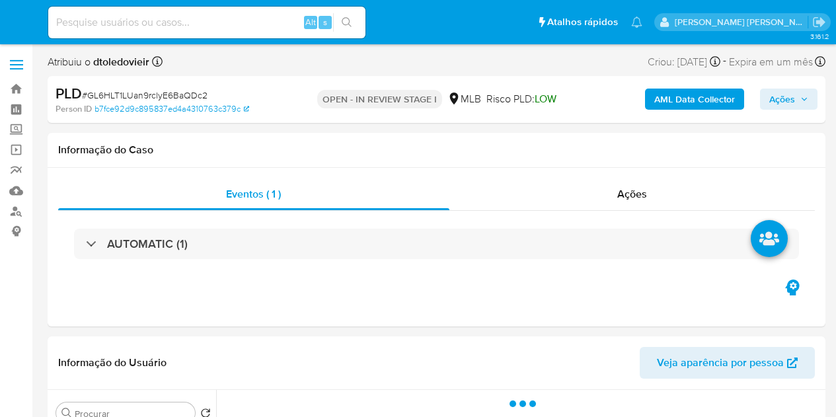
select select "10"
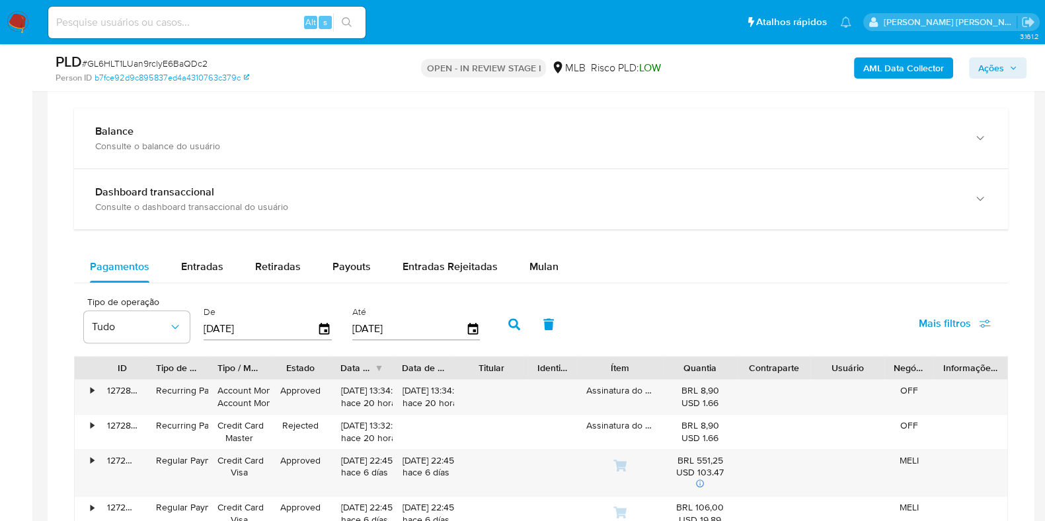
scroll to position [991, 0]
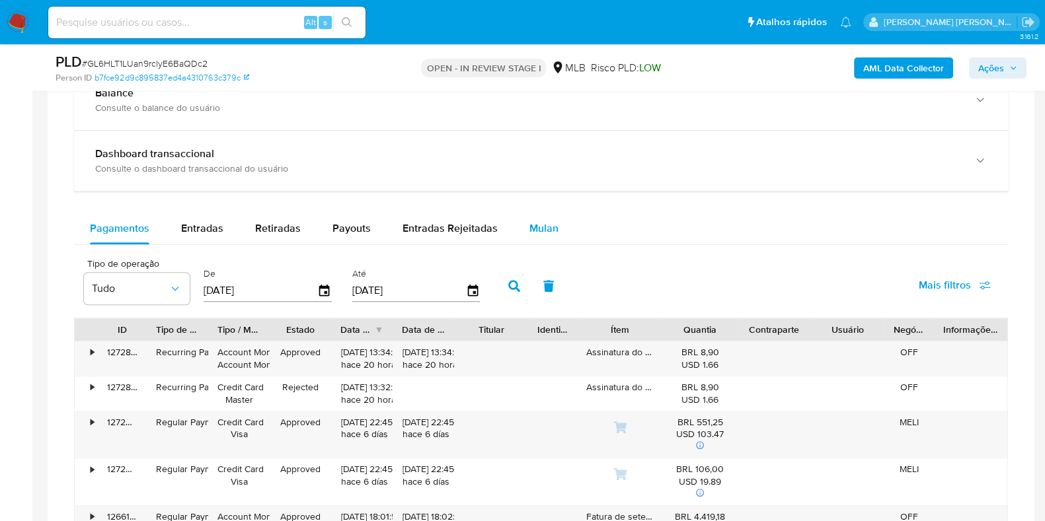
click at [553, 236] on button "Mulan" at bounding box center [543, 229] width 61 height 32
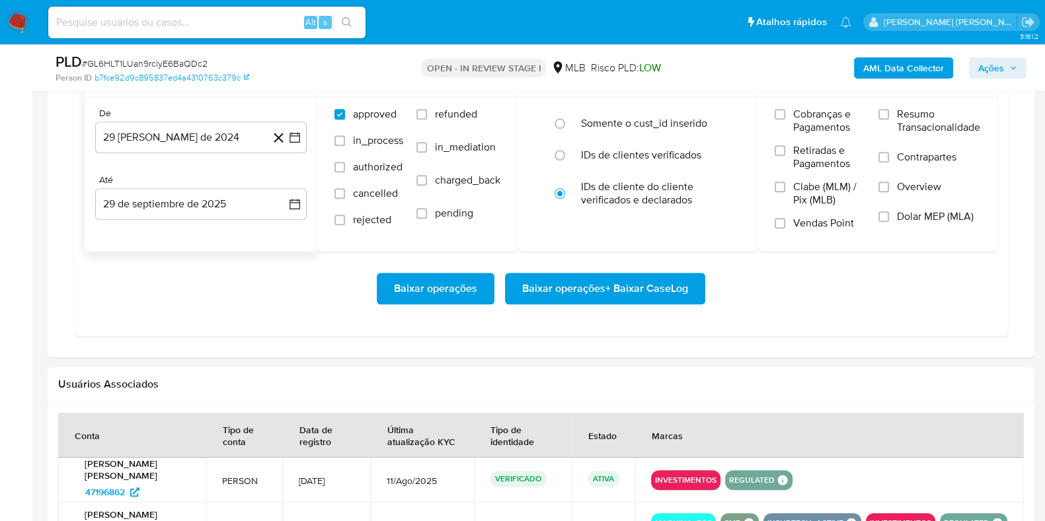
scroll to position [1238, 0]
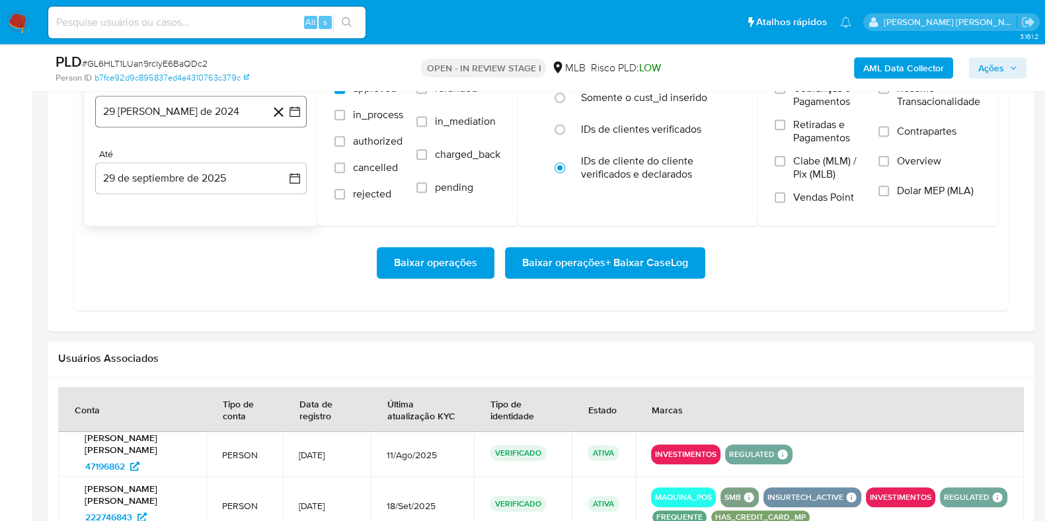
click at [202, 122] on button "29 [PERSON_NAME] de 2024" at bounding box center [200, 112] width 211 height 32
click at [284, 154] on icon "Mes siguiente" at bounding box center [283, 159] width 16 height 16
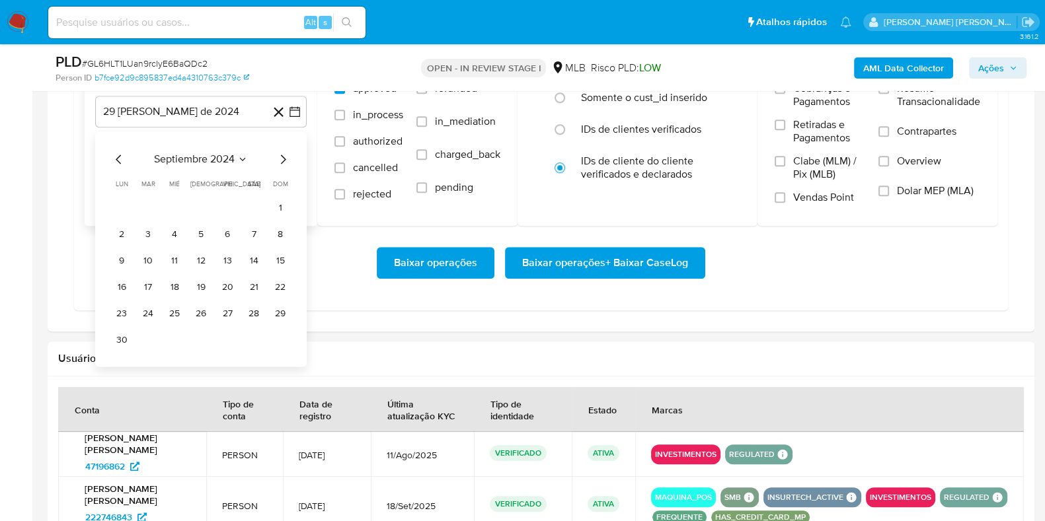
click at [284, 154] on icon "Mes siguiente" at bounding box center [283, 159] width 16 height 16
click at [284, 155] on icon "Mes siguiente" at bounding box center [283, 159] width 16 height 16
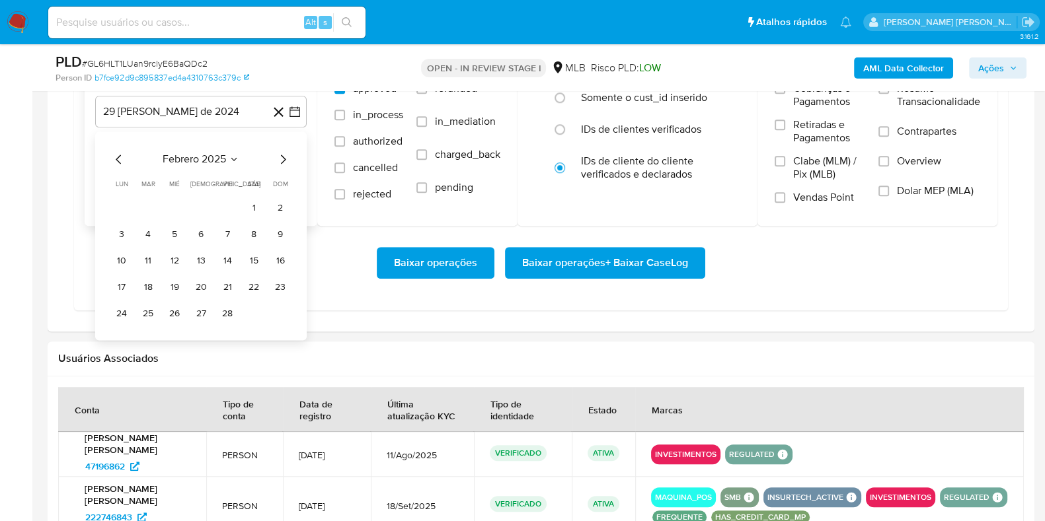
click at [284, 155] on icon "Mes siguiente" at bounding box center [283, 159] width 16 height 16
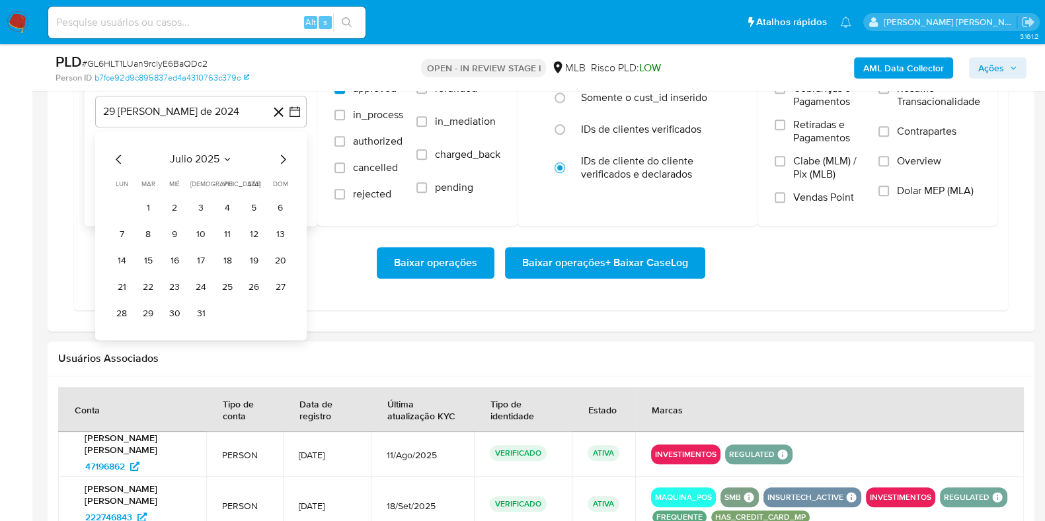
click at [284, 155] on icon "Mes siguiente" at bounding box center [283, 159] width 16 height 16
click at [233, 205] on button "1" at bounding box center [227, 208] width 21 height 21
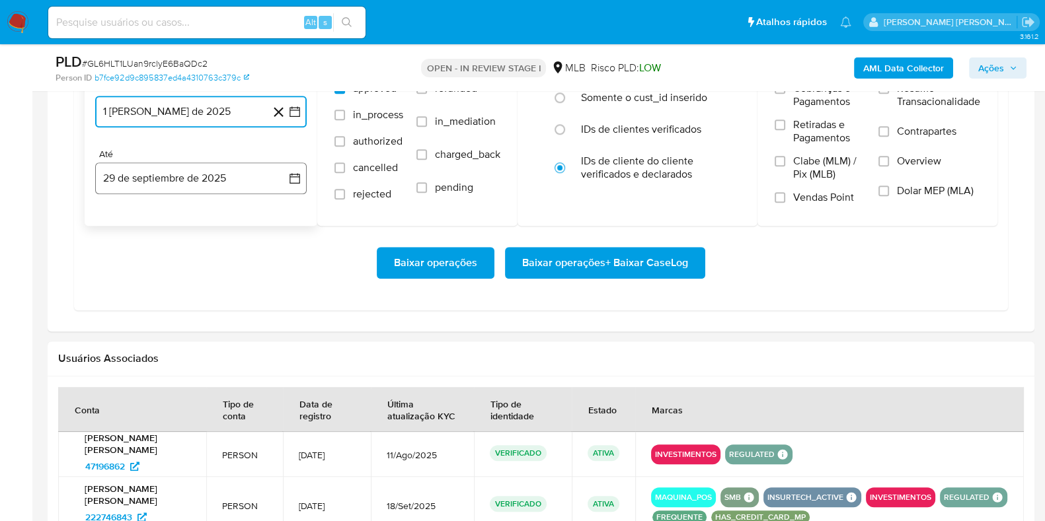
click at [188, 190] on button "29 de septiembre de 2025" at bounding box center [200, 179] width 211 height 32
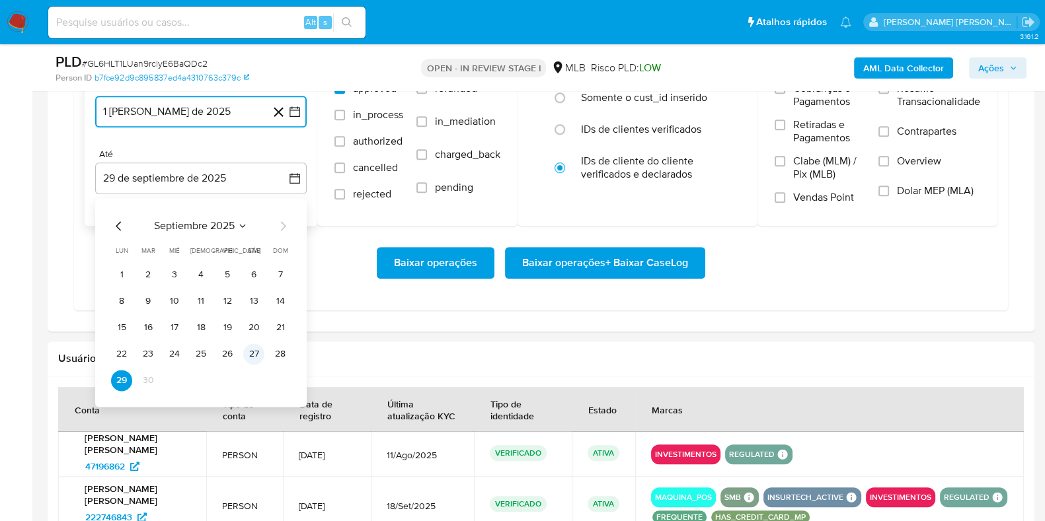
click at [250, 352] on button "27" at bounding box center [253, 354] width 21 height 21
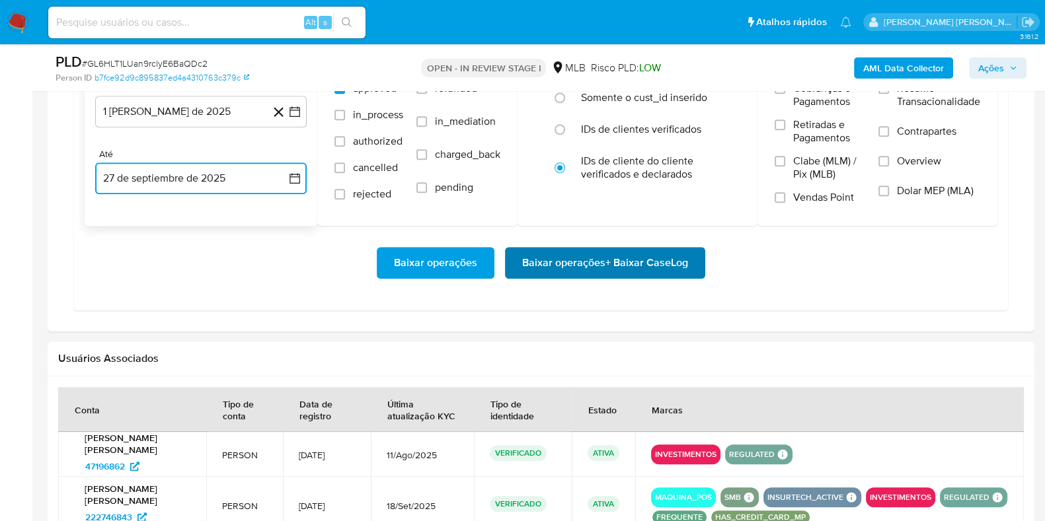
click at [538, 250] on span "Baixar operações + Baixar CaseLog" at bounding box center [605, 262] width 166 height 29
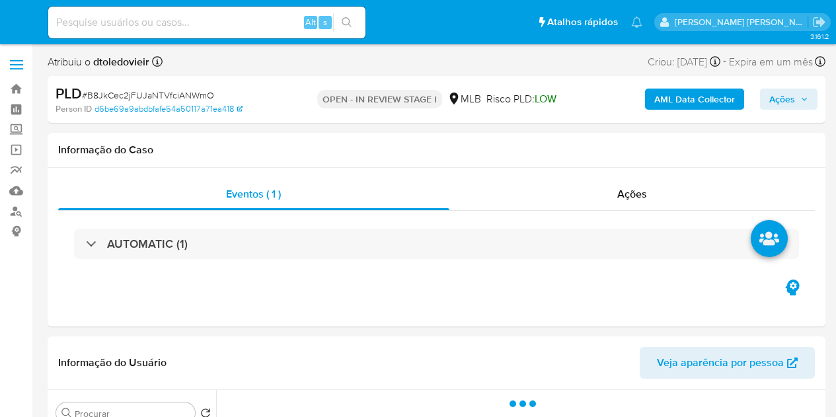
select select "10"
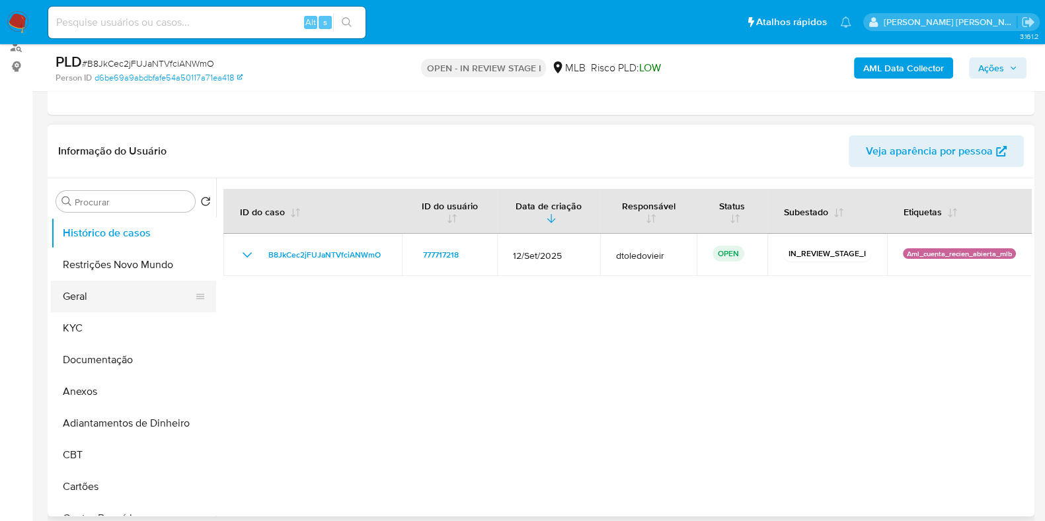
click at [79, 298] on button "Geral" at bounding box center [128, 297] width 155 height 32
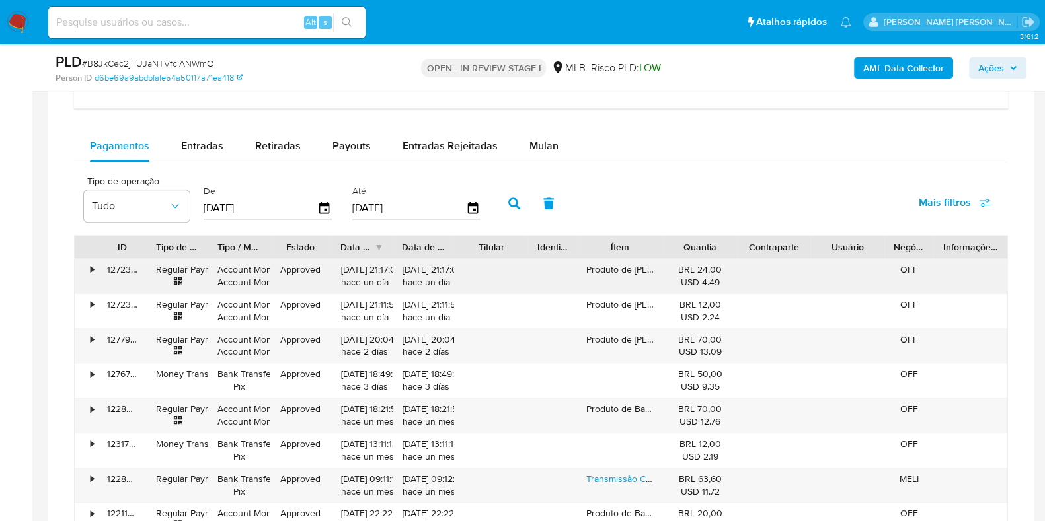
scroll to position [1073, 0]
click at [545, 147] on span "Mulan" at bounding box center [543, 146] width 29 height 15
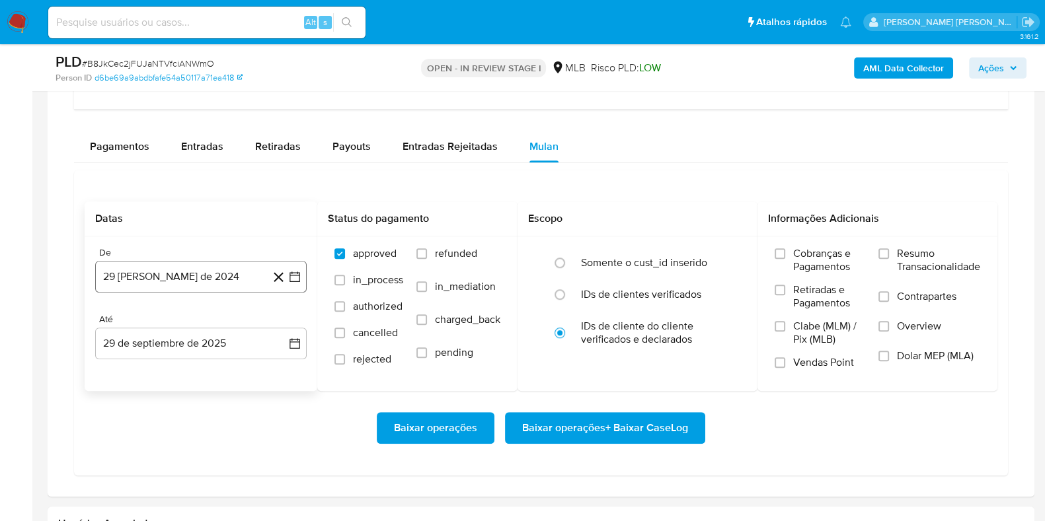
click at [144, 270] on button "29 [PERSON_NAME] de 2024" at bounding box center [200, 277] width 211 height 32
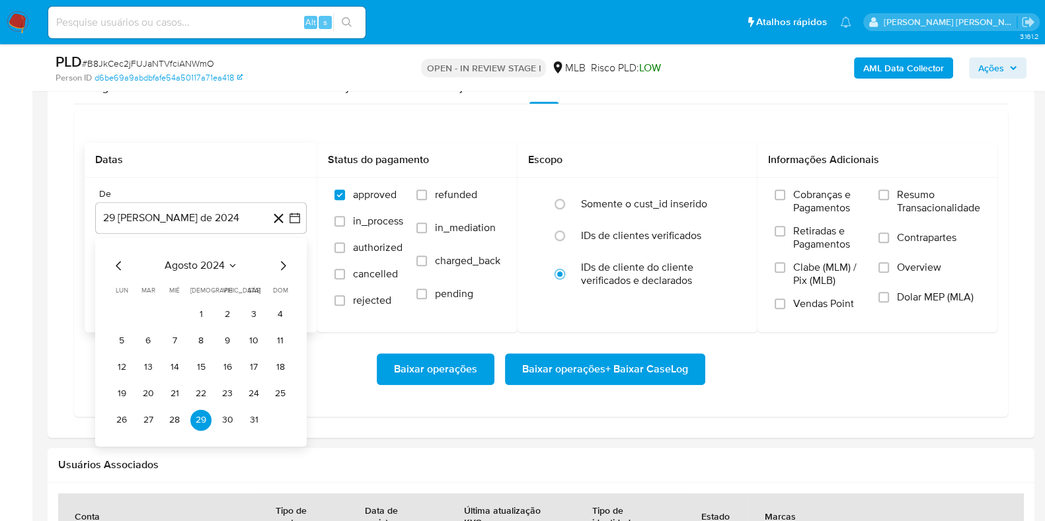
scroll to position [1156, 0]
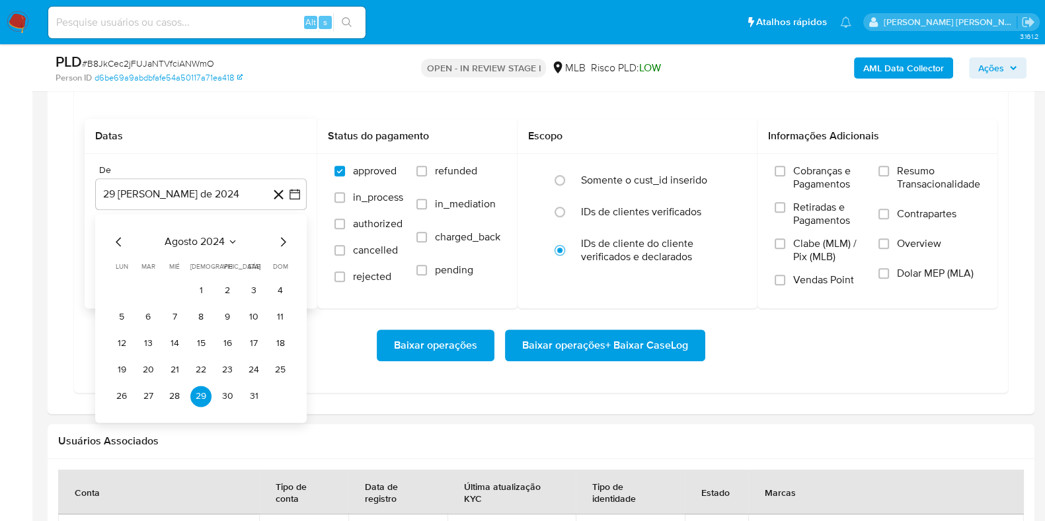
click at [272, 234] on div "agosto 2024" at bounding box center [201, 242] width 180 height 16
click at [280, 235] on icon "Mes siguiente" at bounding box center [283, 242] width 16 height 16
click at [280, 236] on icon "Mes siguiente" at bounding box center [283, 242] width 16 height 16
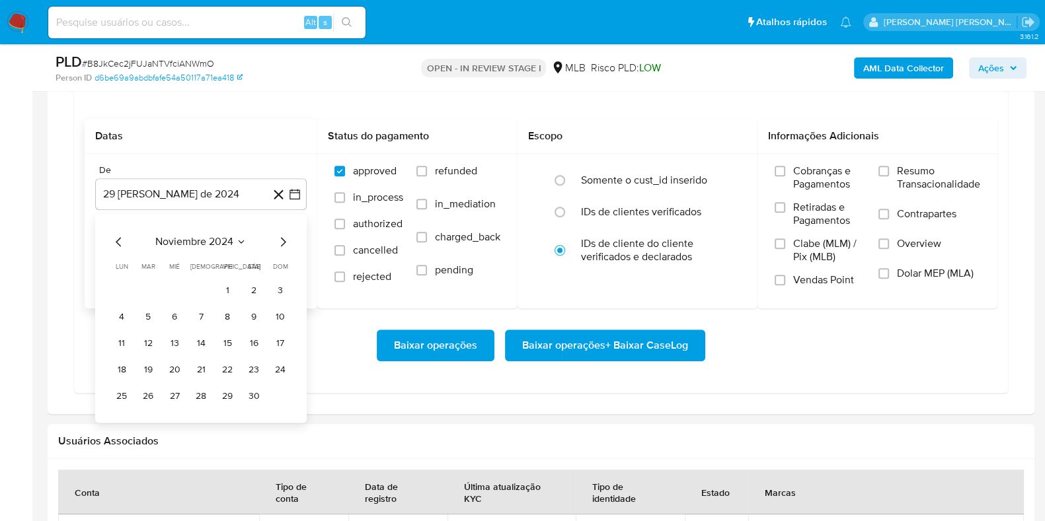
click at [280, 236] on icon "Mes siguiente" at bounding box center [283, 242] width 16 height 16
click at [281, 237] on icon "Mes siguiente" at bounding box center [283, 242] width 16 height 16
click at [256, 290] on button "1" at bounding box center [253, 290] width 21 height 21
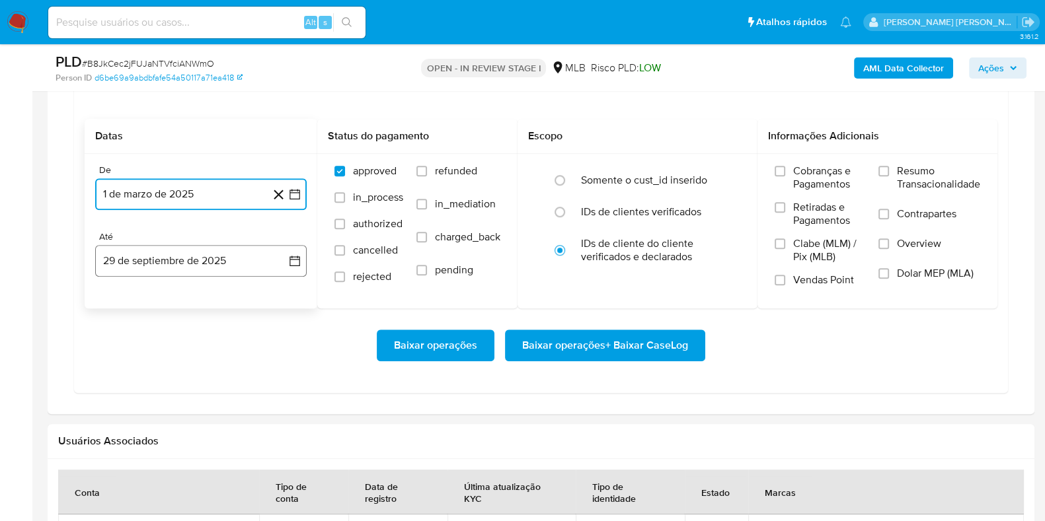
click at [211, 253] on button "29 de septiembre de 2025" at bounding box center [200, 261] width 211 height 32
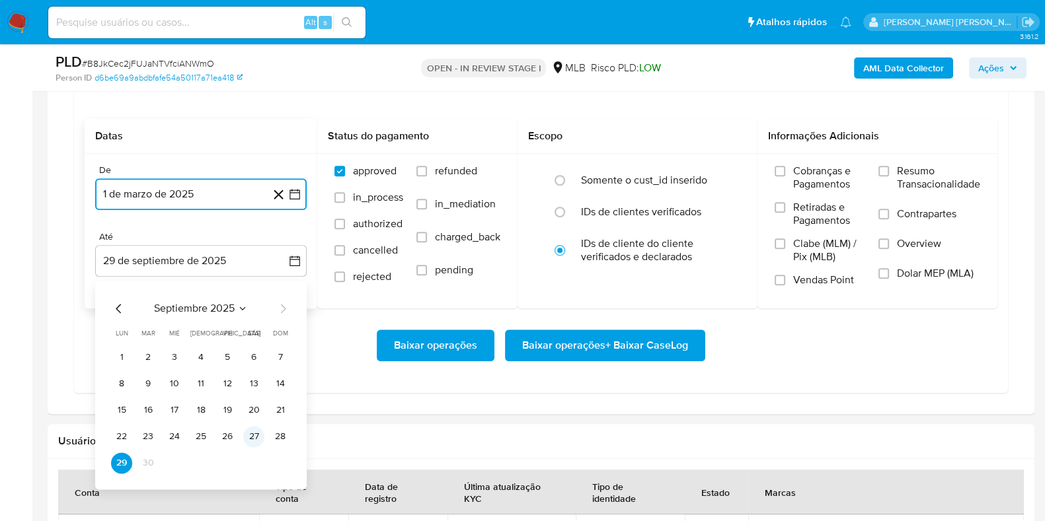
click at [248, 416] on button "27" at bounding box center [253, 436] width 21 height 21
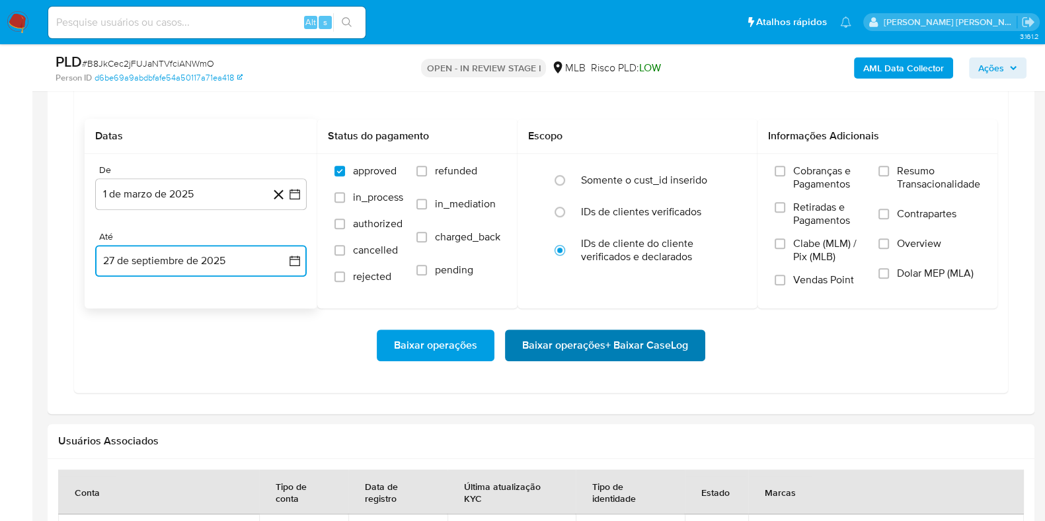
click at [525, 348] on span "Baixar operações + Baixar CaseLog" at bounding box center [605, 345] width 166 height 29
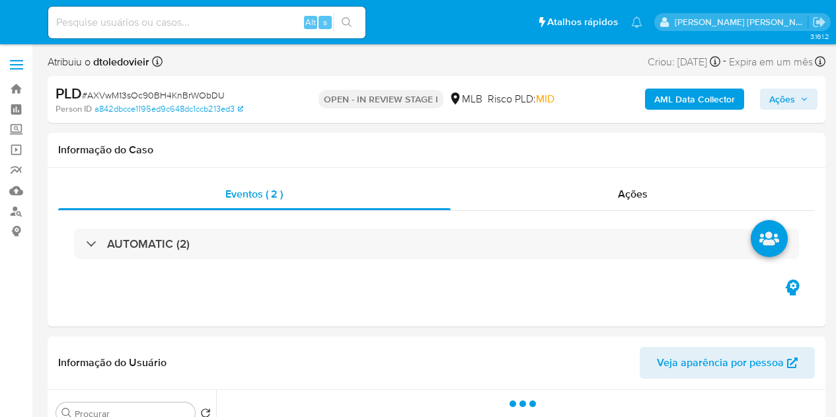
select select "10"
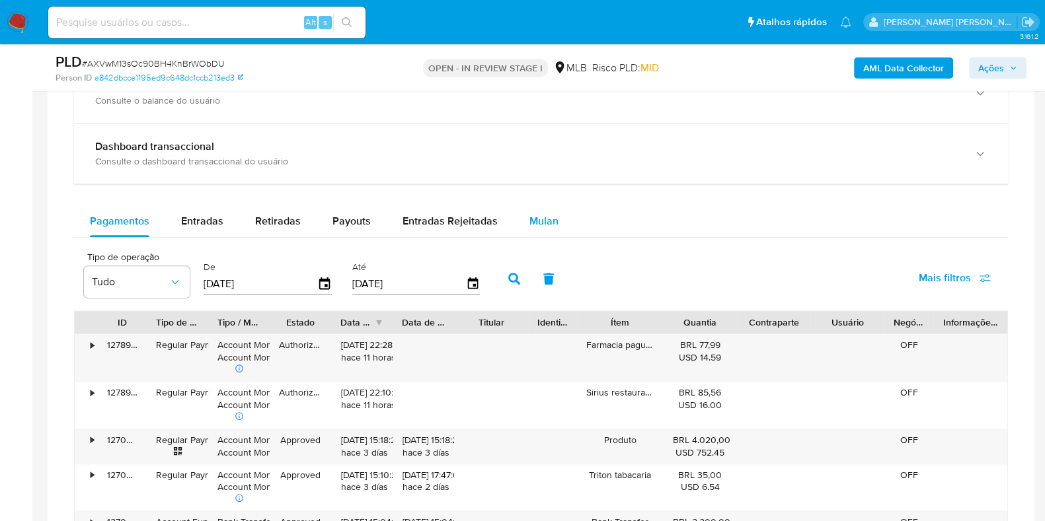
click at [544, 210] on div "Mulan" at bounding box center [543, 222] width 29 height 32
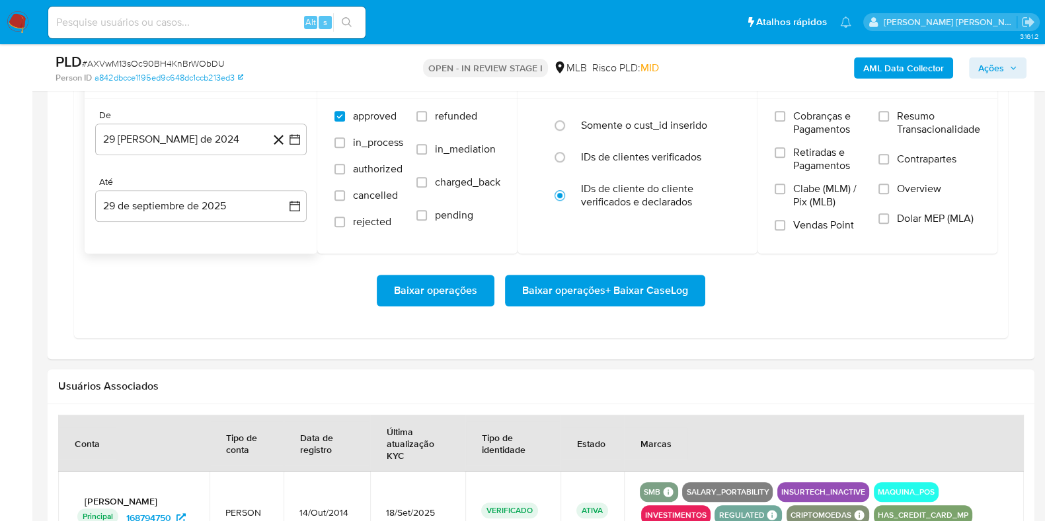
scroll to position [1156, 0]
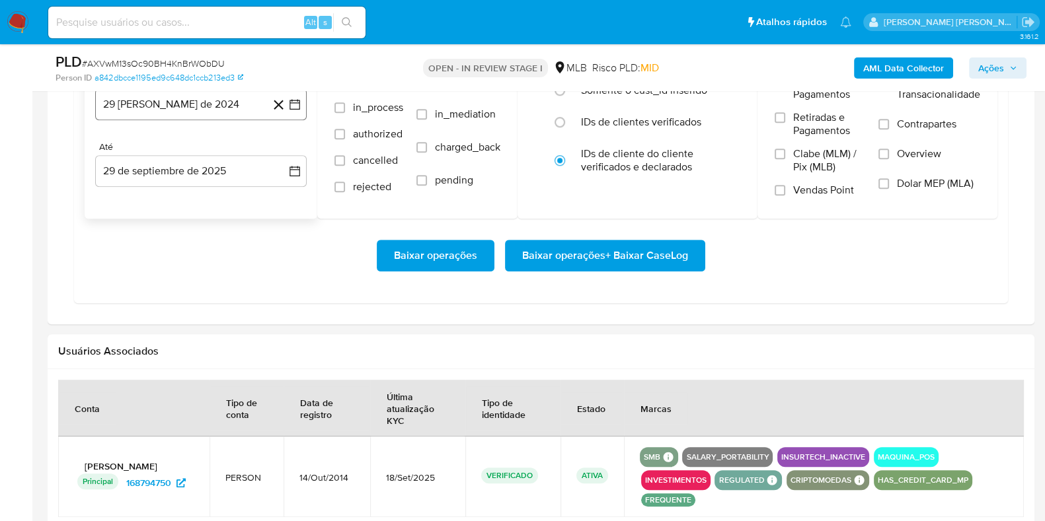
click at [188, 112] on button "29 [PERSON_NAME] de 2024" at bounding box center [200, 105] width 211 height 32
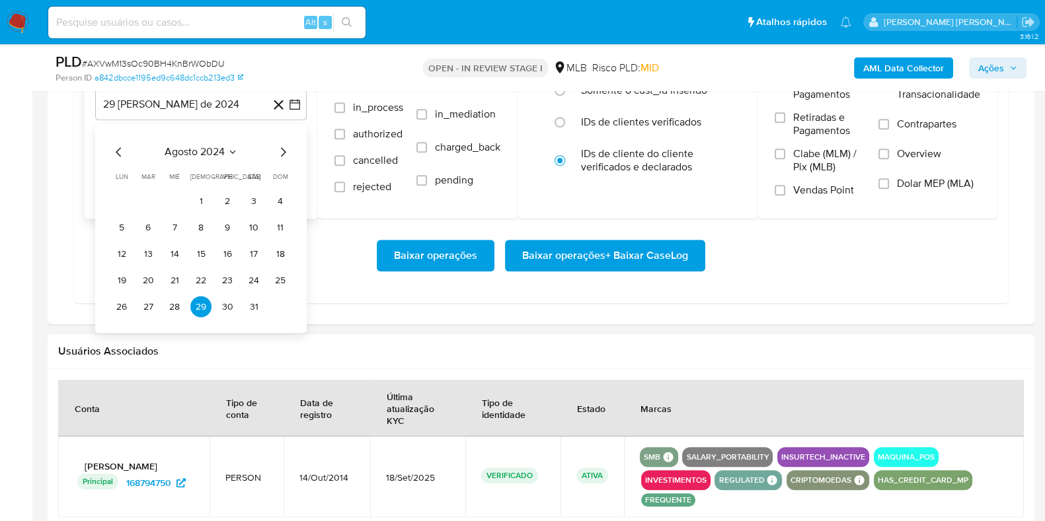
click at [280, 147] on icon "Mes siguiente" at bounding box center [283, 153] width 16 height 16
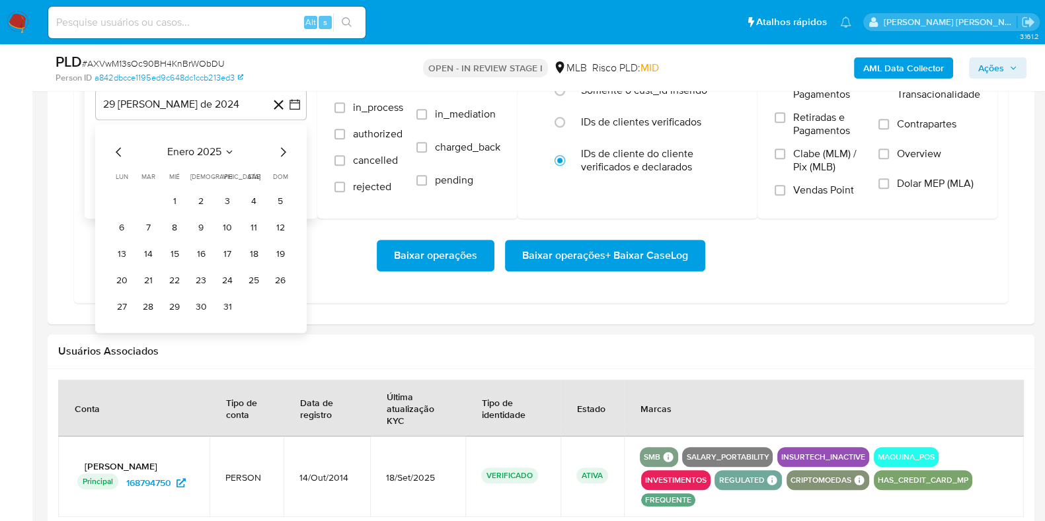
click at [280, 147] on icon "Mes siguiente" at bounding box center [283, 153] width 16 height 16
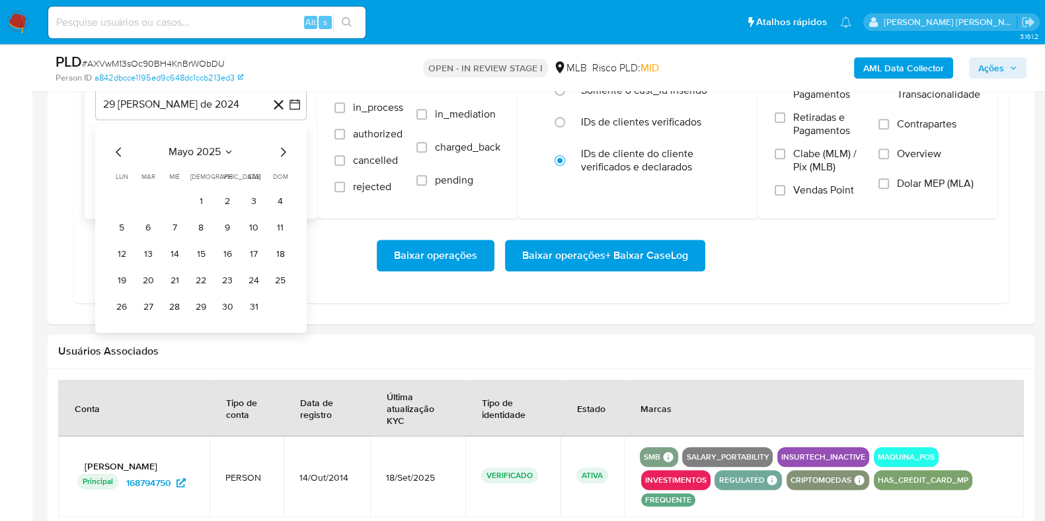
click at [280, 147] on icon "Mes siguiente" at bounding box center [283, 153] width 16 height 16
click at [284, 147] on icon "Mes siguiente" at bounding box center [283, 153] width 16 height 16
drag, startPoint x: 124, startPoint y: 150, endPoint x: 110, endPoint y: 150, distance: 13.9
click at [116, 150] on icon "Mes anterior" at bounding box center [119, 153] width 16 height 16
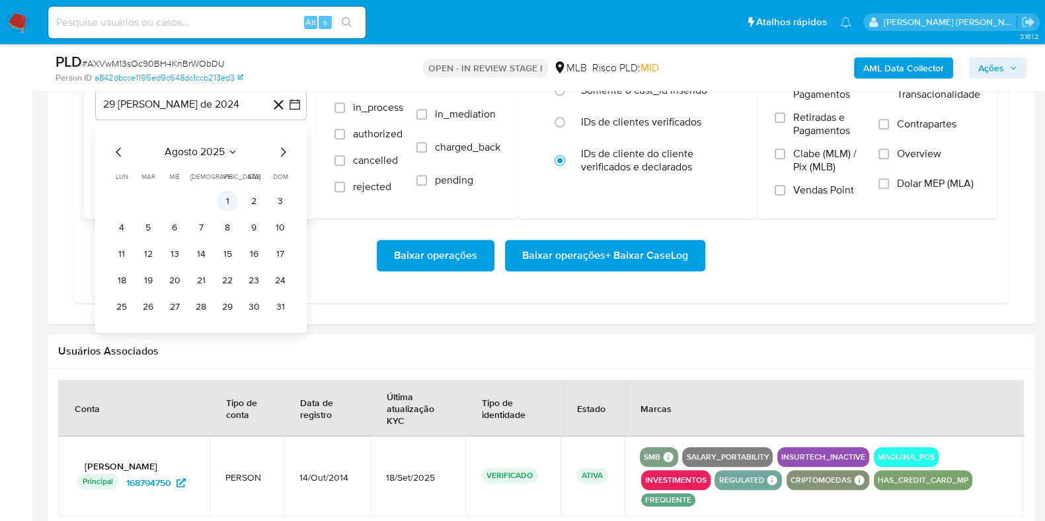
click at [227, 191] on button "1" at bounding box center [227, 201] width 21 height 21
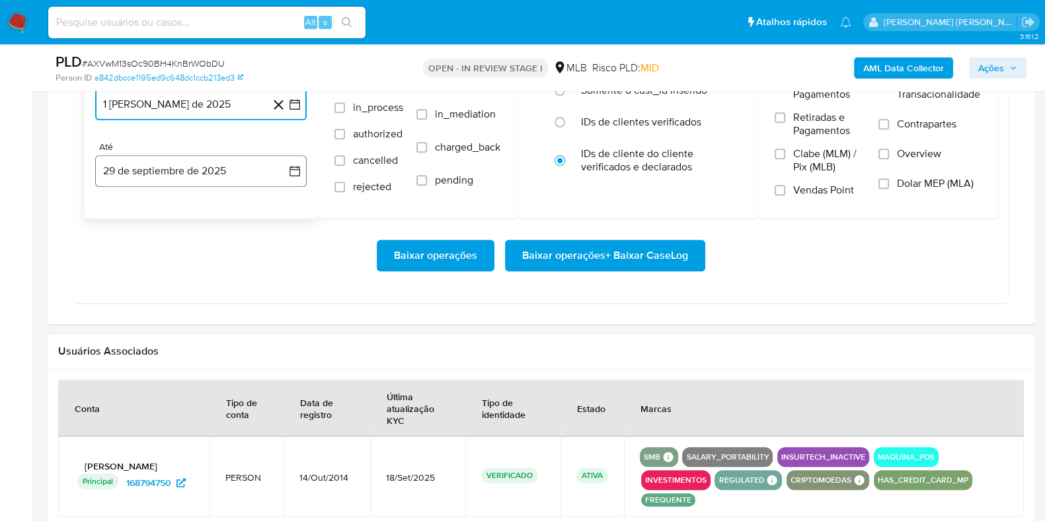
click at [194, 171] on button "29 de septiembre de 2025" at bounding box center [200, 171] width 211 height 32
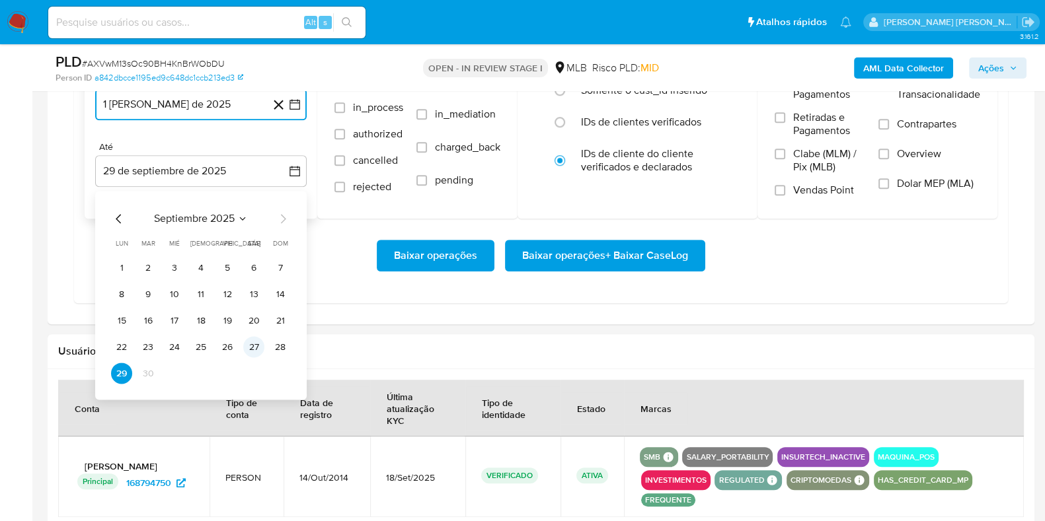
click at [258, 342] on button "27" at bounding box center [253, 347] width 21 height 21
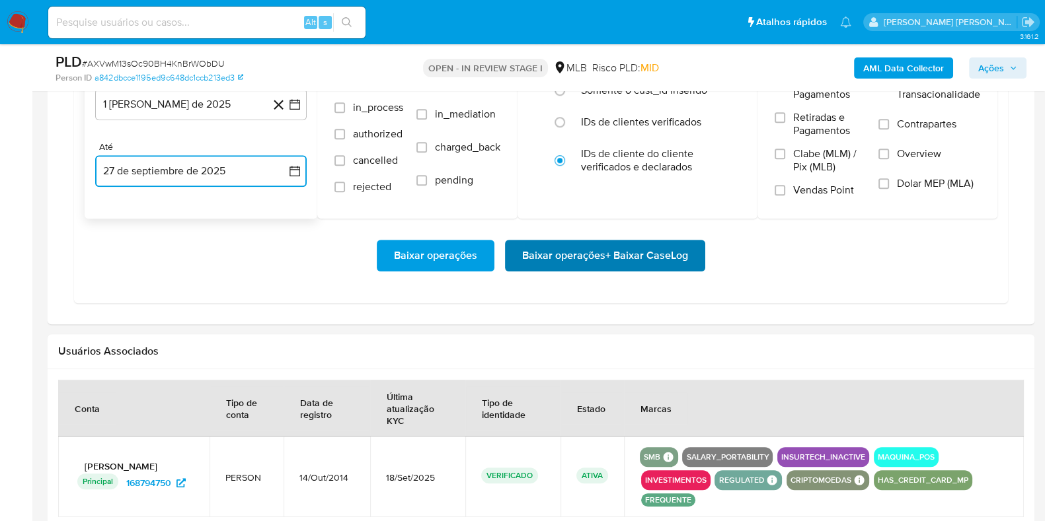
click at [562, 252] on span "Baixar operações + Baixar CaseLog" at bounding box center [605, 255] width 166 height 29
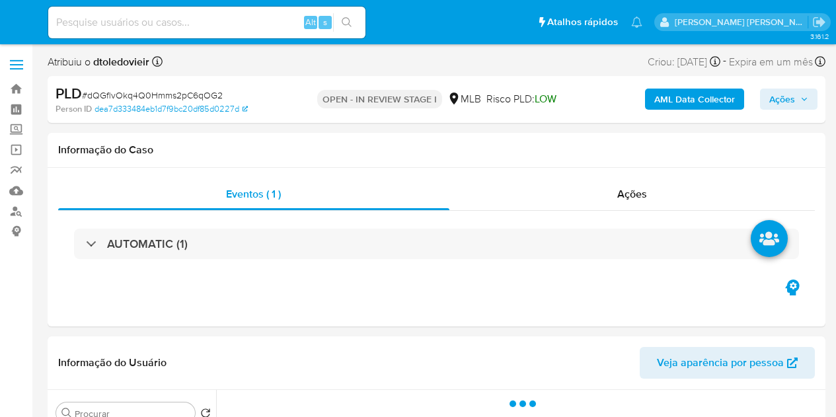
select select "10"
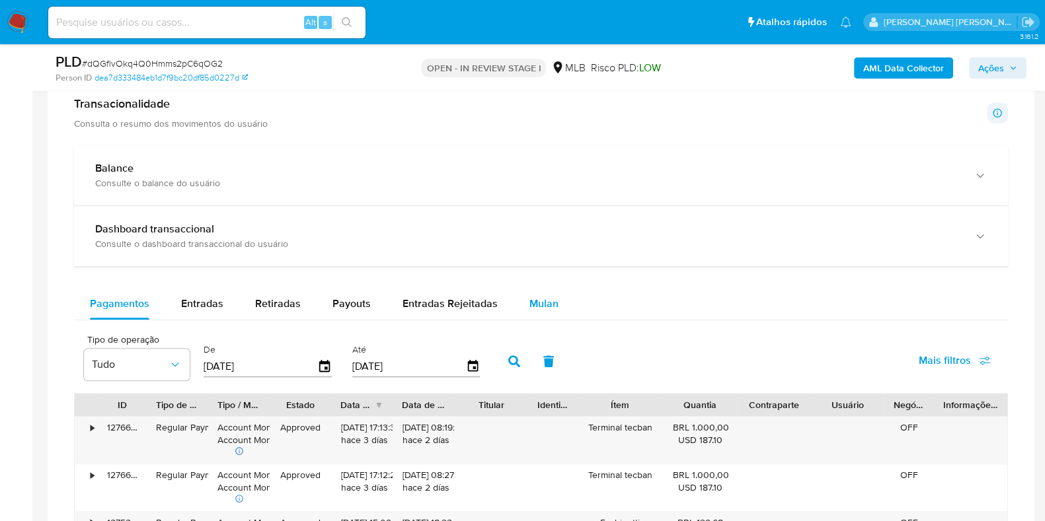
click at [537, 311] on div "Mulan" at bounding box center [543, 304] width 29 height 32
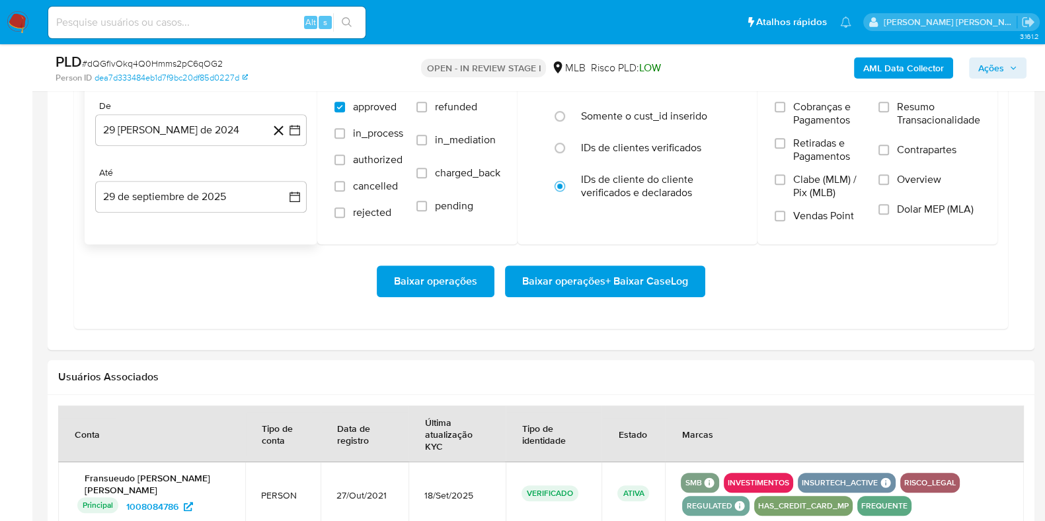
scroll to position [1156, 0]
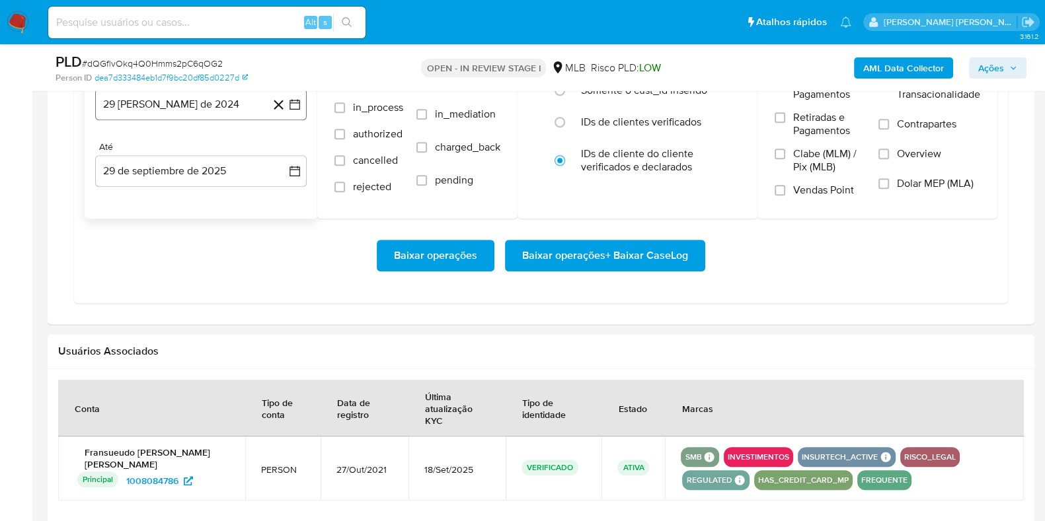
click at [208, 117] on button "29 [PERSON_NAME] de 2024" at bounding box center [200, 105] width 211 height 32
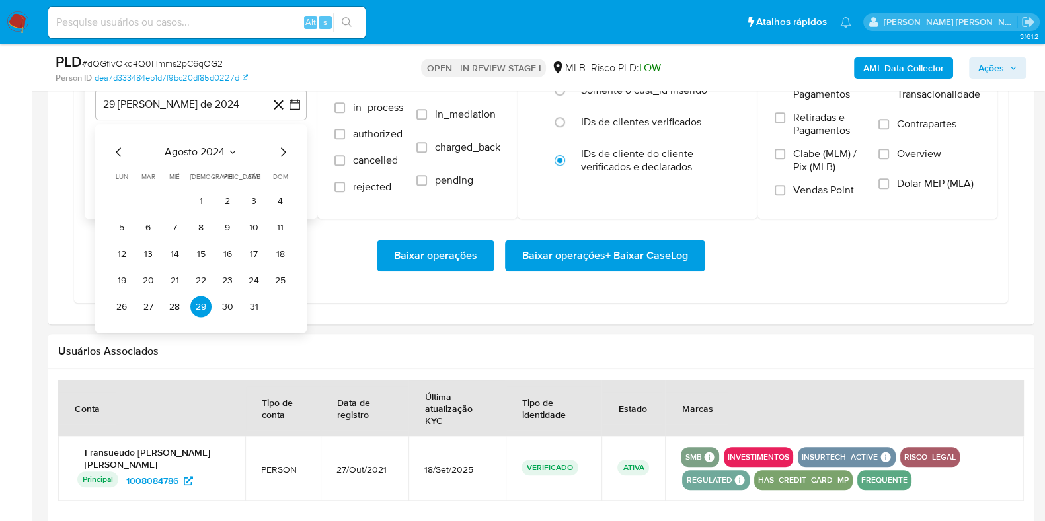
click at [282, 148] on icon "Mes siguiente" at bounding box center [283, 152] width 5 height 9
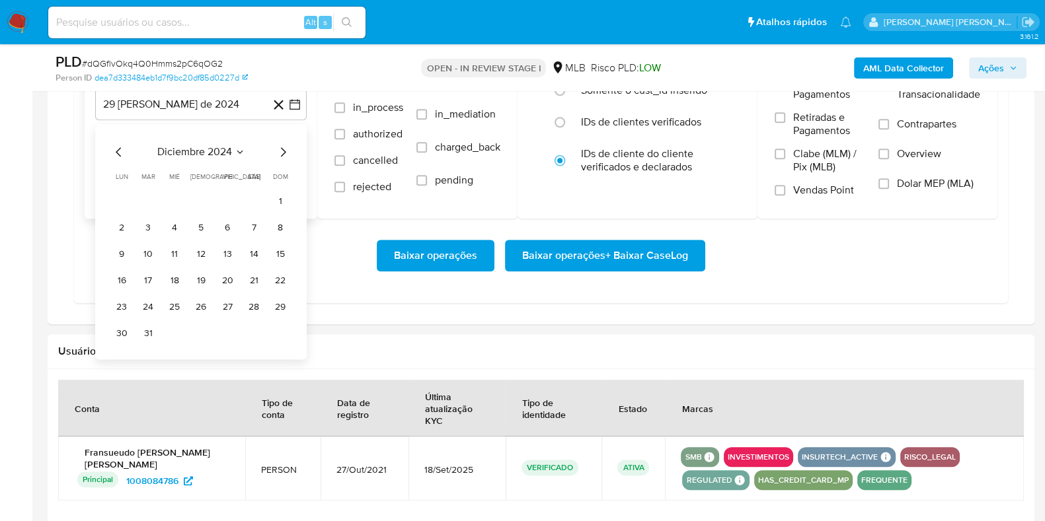
click at [282, 148] on icon "Mes siguiente" at bounding box center [283, 152] width 5 height 9
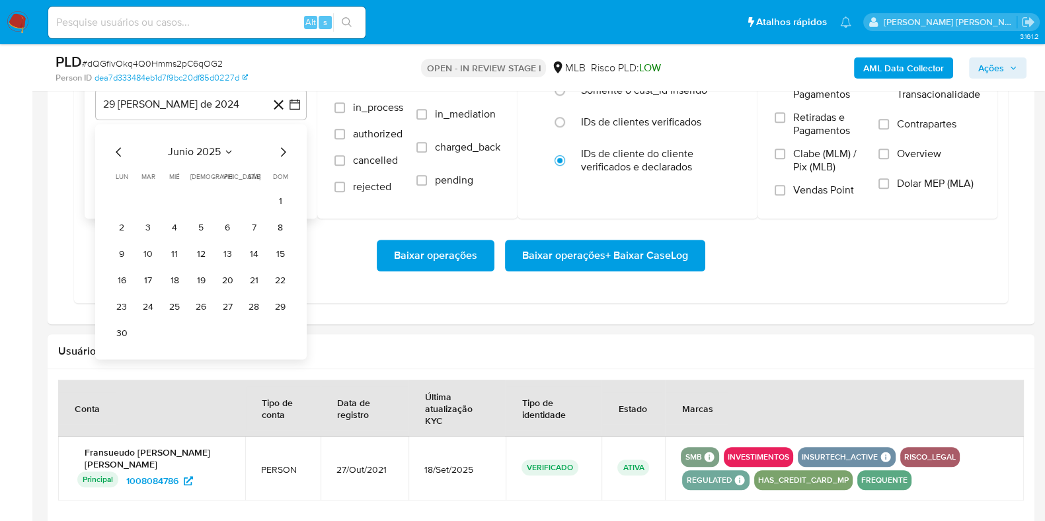
click at [282, 148] on icon "Mes siguiente" at bounding box center [283, 152] width 5 height 9
click at [230, 201] on button "1" at bounding box center [227, 201] width 21 height 21
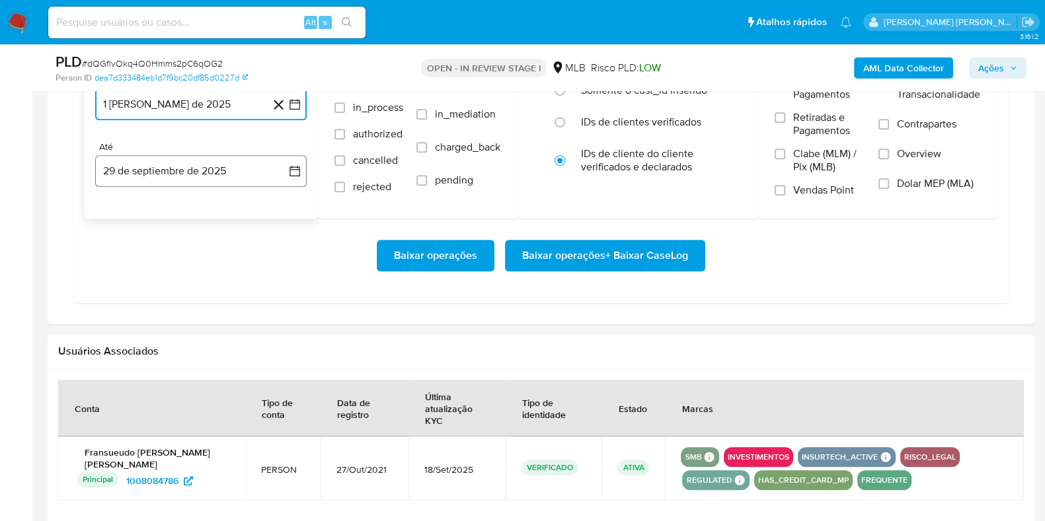
click at [202, 181] on button "29 de septiembre de 2025" at bounding box center [200, 171] width 211 height 32
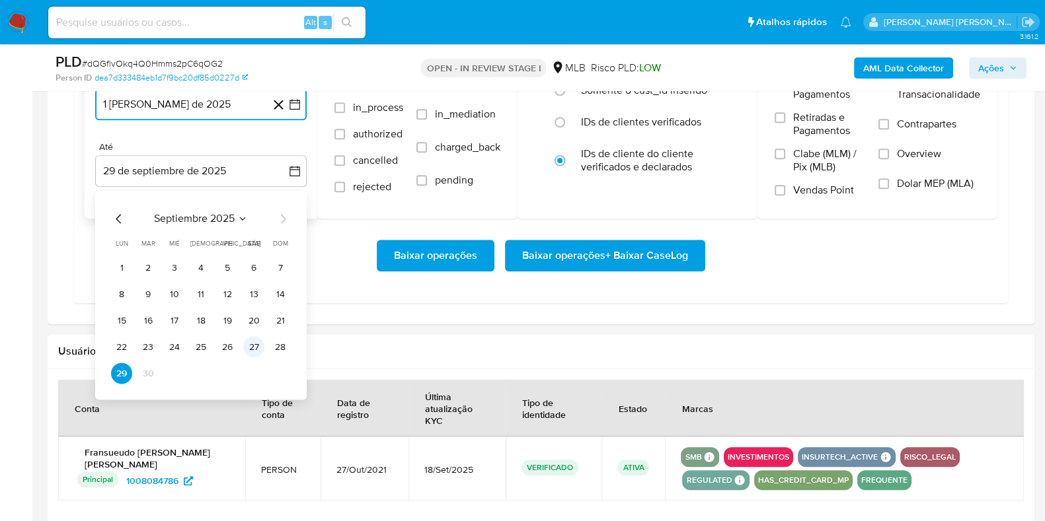
click at [257, 337] on button "27" at bounding box center [253, 347] width 21 height 21
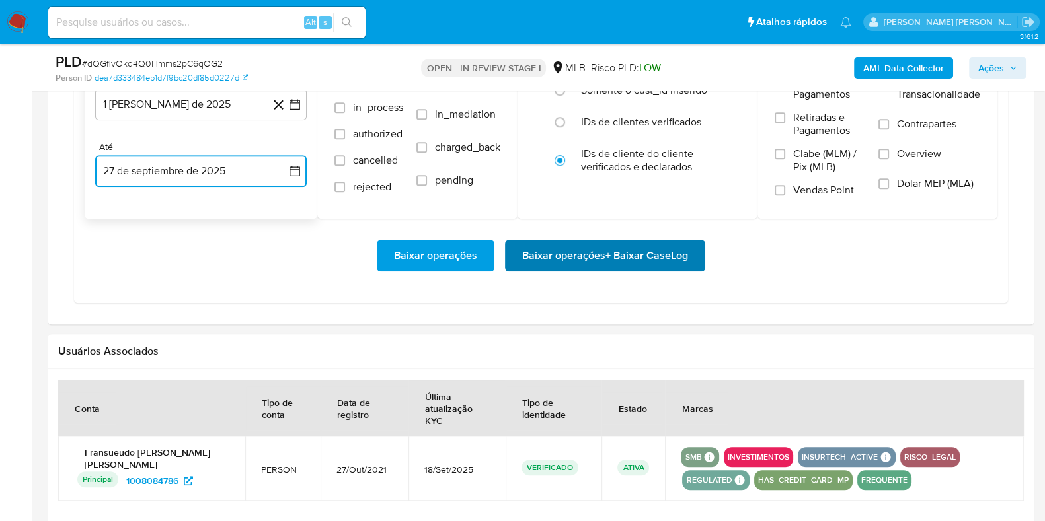
click at [552, 249] on span "Baixar operações + Baixar CaseLog" at bounding box center [605, 255] width 166 height 29
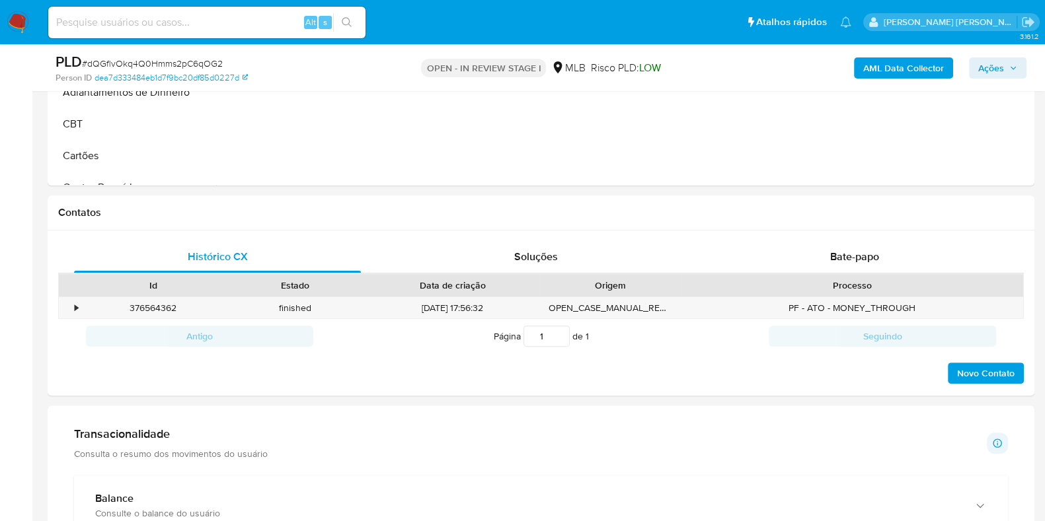
scroll to position [0, 0]
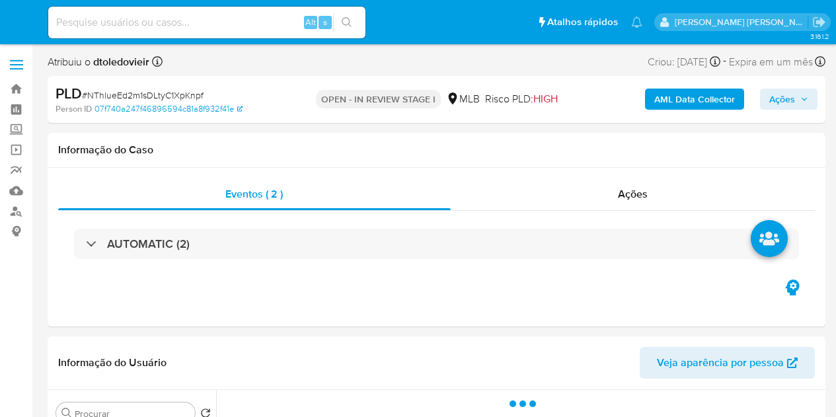
select select "10"
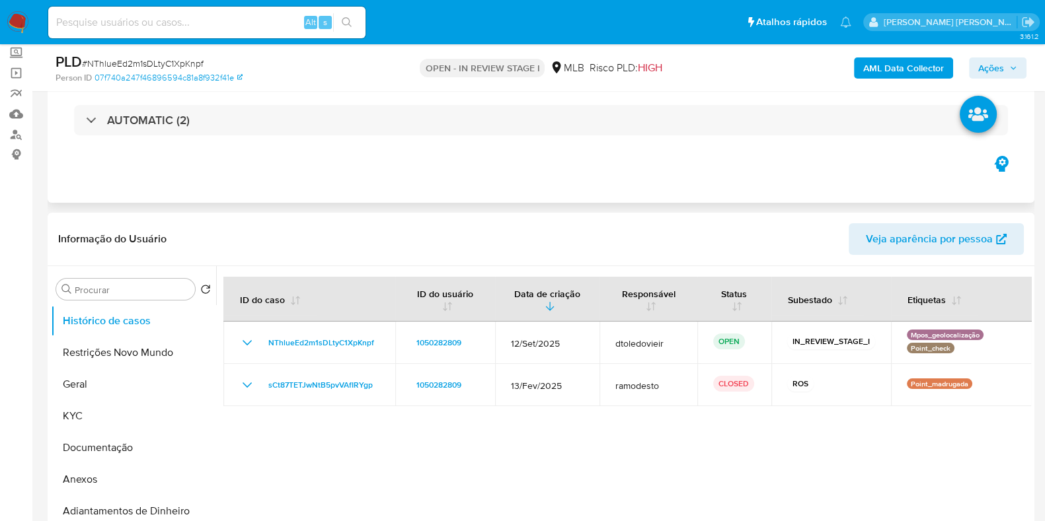
scroll to position [165, 0]
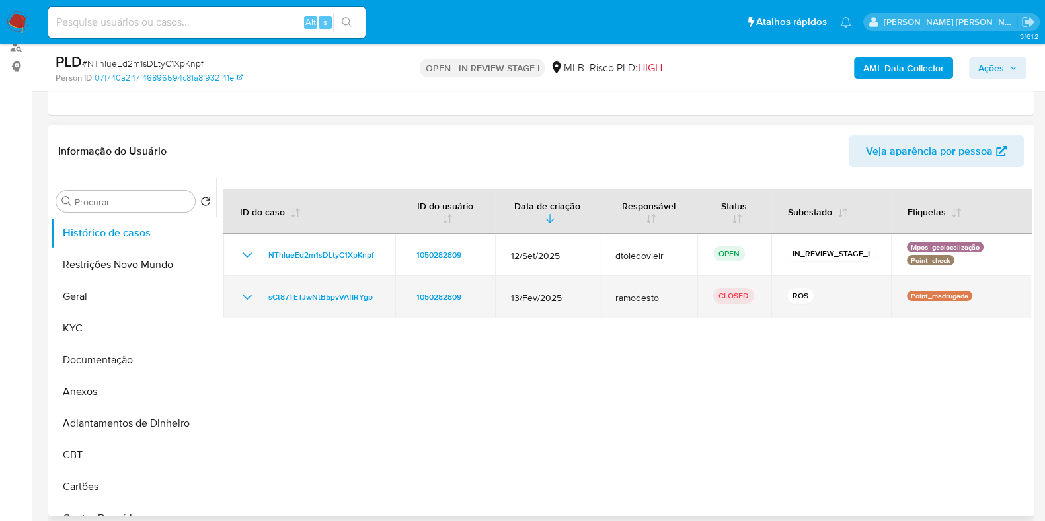
click at [243, 299] on icon "Mostrar/Ocultar" at bounding box center [247, 297] width 16 height 16
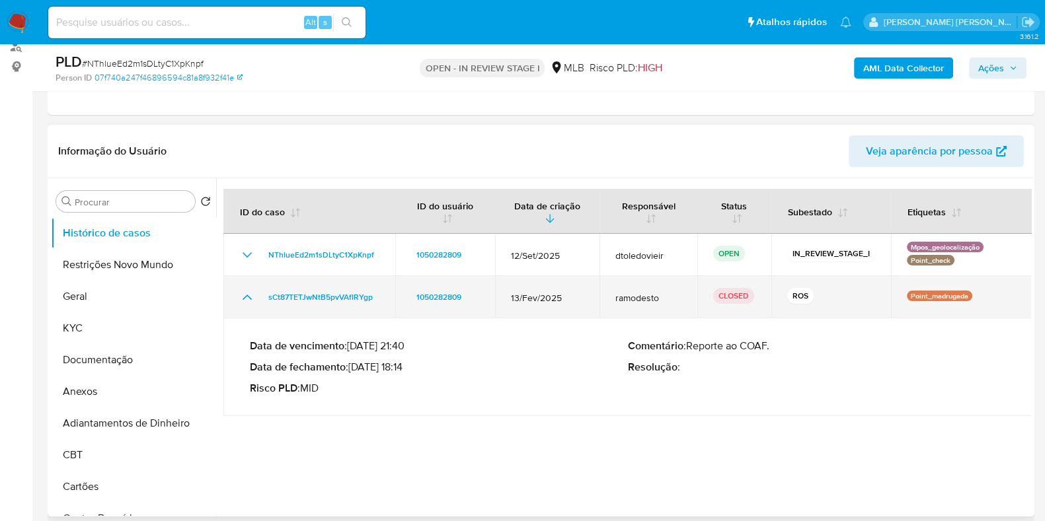
click at [250, 302] on icon "Mostrar/Ocultar" at bounding box center [247, 297] width 16 height 16
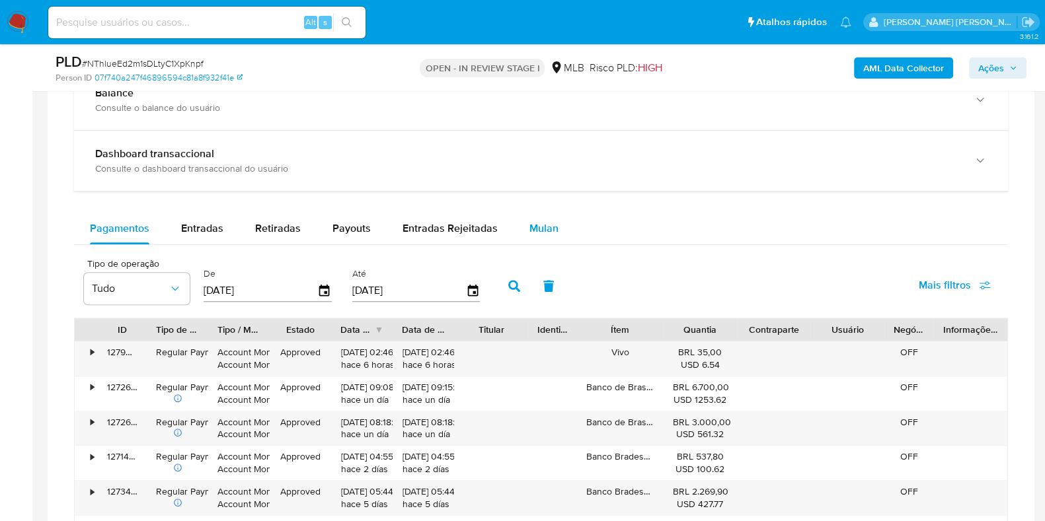
click at [552, 213] on div "Mulan" at bounding box center [543, 229] width 29 height 32
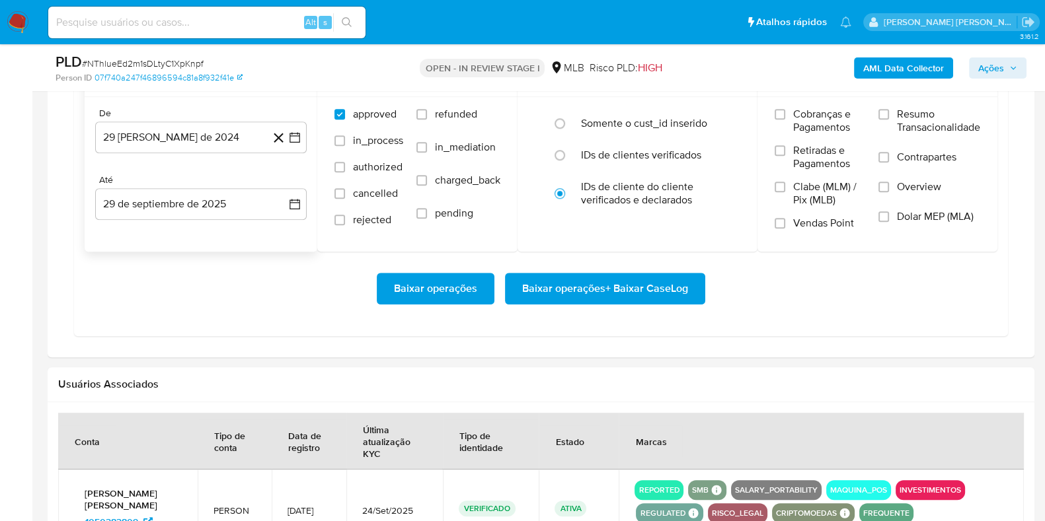
scroll to position [1238, 0]
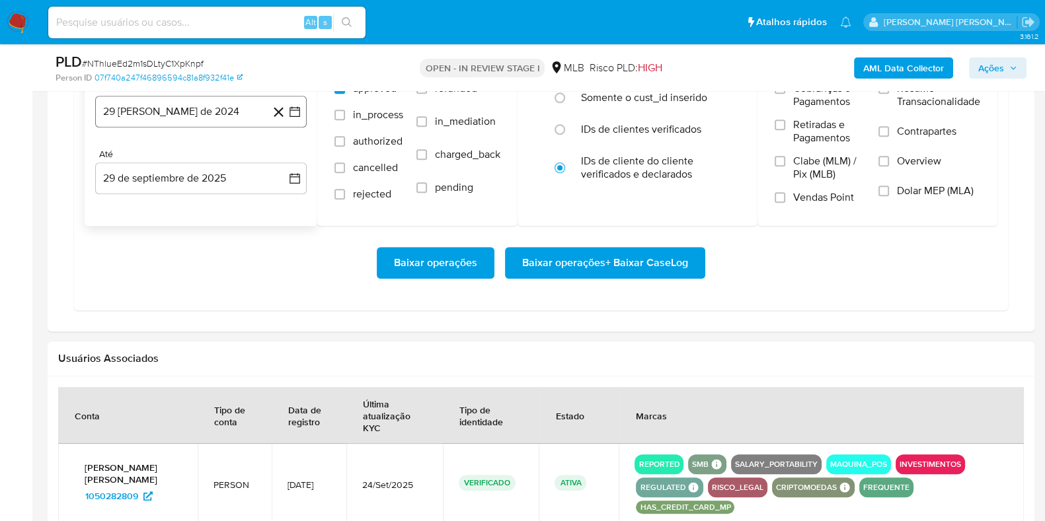
click at [218, 120] on button "29 de agosto de 2024" at bounding box center [200, 112] width 211 height 32
click at [284, 154] on icon "Mes siguiente" at bounding box center [283, 159] width 16 height 16
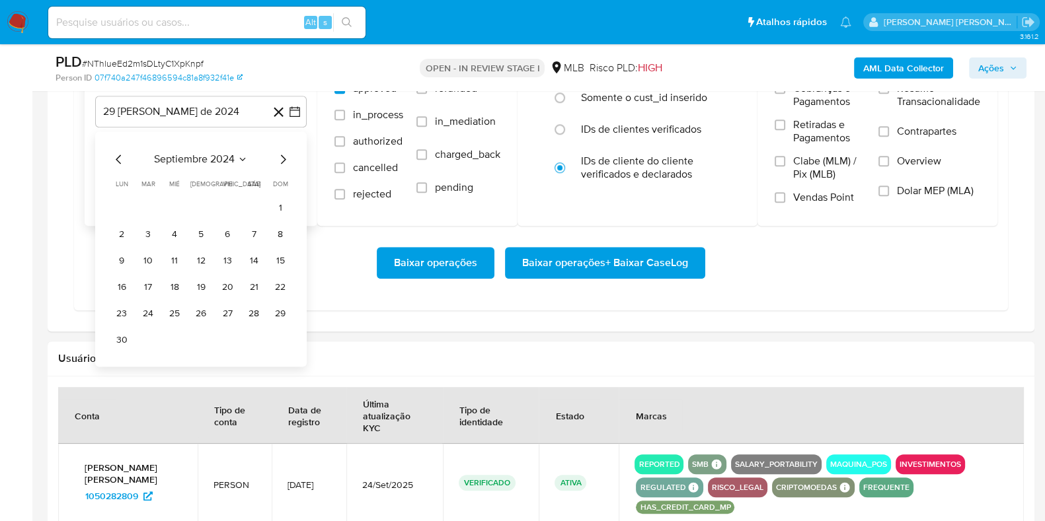
click at [284, 154] on icon "Mes siguiente" at bounding box center [283, 159] width 16 height 16
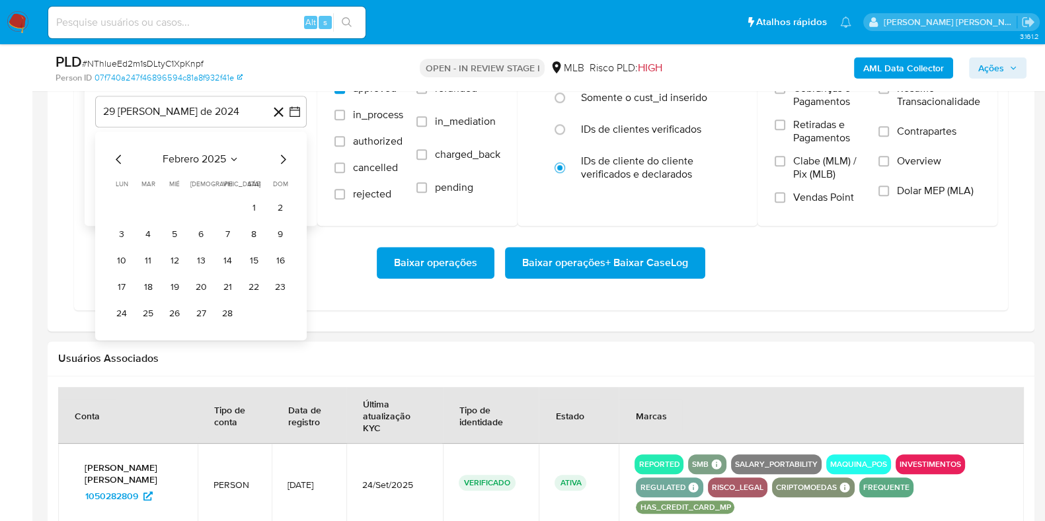
click at [284, 154] on icon "Mes siguiente" at bounding box center [283, 159] width 16 height 16
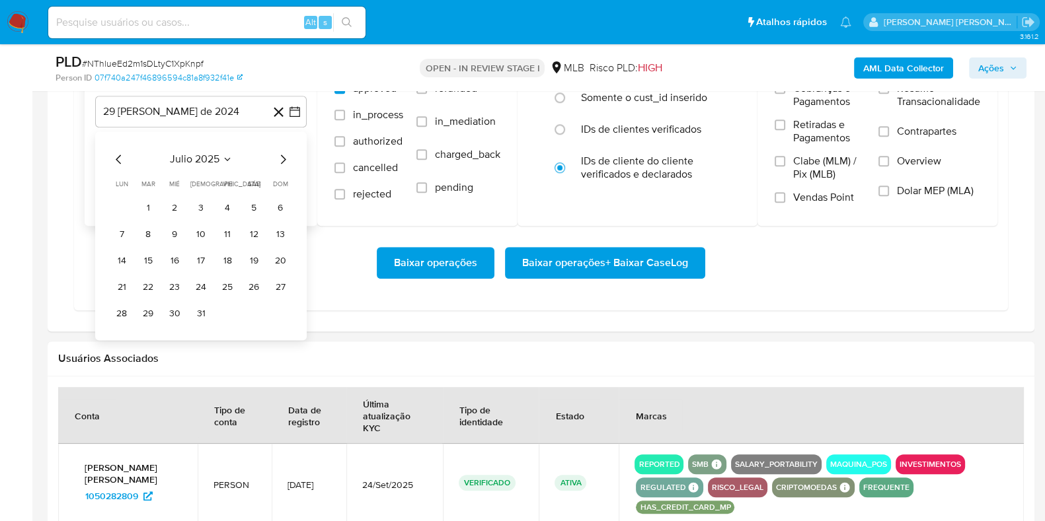
click at [284, 154] on icon "Mes siguiente" at bounding box center [283, 159] width 16 height 16
click at [225, 203] on button "1" at bounding box center [227, 208] width 21 height 21
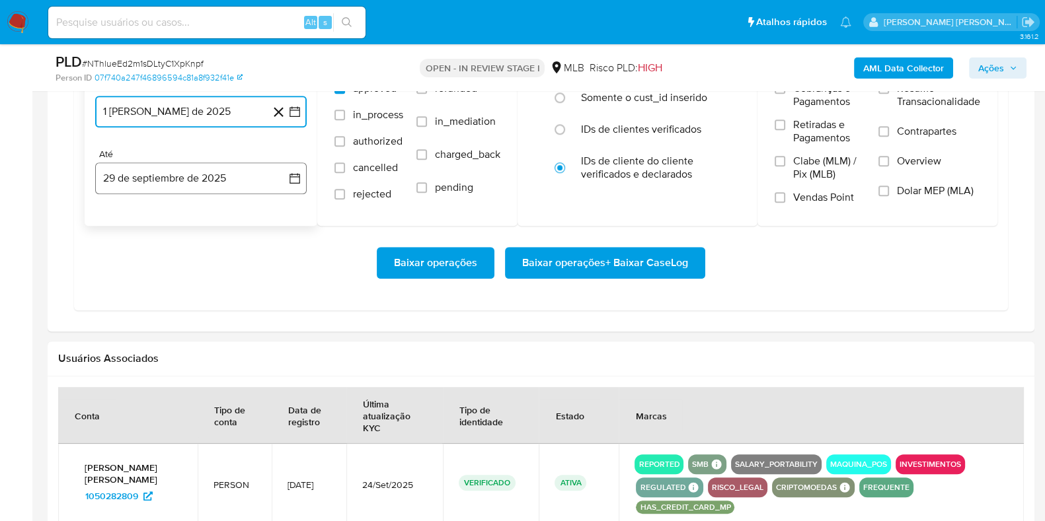
click at [204, 184] on button "29 de septiembre de 2025" at bounding box center [200, 179] width 211 height 32
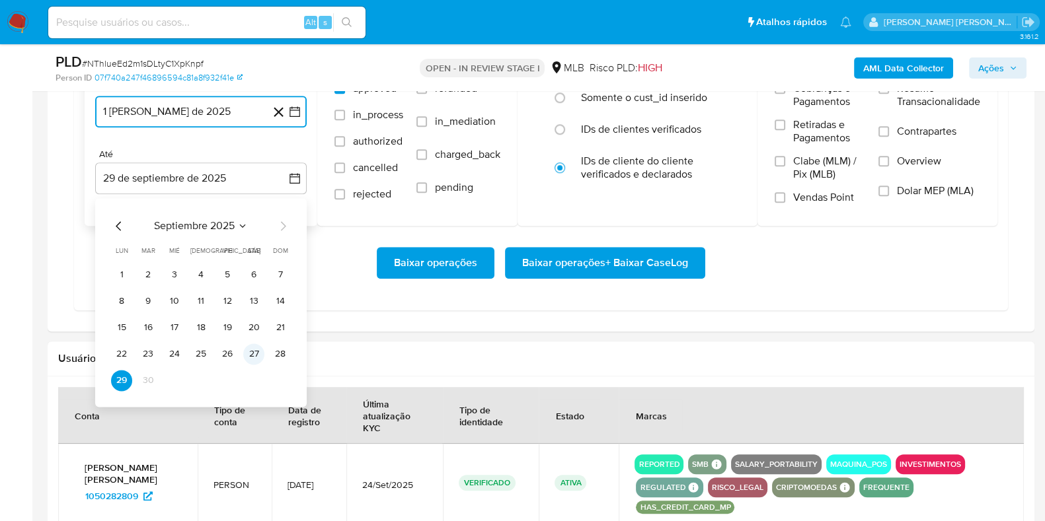
click at [254, 353] on button "27" at bounding box center [253, 354] width 21 height 21
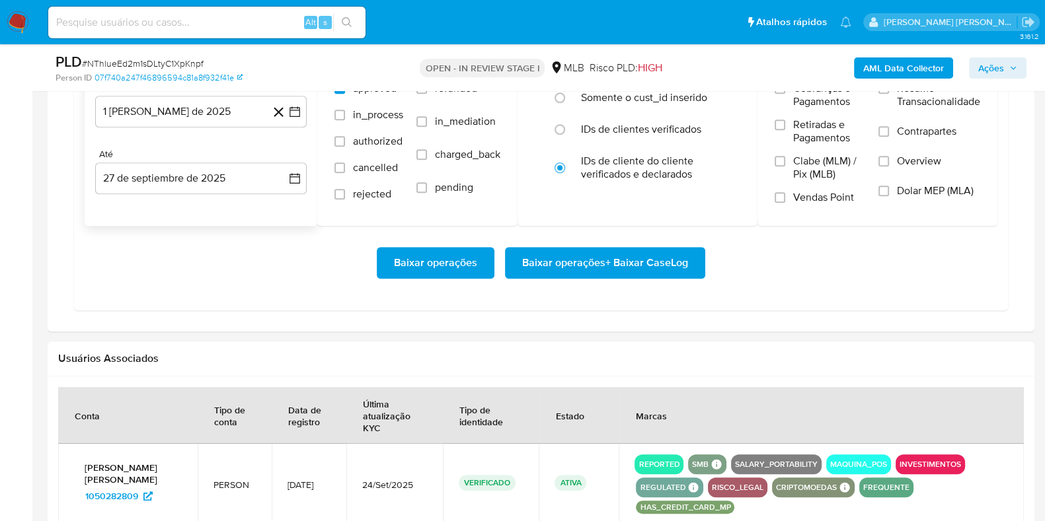
click at [535, 236] on div "Baixar operações Baixar operações + Baixar CaseLog" at bounding box center [541, 263] width 913 height 74
click at [549, 259] on span "Baixar operações + Baixar CaseLog" at bounding box center [605, 262] width 166 height 29
